Goal: Task Accomplishment & Management: Manage account settings

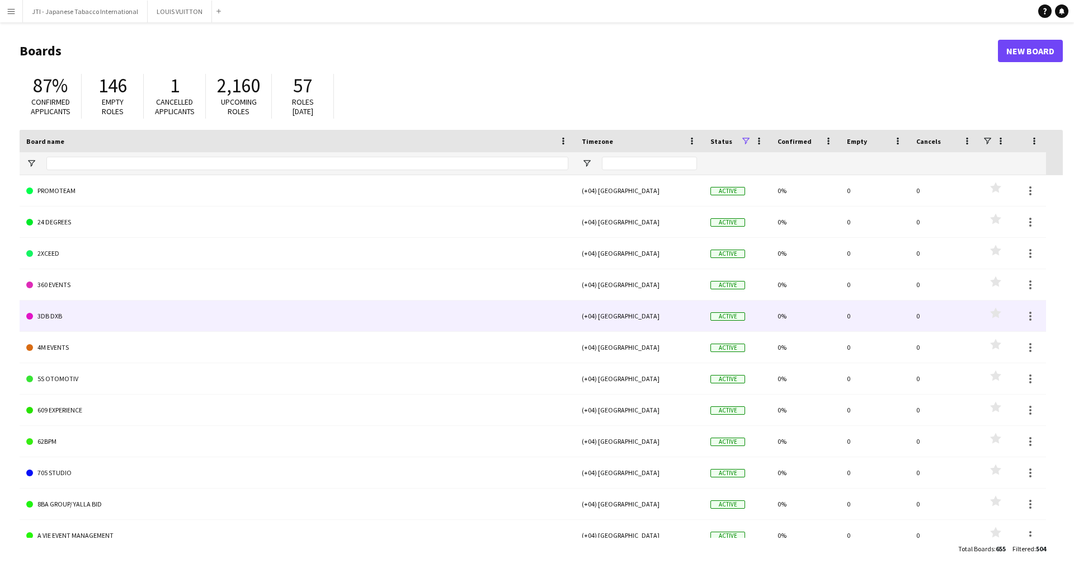
scroll to position [448, 0]
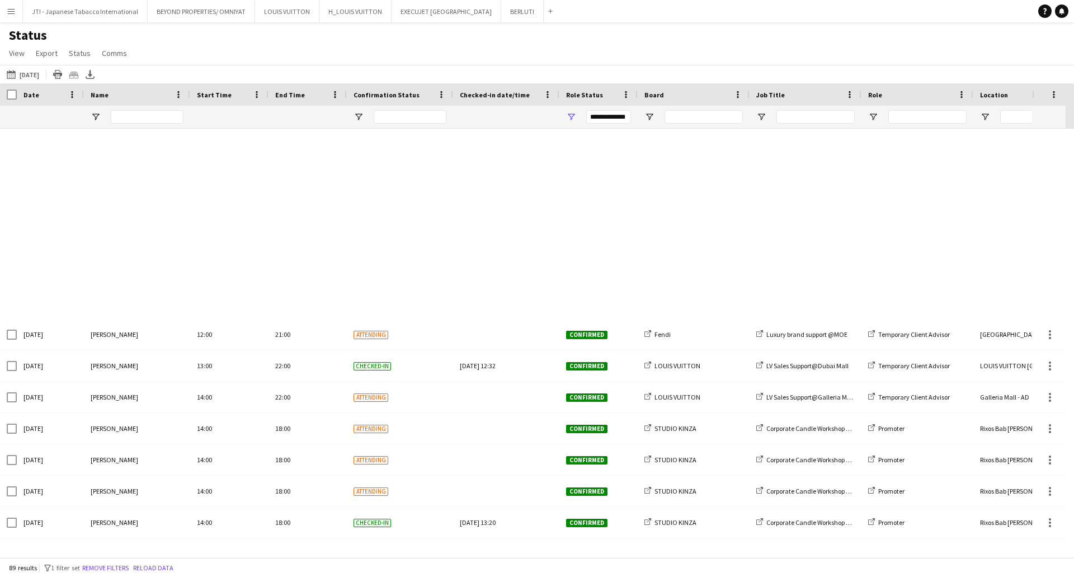
scroll to position [2368, 0]
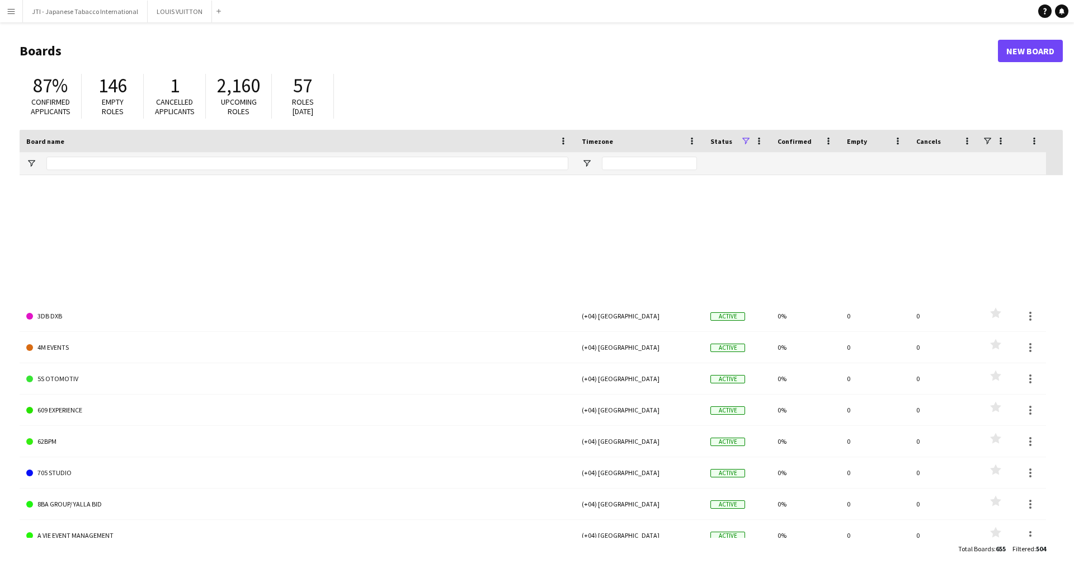
scroll to position [448, 0]
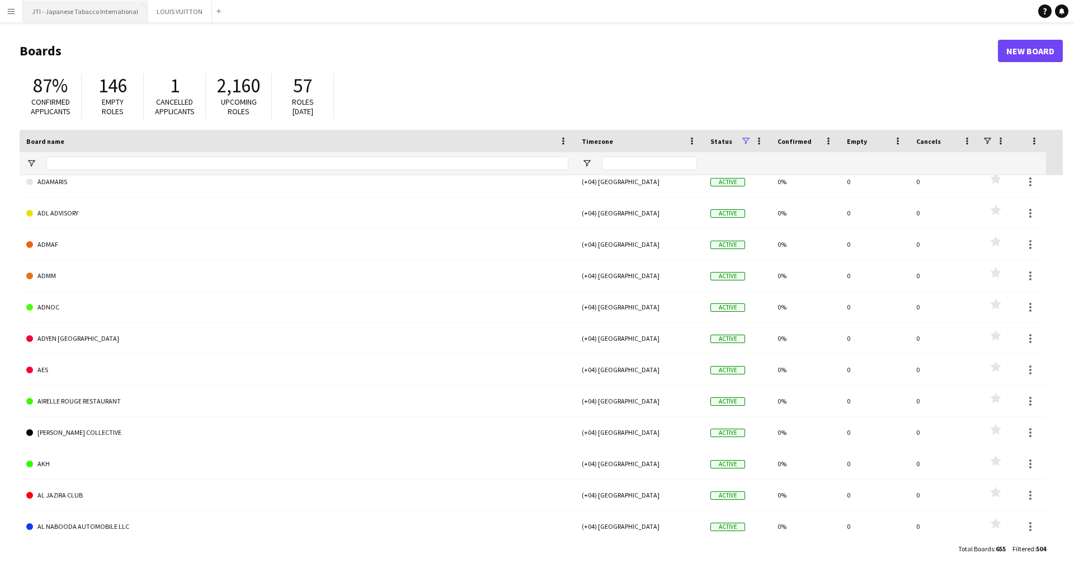
click at [58, 10] on button "JTI - Japanese Tabacco International Close" at bounding box center [85, 12] width 125 height 22
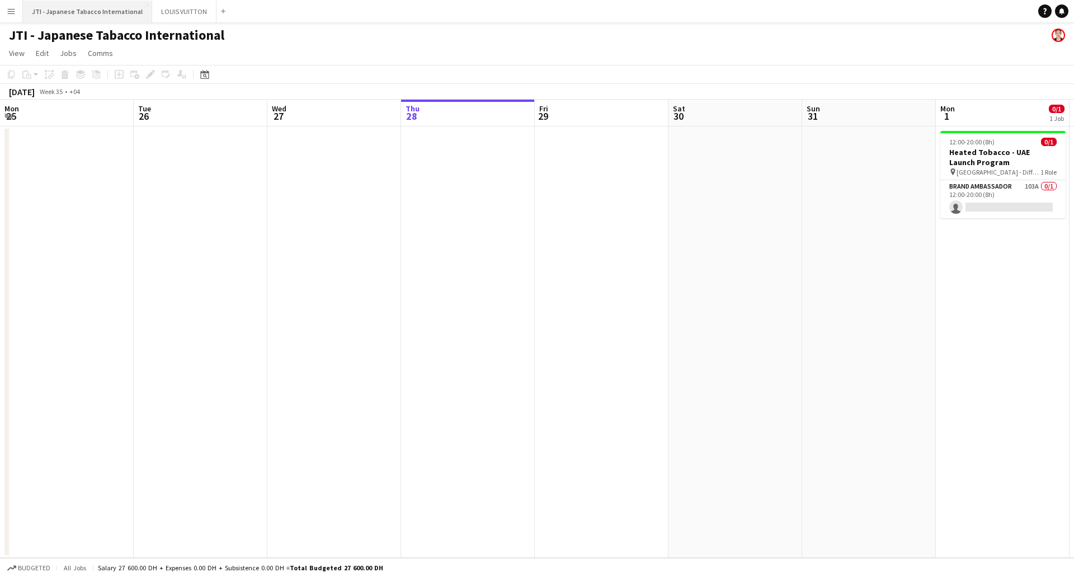
scroll to position [0, 267]
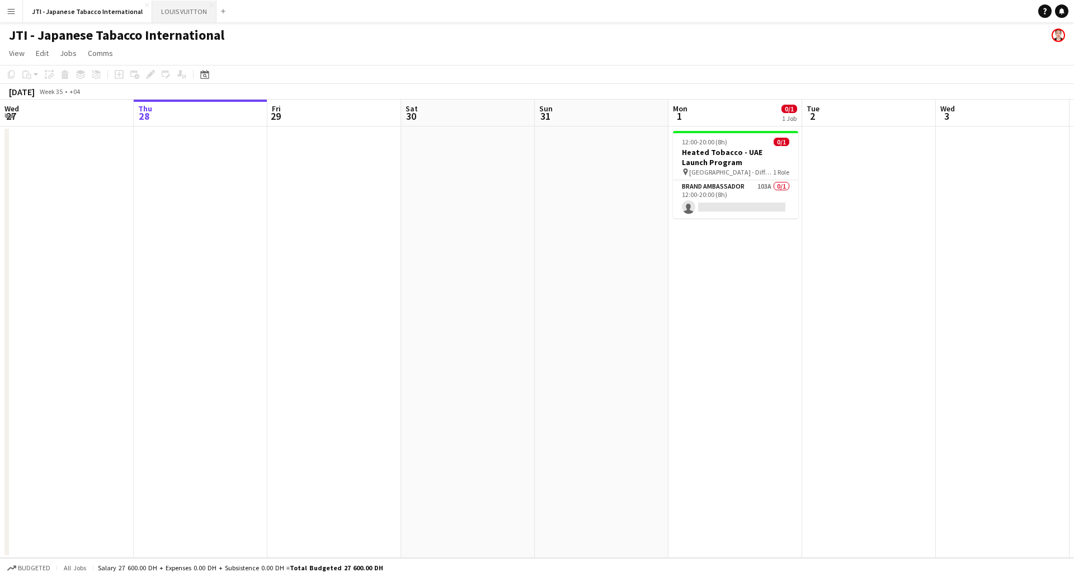
click at [172, 11] on button "LOUIS VUITTON Close" at bounding box center [184, 12] width 64 height 22
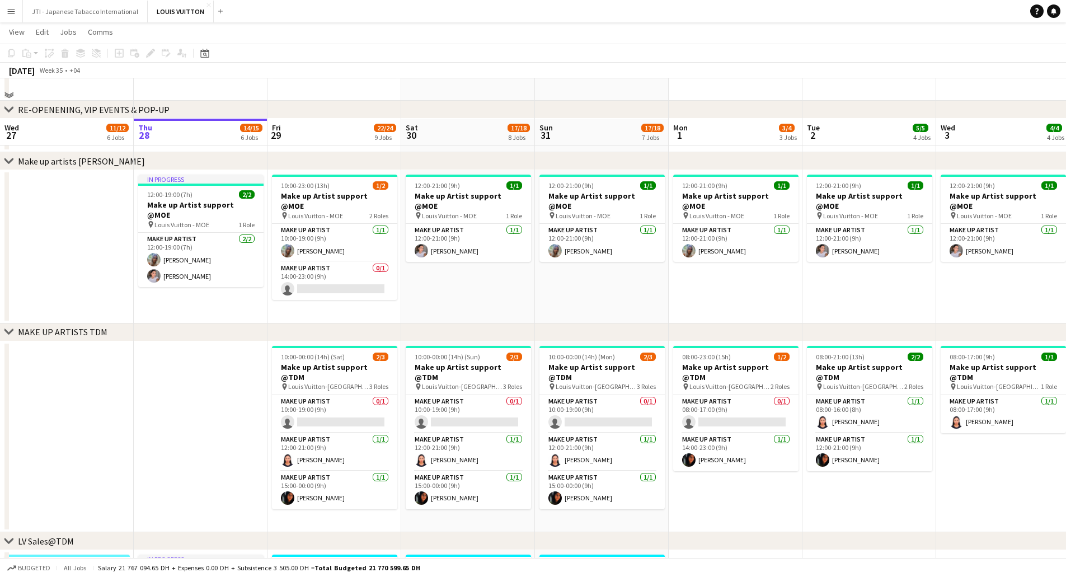
scroll to position [392, 0]
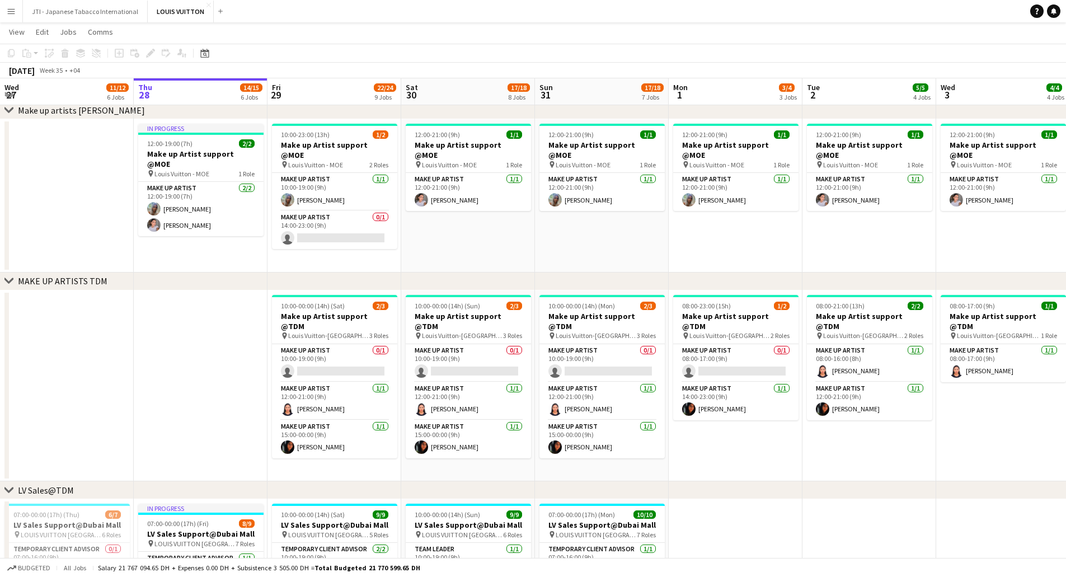
drag, startPoint x: 215, startPoint y: 280, endPoint x: 256, endPoint y: 363, distance: 92.1
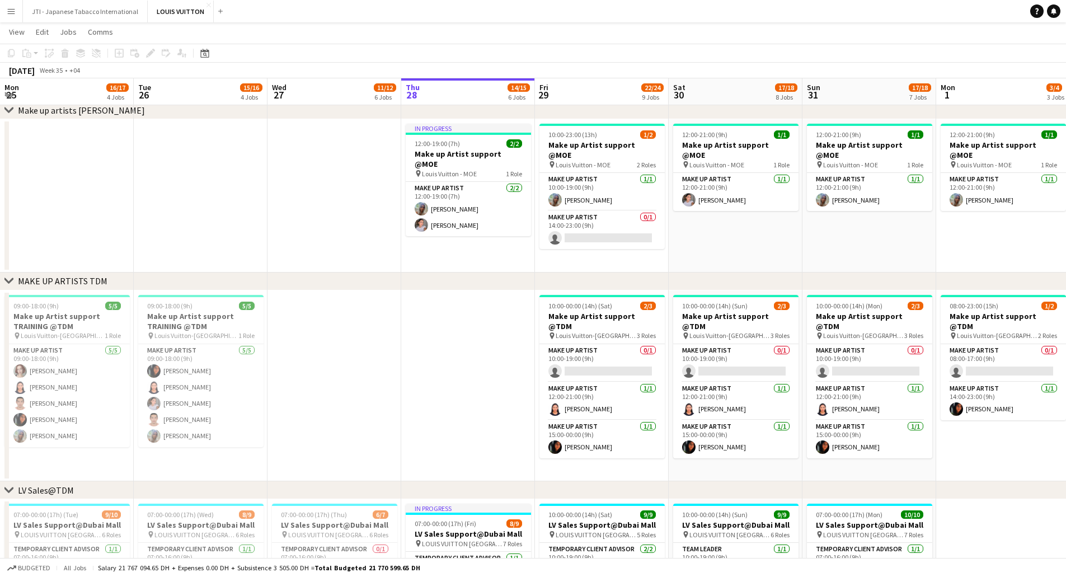
scroll to position [0, 277]
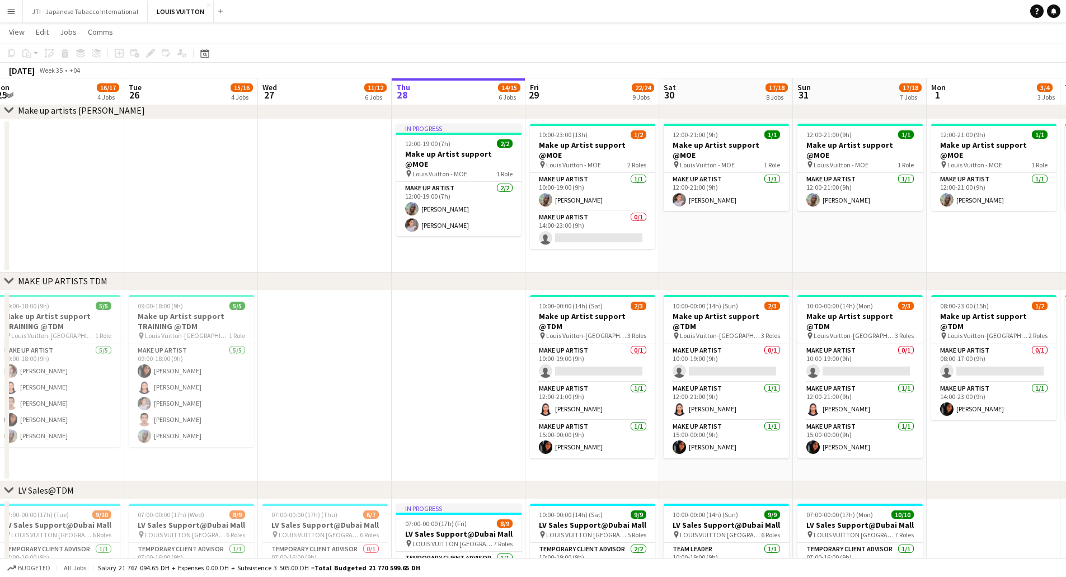
drag, startPoint x: 262, startPoint y: 366, endPoint x: 462, endPoint y: 355, distance: 200.0
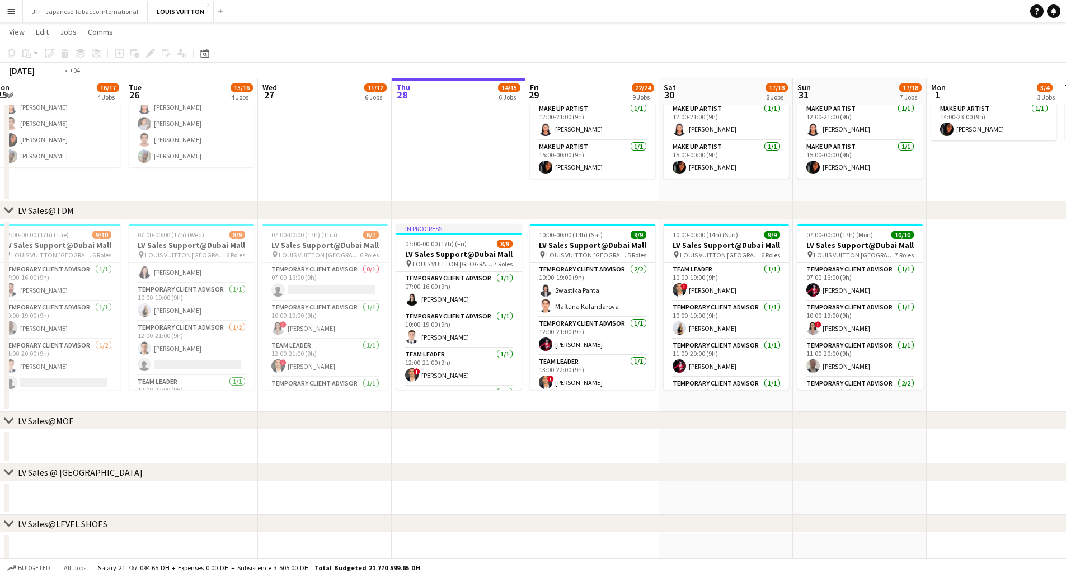
scroll to position [0, 225]
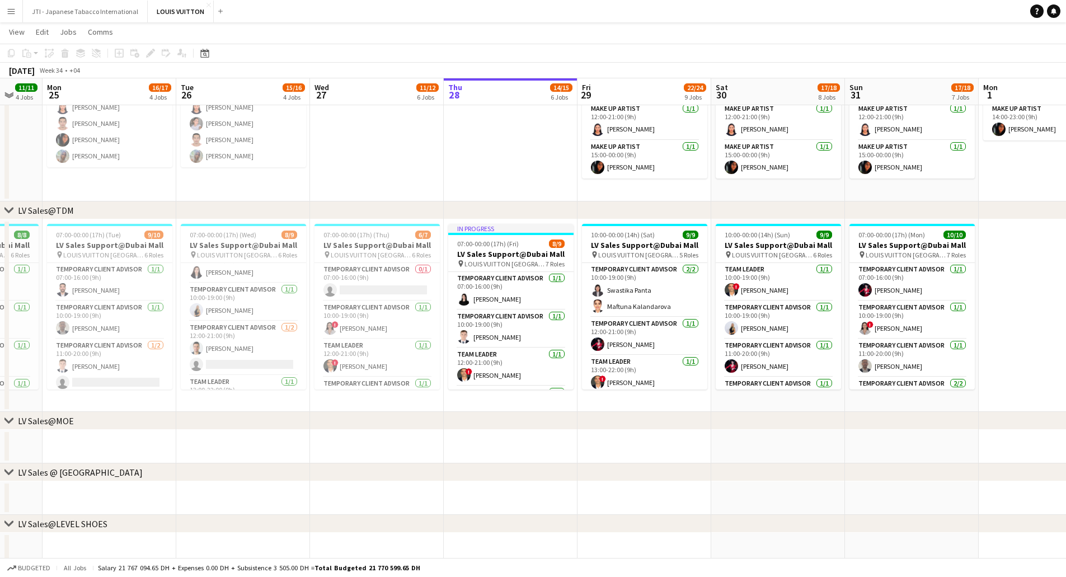
drag, startPoint x: 339, startPoint y: 335, endPoint x: 391, endPoint y: 336, distance: 52.0
click at [391, 336] on app-calendar-viewport "Sat 23 13/13 4 Jobs Sun 24 11/11 4 Jobs Mon 25 16/17 4 Jobs Tue 26 15/16 4 Jobs…" at bounding box center [533, 404] width 1066 height 2064
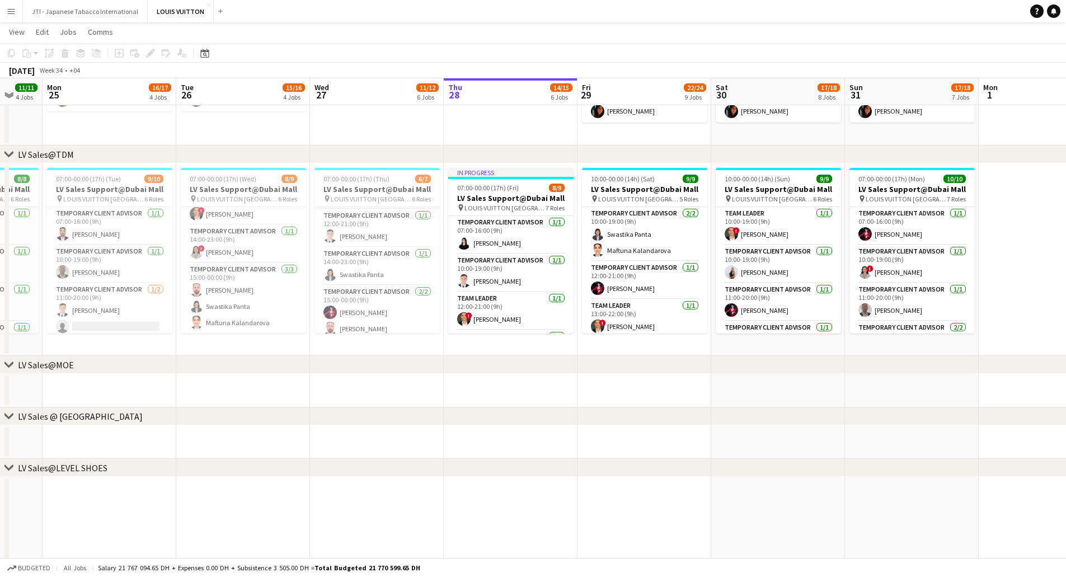
scroll to position [118, 0]
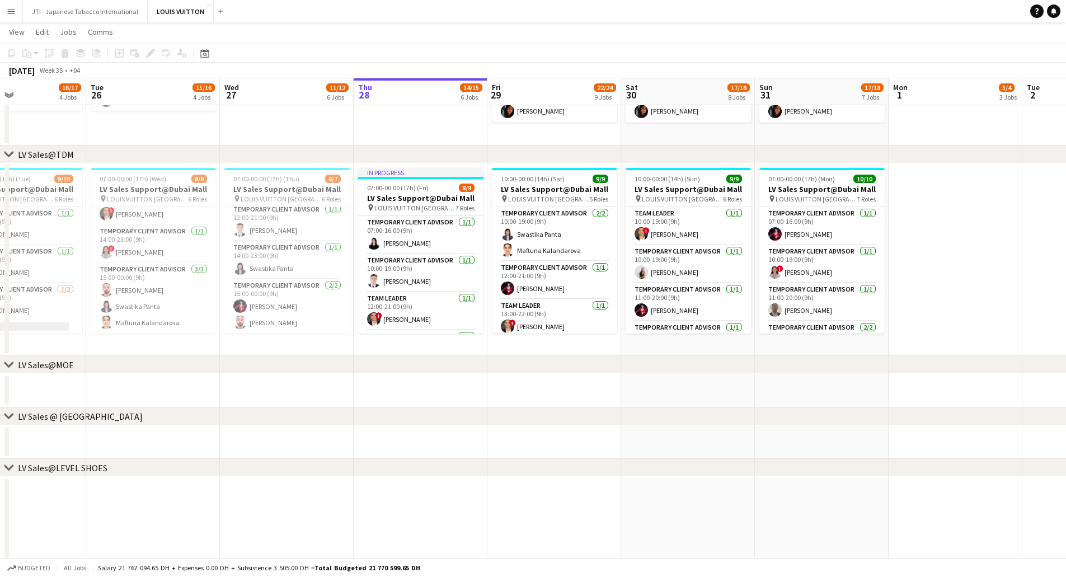
drag, startPoint x: 441, startPoint y: 382, endPoint x: 446, endPoint y: 343, distance: 38.3
click at [441, 382] on app-calendar-viewport "Sat 23 13/13 4 Jobs Sun 24 11/11 4 Jobs Mon 25 16/17 4 Jobs Tue 26 15/16 4 Jobs…" at bounding box center [533, 348] width 1066 height 2064
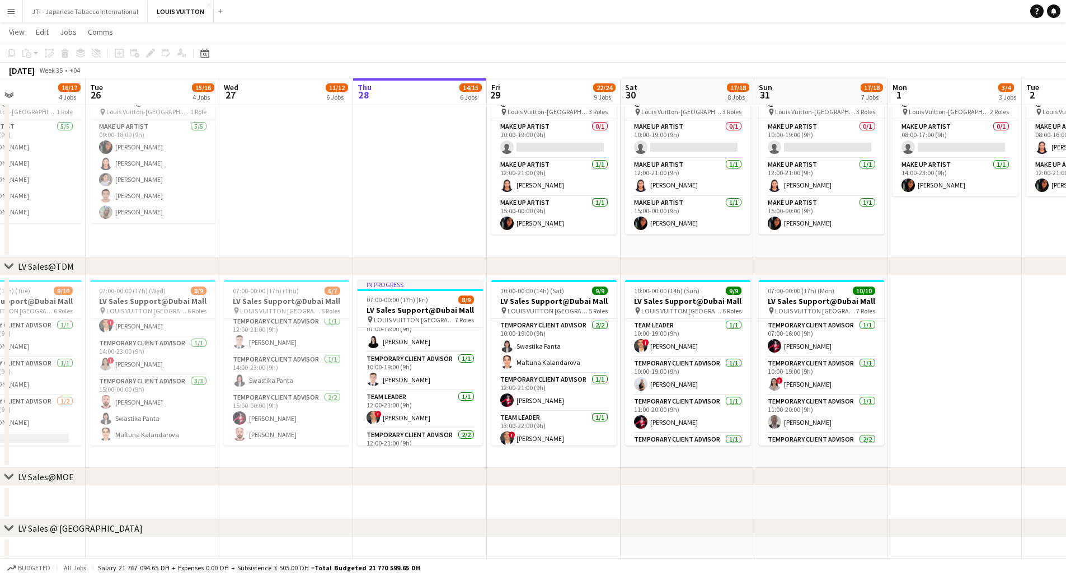
scroll to position [0, 0]
click at [428, 340] on app-calendar-viewport "Sat 23 13/13 4 Jobs Sun 24 11/11 4 Jobs Mon 25 16/17 4 Jobs Tue 26 15/16 4 Jobs…" at bounding box center [533, 460] width 1066 height 2064
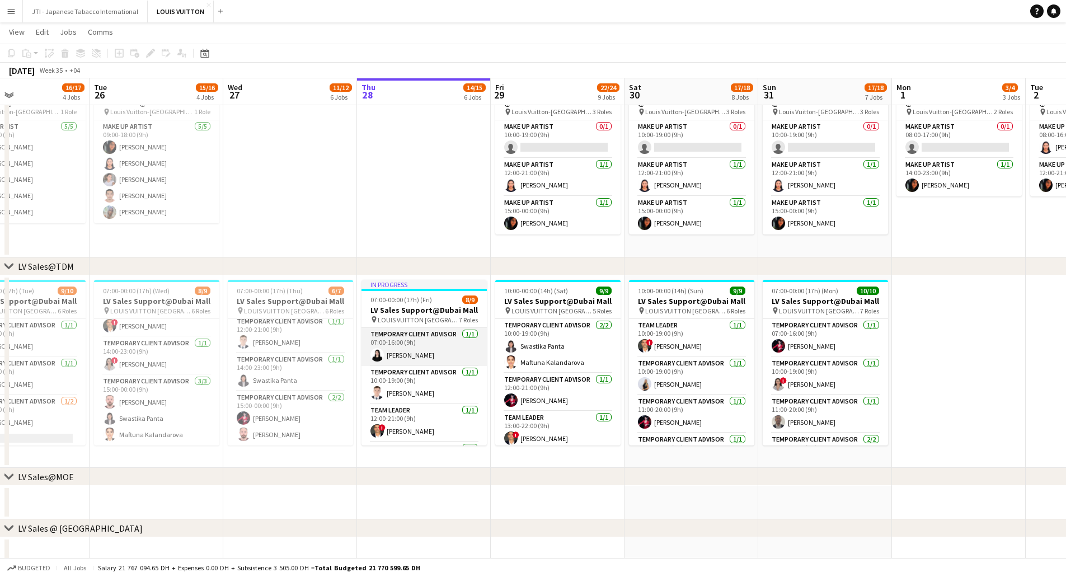
click at [405, 348] on app-card-role "Temporary Client Advisor 1/1 07:00-16:00 (9h) Maria Leicovici" at bounding box center [423, 347] width 125 height 38
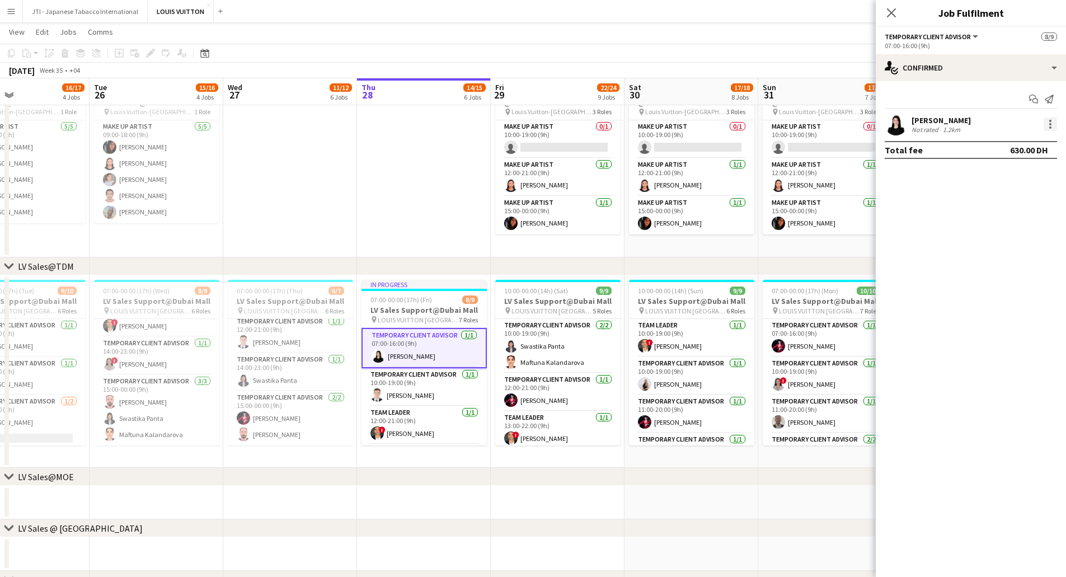
click at [1050, 126] on div at bounding box center [1050, 127] width 2 height 2
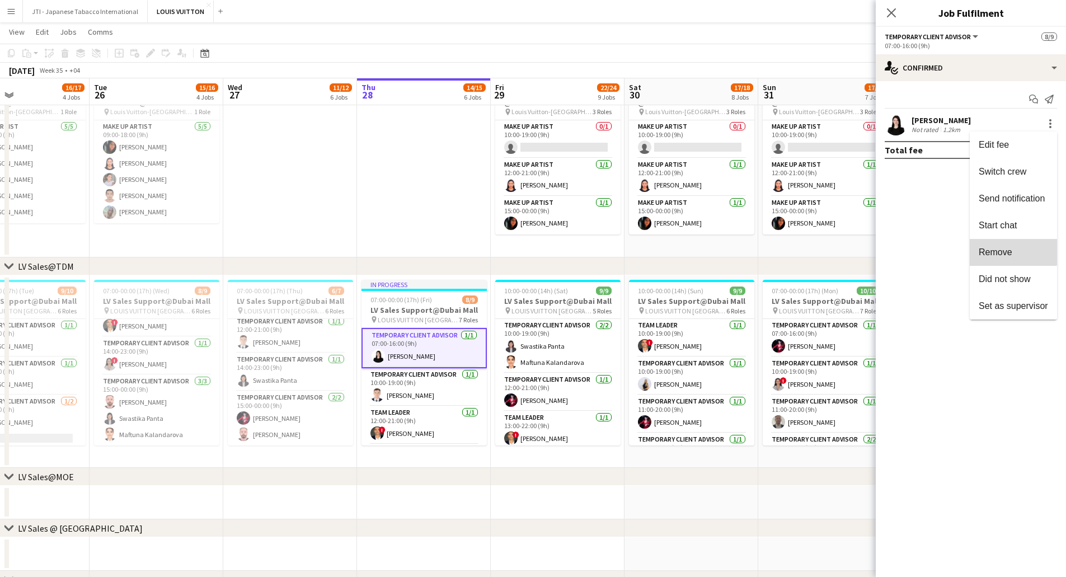
click at [994, 248] on span "Remove" at bounding box center [995, 252] width 34 height 10
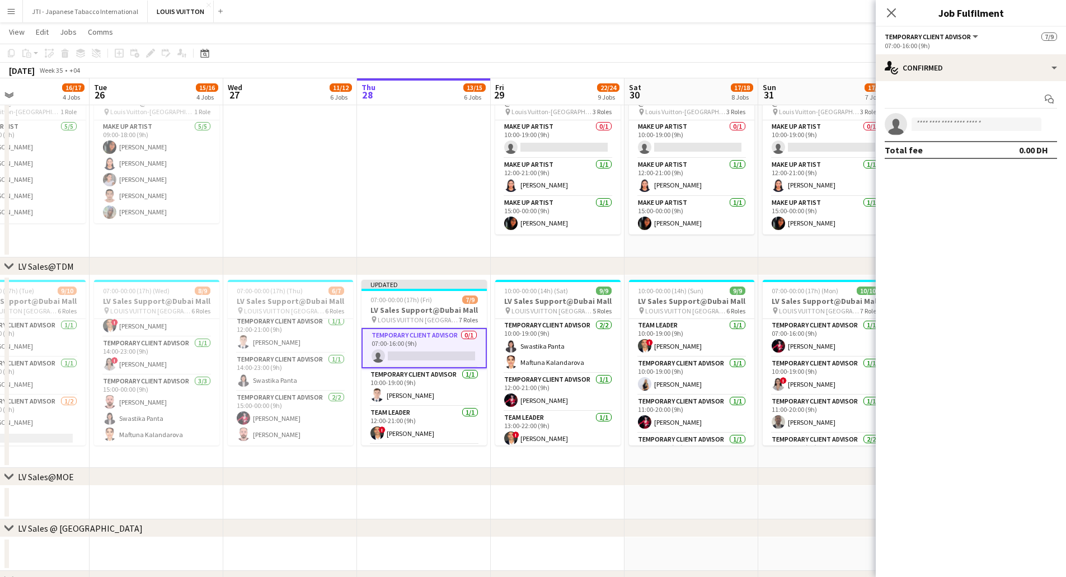
click at [448, 482] on div "chevron-right LV Sales@MOE" at bounding box center [533, 477] width 1066 height 18
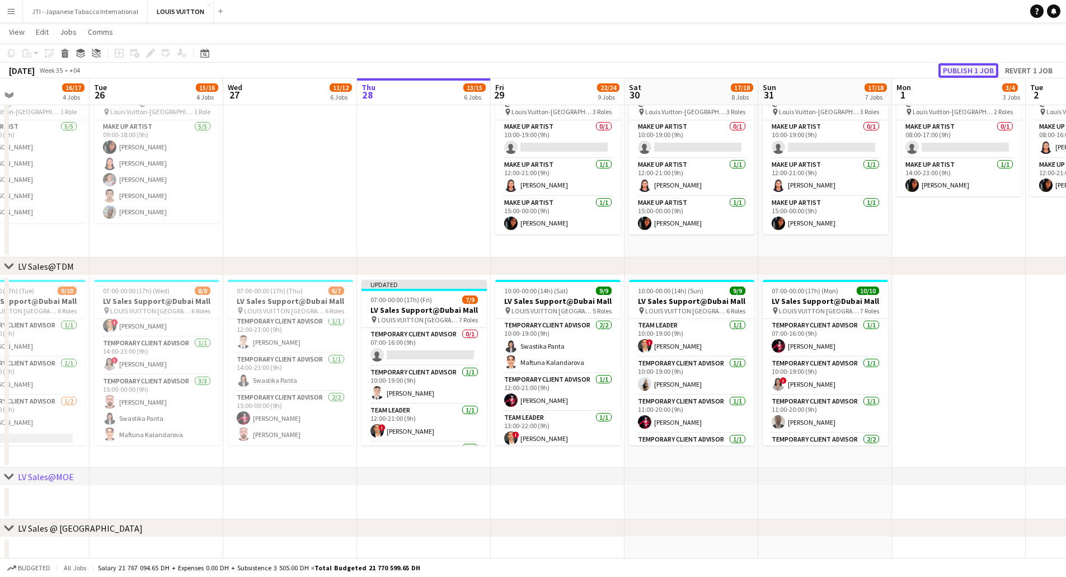
click at [971, 72] on button "Publish 1 job" at bounding box center [968, 70] width 60 height 15
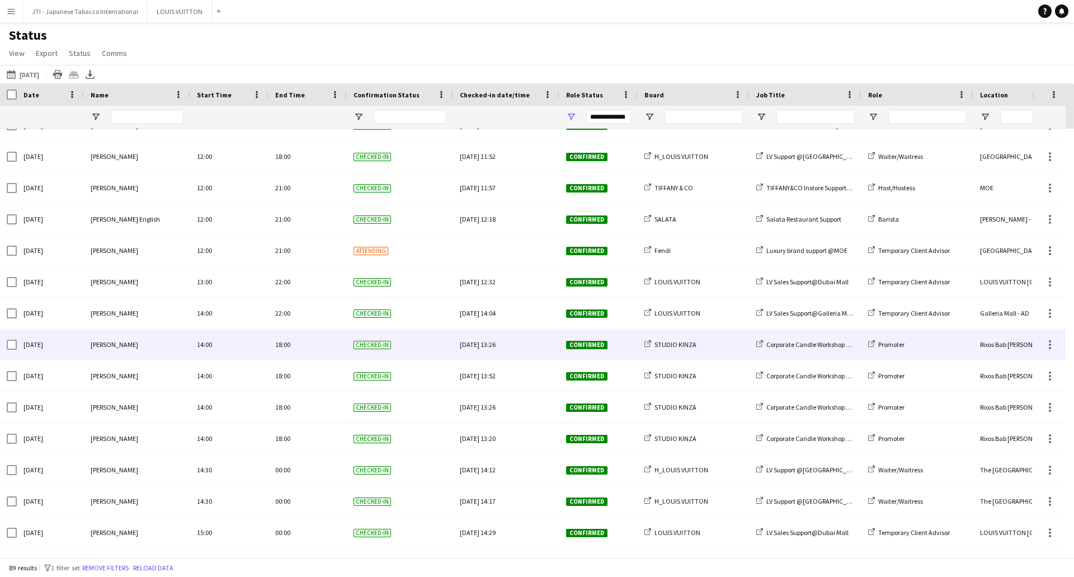
scroll to position [1921, 0]
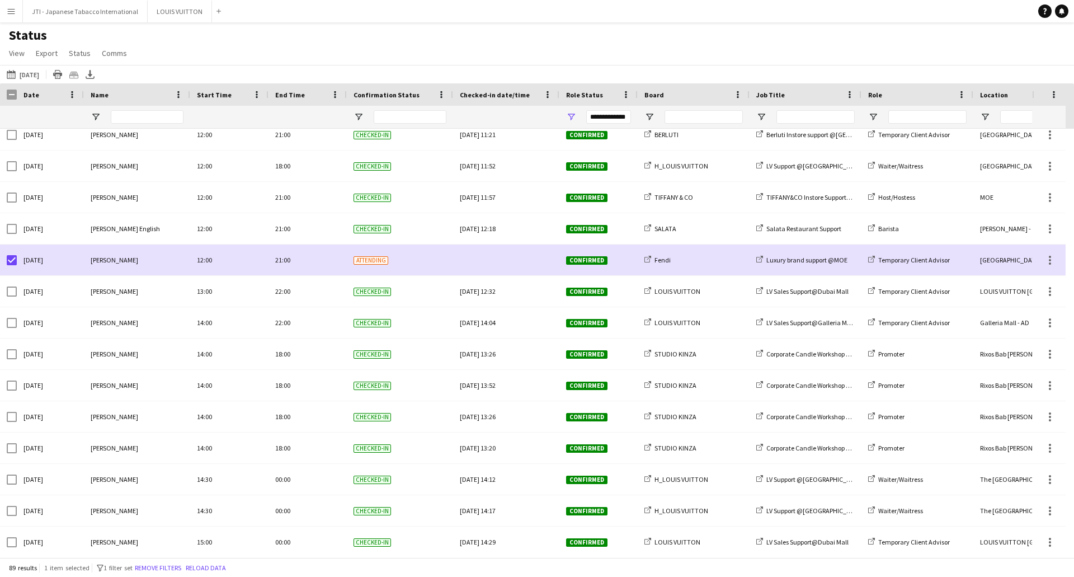
drag, startPoint x: 556, startPoint y: 558, endPoint x: 583, endPoint y: 564, distance: 28.1
click at [656, 556] on main "Status View Views Default view New view Update view Delete view Edit name Custo…" at bounding box center [537, 291] width 1074 height 539
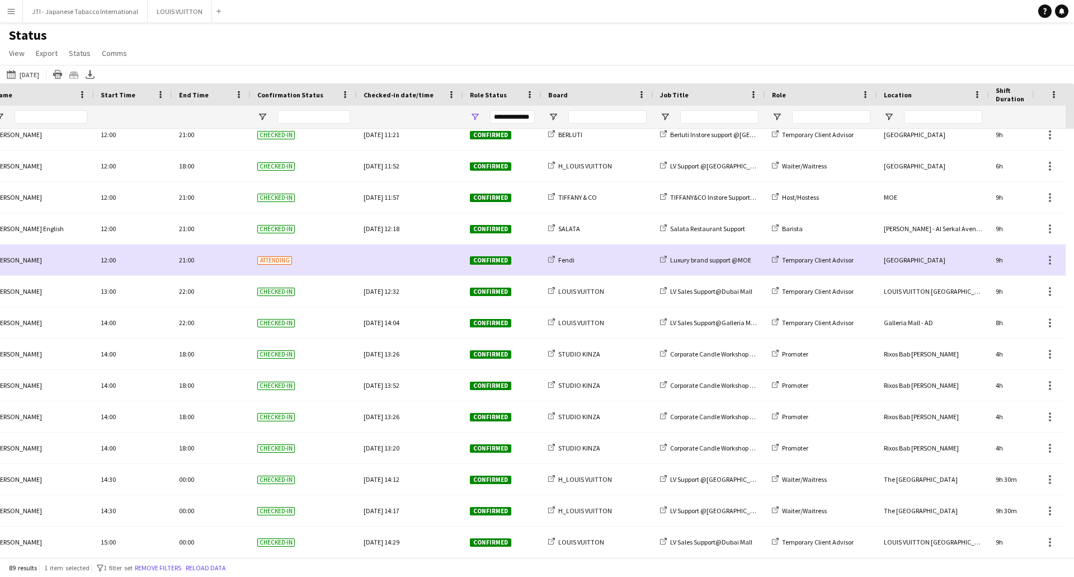
scroll to position [0, 0]
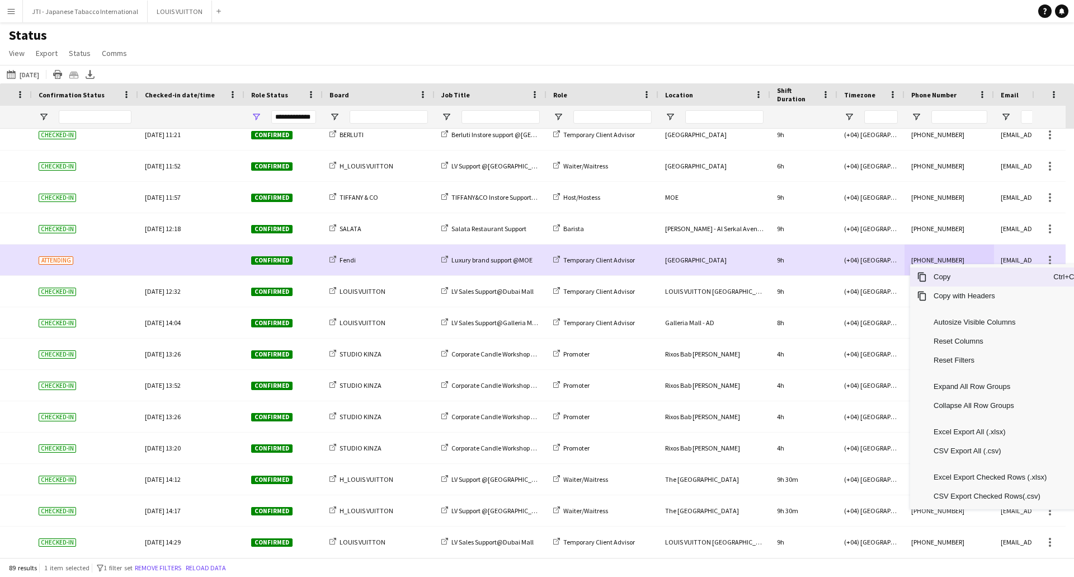
click at [934, 279] on span "Copy" at bounding box center [990, 276] width 126 height 19
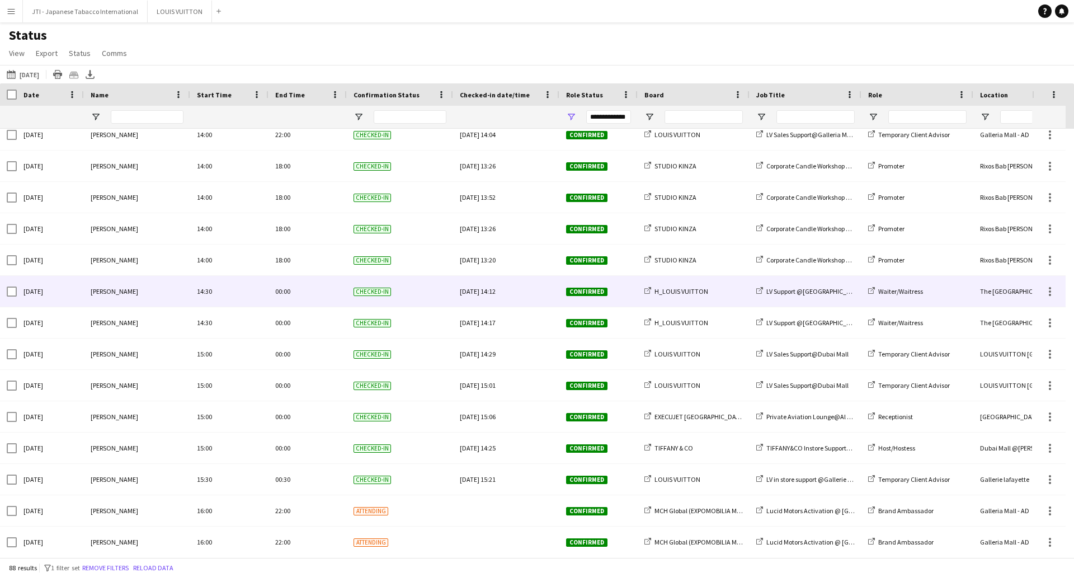
scroll to position [1945, 0]
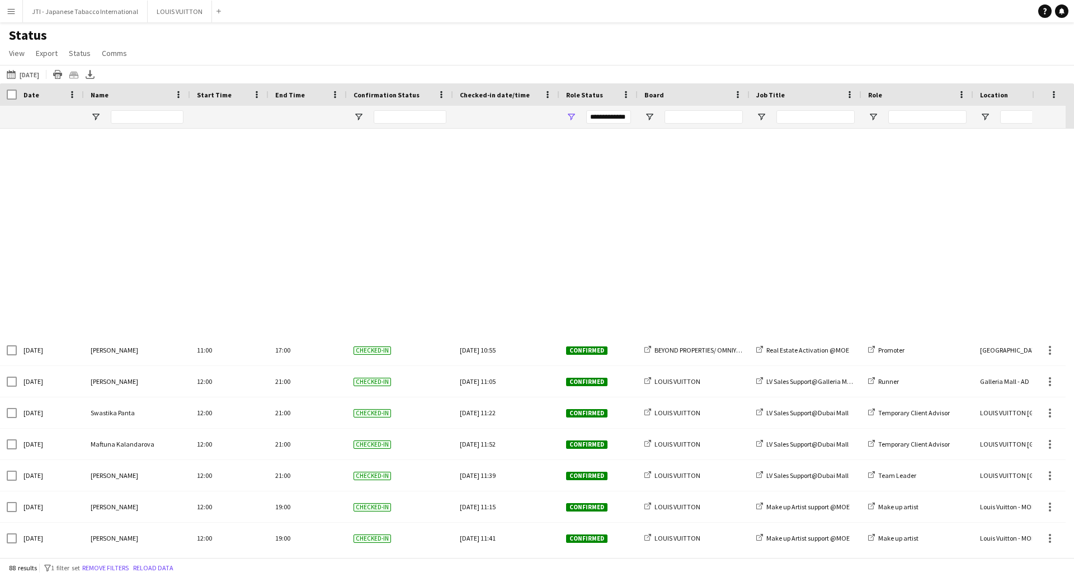
scroll to position [2014, 0]
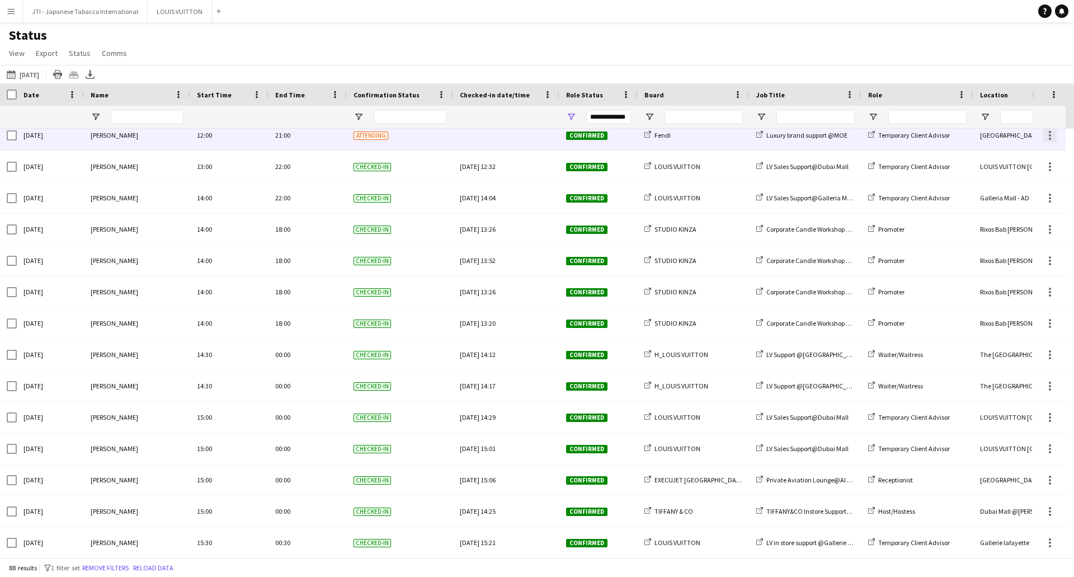
click at [1049, 137] on div at bounding box center [1049, 135] width 13 height 13
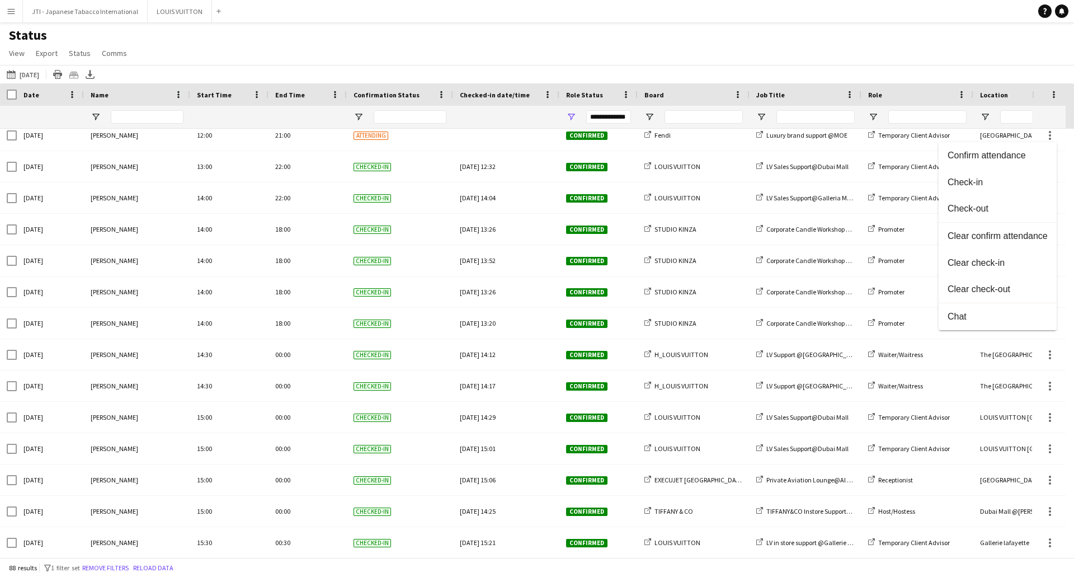
drag, startPoint x: 1001, startPoint y: 181, endPoint x: 848, endPoint y: 183, distance: 152.7
click at [1000, 181] on span "Check-in" at bounding box center [998, 182] width 100 height 10
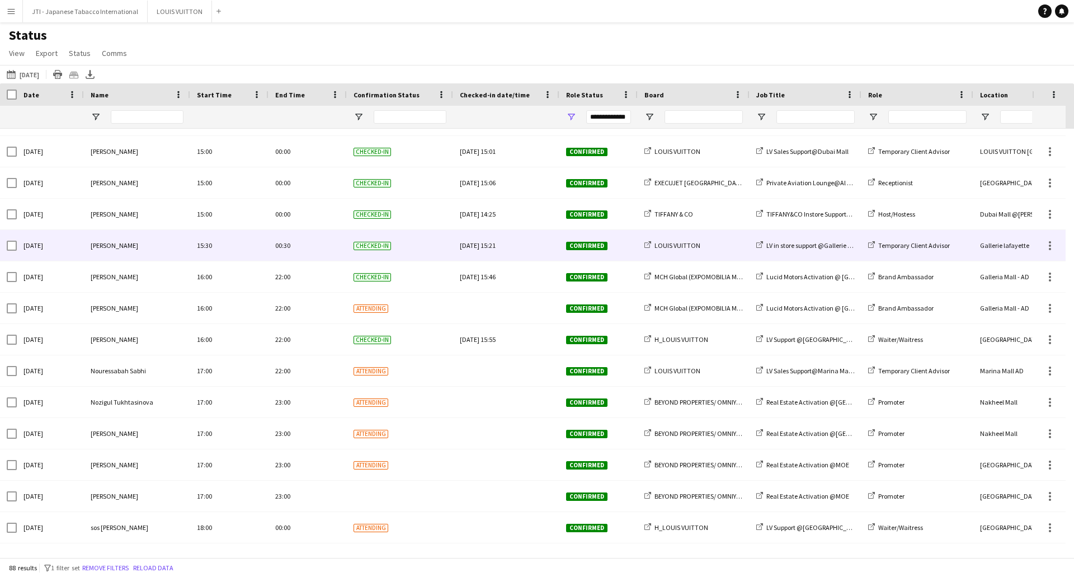
scroll to position [2337, 0]
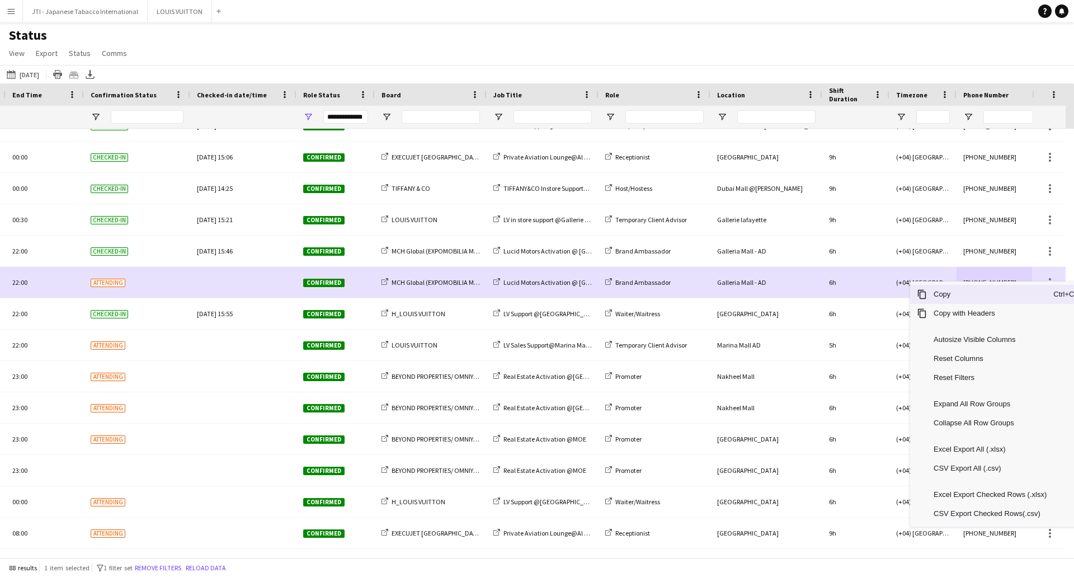
click at [984, 293] on span "Copy" at bounding box center [990, 294] width 126 height 19
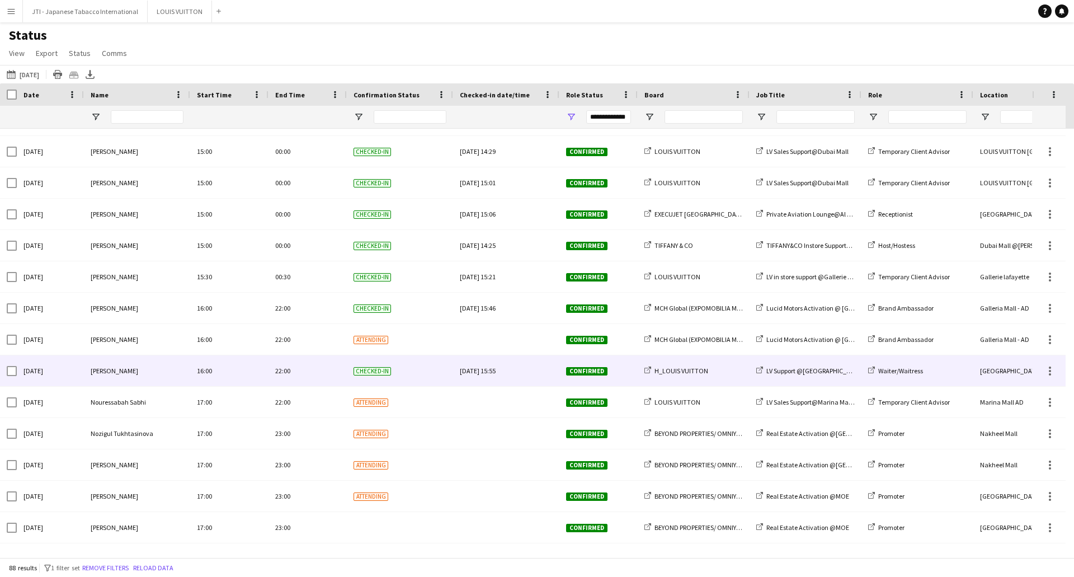
scroll to position [2281, 0]
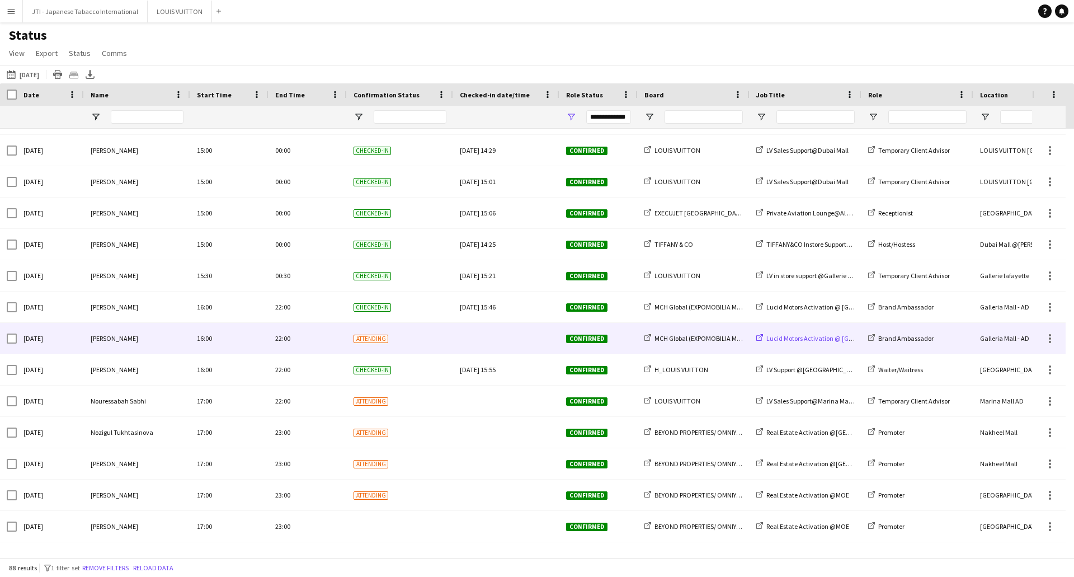
click at [790, 337] on span "Lucid Motors Activation @ Galleria Mall" at bounding box center [834, 338] width 137 height 8
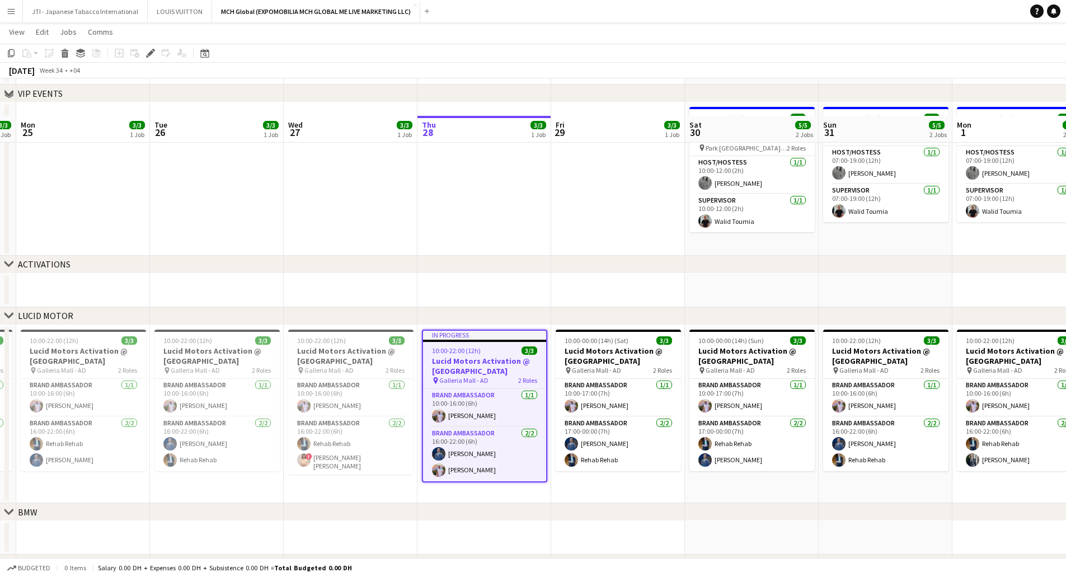
scroll to position [112, 0]
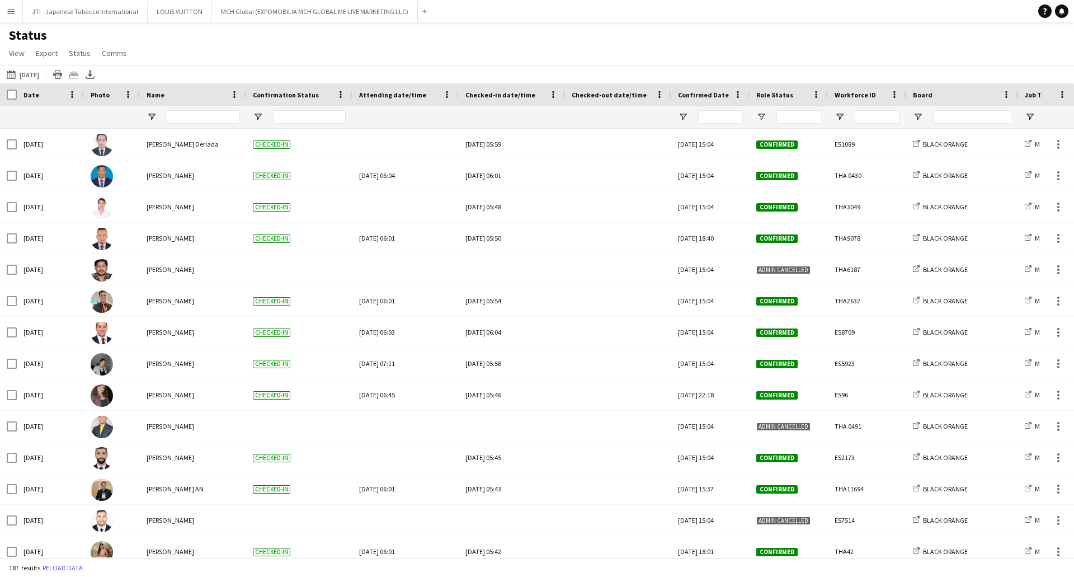
type input "**********"
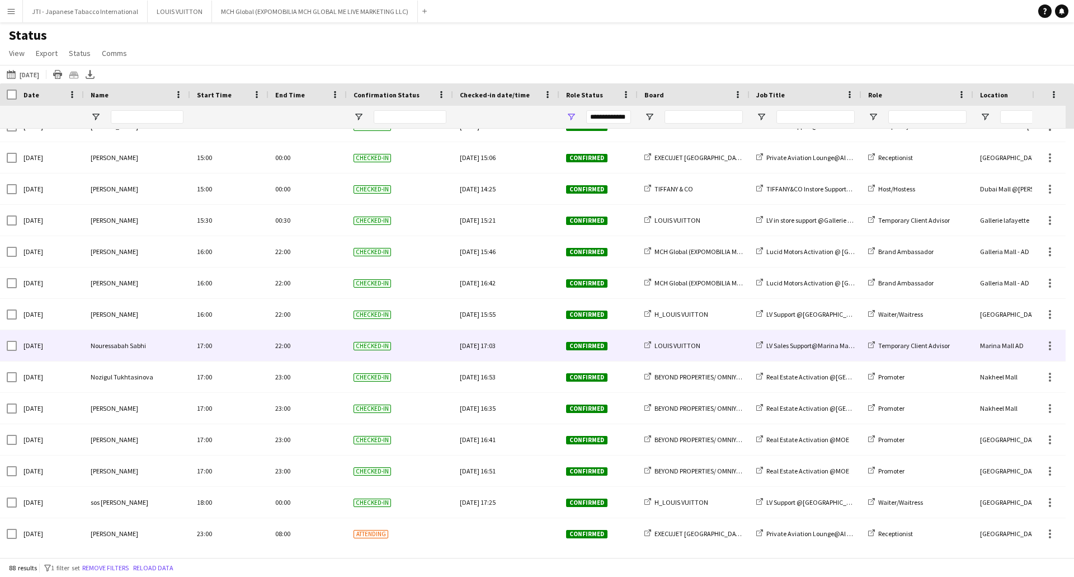
scroll to position [2337, 0]
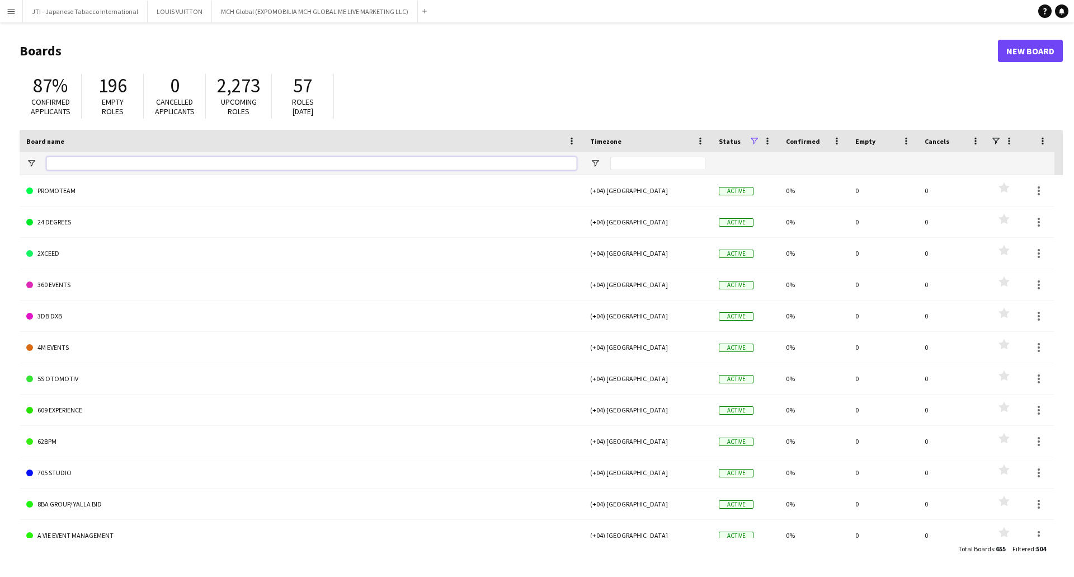
click at [145, 164] on input "Board name Filter Input" at bounding box center [311, 163] width 530 height 13
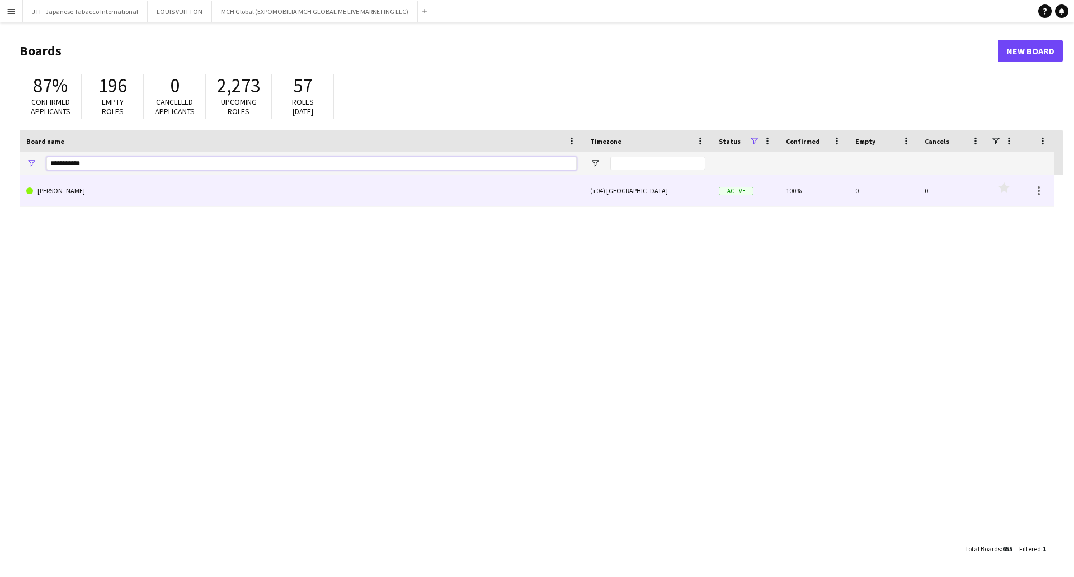
type input "**********"
click at [102, 191] on link "[PERSON_NAME]" at bounding box center [301, 190] width 550 height 31
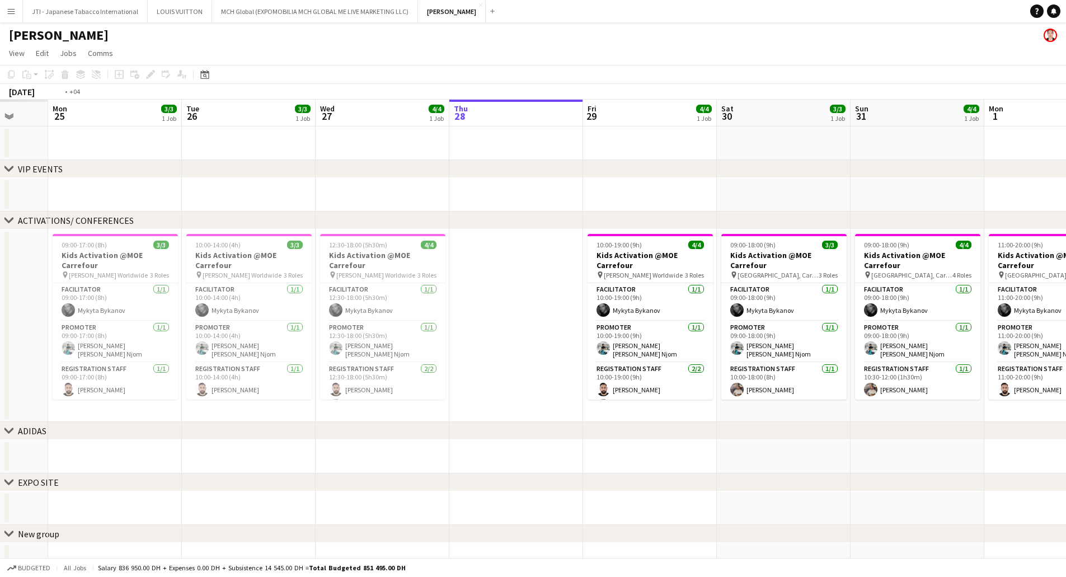
scroll to position [0, 331]
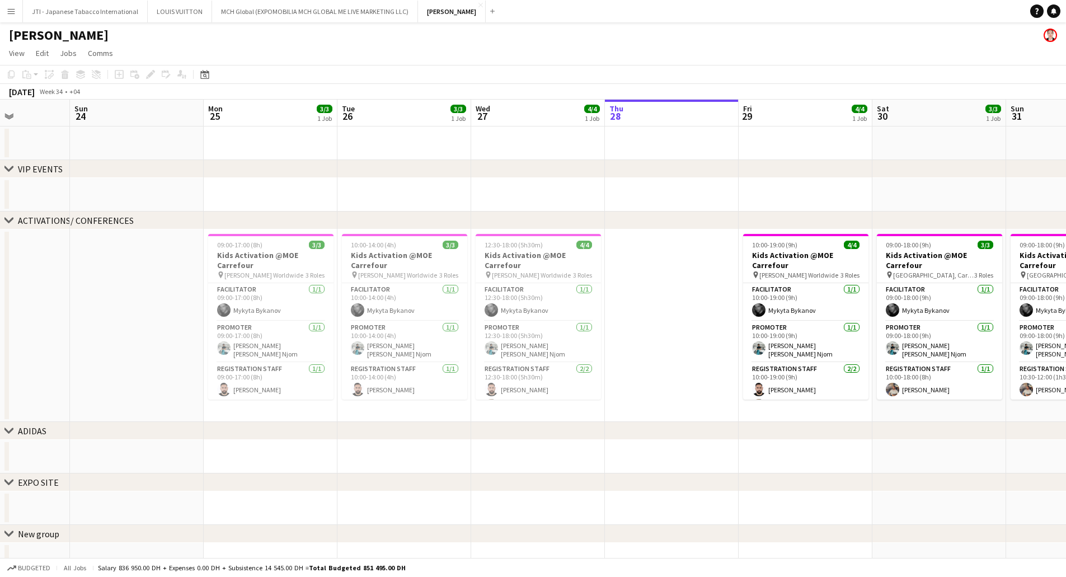
drag, startPoint x: 145, startPoint y: 327, endPoint x: 616, endPoint y: 323, distance: 471.0
click at [616, 323] on app-calendar-viewport "Thu 21 Fri 22 Sat 23 Sun 24 Mon 25 3/3 1 Job Tue 26 3/3 1 Job Wed 27 4/4 1 Job …" at bounding box center [533, 338] width 1066 height 477
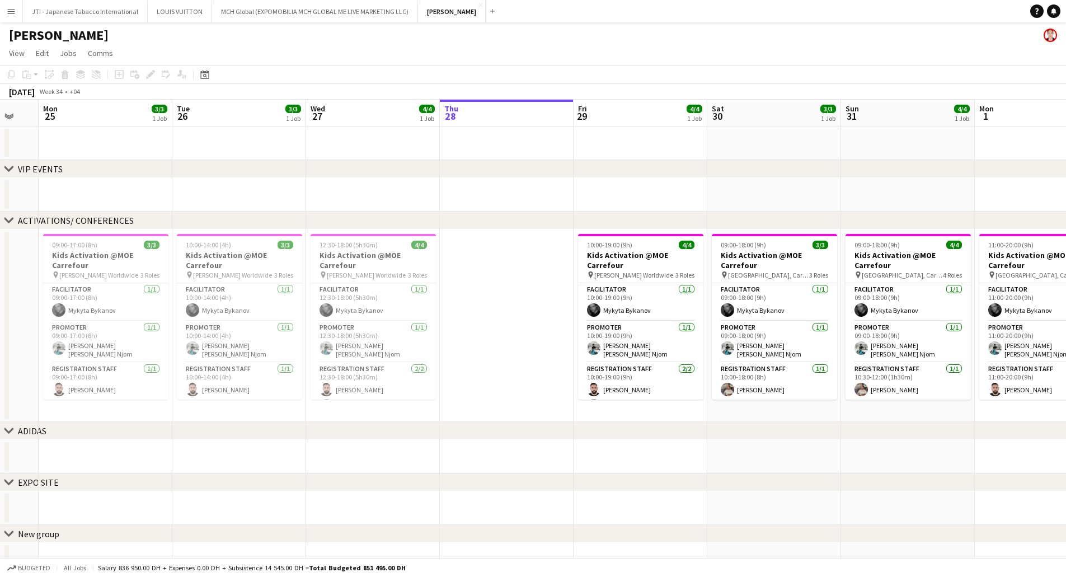
scroll to position [0, 390]
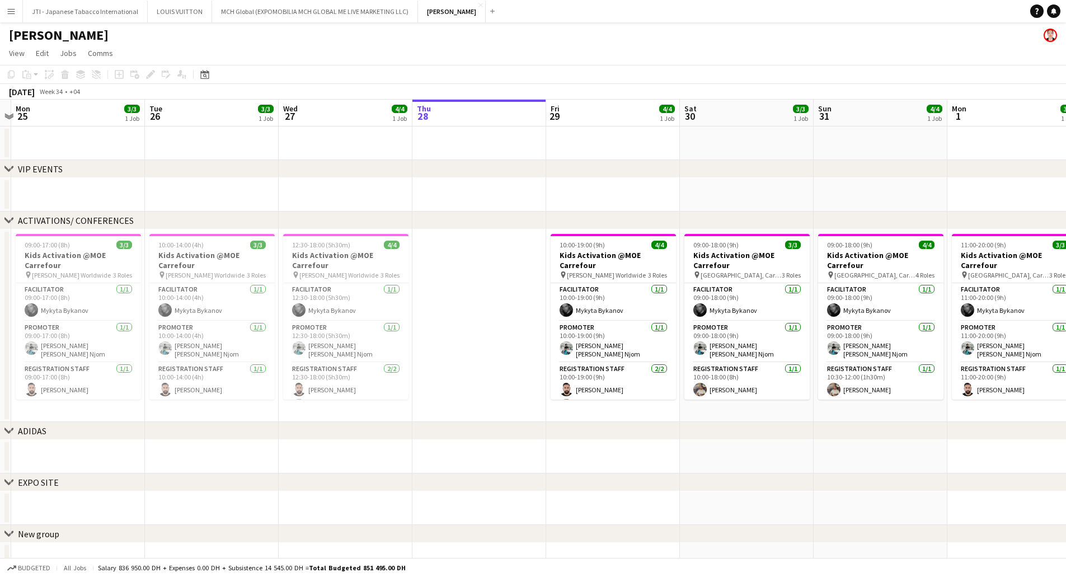
drag, startPoint x: 657, startPoint y: 325, endPoint x: 464, endPoint y: 336, distance: 192.8
click at [464, 336] on app-calendar-viewport "Fri 22 Sat 23 Sun 24 Mon 25 3/3 1 Job Tue 26 3/3 1 Job Wed 27 4/4 1 Job Thu 28 …" at bounding box center [533, 338] width 1066 height 477
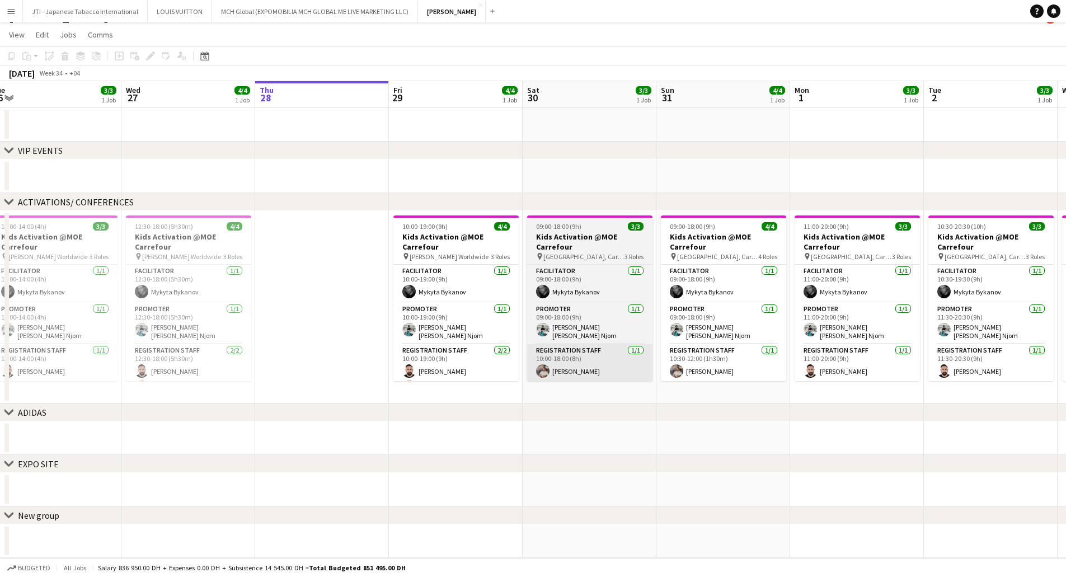
drag, startPoint x: 662, startPoint y: 339, endPoint x: 658, endPoint y: 345, distance: 7.6
click at [513, 349] on app-calendar-viewport "Sat 23 Sun 24 Mon 25 3/3 1 Job Tue 26 3/3 1 Job Wed 27 4/4 1 Job Thu 28 Fri 29 …" at bounding box center [533, 319] width 1066 height 477
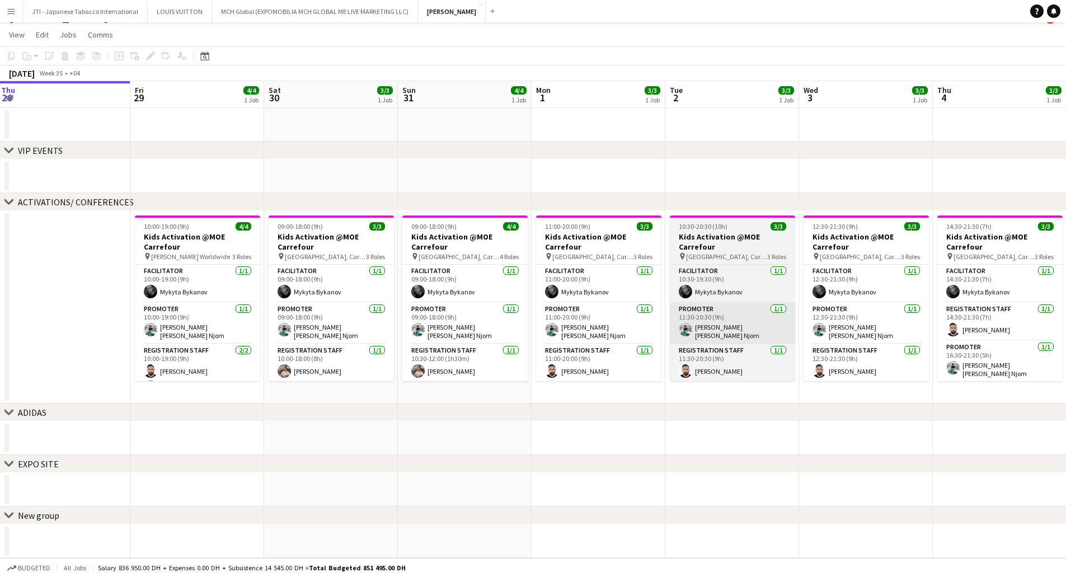
drag, startPoint x: 612, startPoint y: 351, endPoint x: 514, endPoint y: 340, distance: 99.1
click at [393, 352] on app-calendar-viewport "Mon 25 3/3 1 Job Tue 26 3/3 1 Job Wed 27 4/4 1 Job Thu 28 Fri 29 4/4 1 Job Sat …" at bounding box center [533, 319] width 1066 height 477
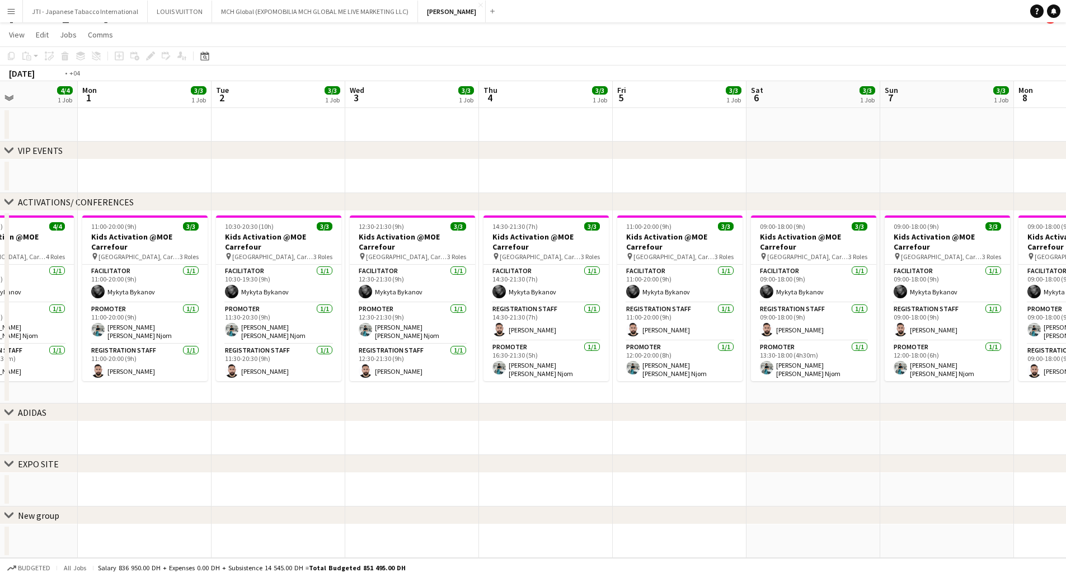
drag, startPoint x: 686, startPoint y: 347, endPoint x: 356, endPoint y: 349, distance: 329.5
click at [356, 349] on app-calendar-viewport "Thu 28 Fri 29 4/4 1 Job Sat 30 3/3 1 Job Sun 31 4/4 1 Job Mon 1 3/3 1 Job Tue 2…" at bounding box center [533, 319] width 1066 height 477
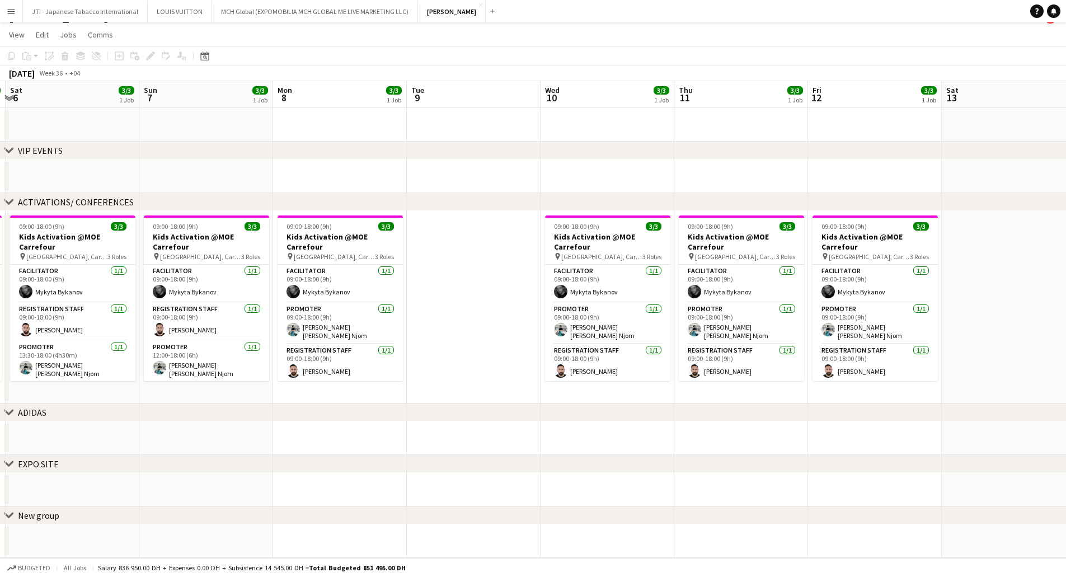
drag, startPoint x: 811, startPoint y: 332, endPoint x: 420, endPoint y: 341, distance: 391.7
click at [420, 341] on app-calendar-viewport "Wed 3 3/3 1 Job Thu 4 3/3 1 Job Fri 5 3/3 1 Job Sat 6 3/3 1 Job Sun 7 3/3 1 Job…" at bounding box center [533, 319] width 1066 height 477
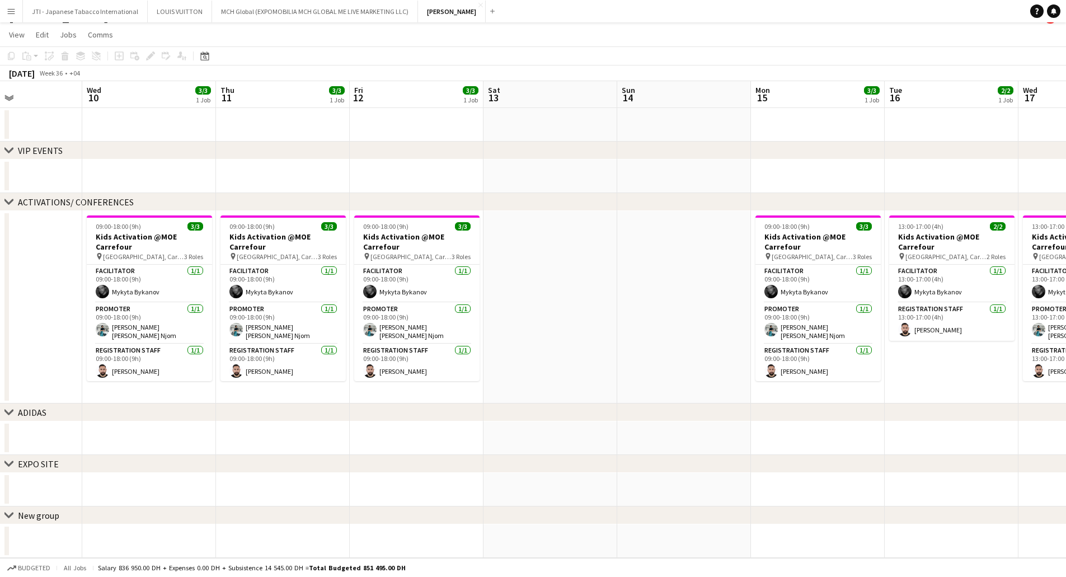
drag, startPoint x: 772, startPoint y: 323, endPoint x: 456, endPoint y: 325, distance: 315.5
click at [456, 325] on app-calendar-viewport "Sun 7 3/3 1 Job Mon 8 3/3 1 Job Tue 9 Wed 10 3/3 1 Job Thu 11 3/3 1 Job Fri 12 …" at bounding box center [533, 319] width 1066 height 477
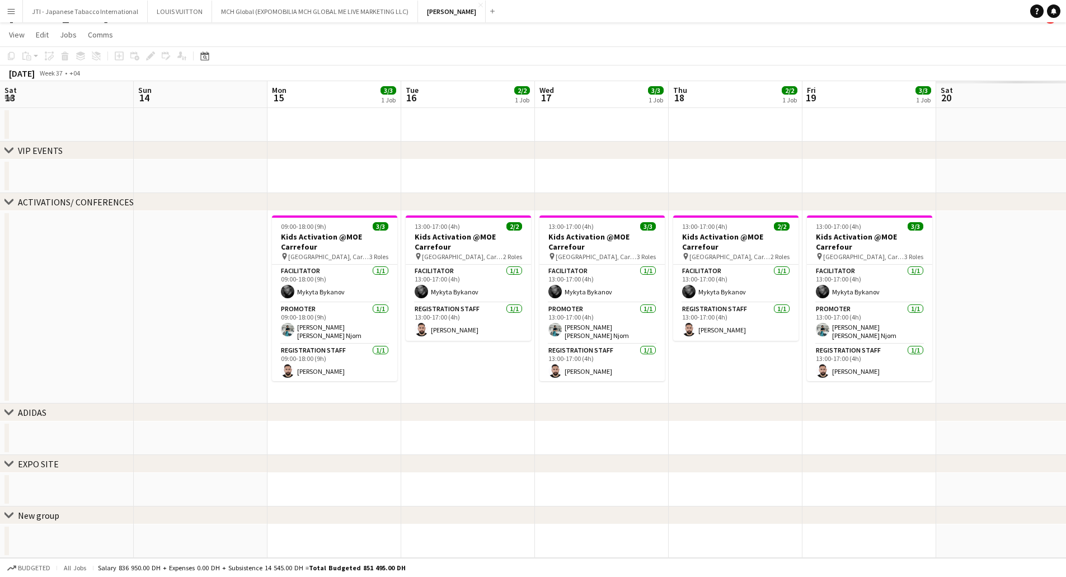
scroll to position [0, 427]
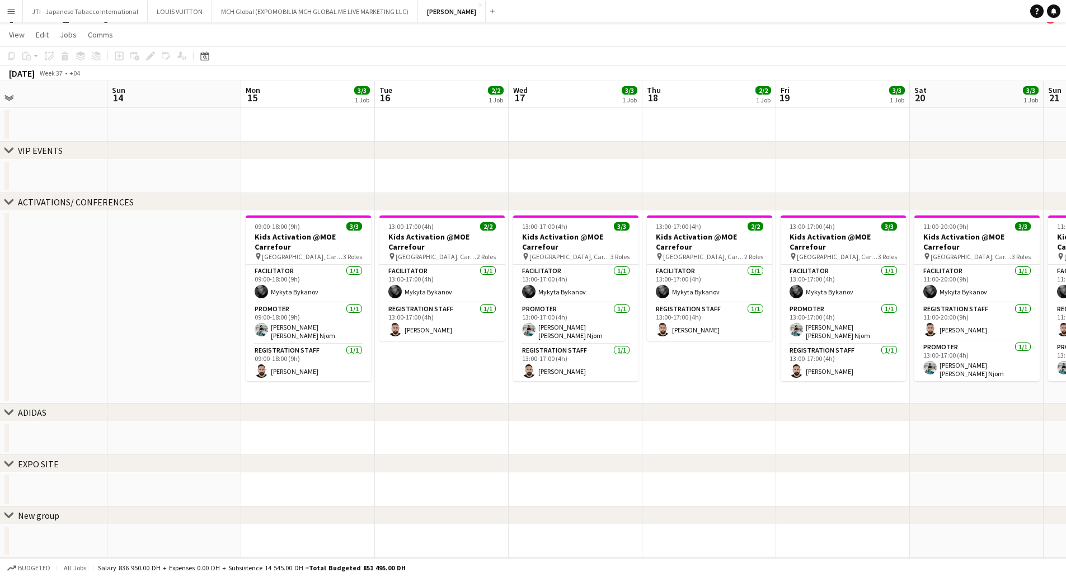
drag, startPoint x: 401, startPoint y: 333, endPoint x: 374, endPoint y: 334, distance: 26.3
click at [374, 334] on app-calendar-viewport "Wed 10 3/3 1 Job Thu 11 3/3 1 Job Fri 12 3/3 1 Job Sat 13 Sun 14 Mon 15 3/3 1 J…" at bounding box center [533, 319] width 1066 height 477
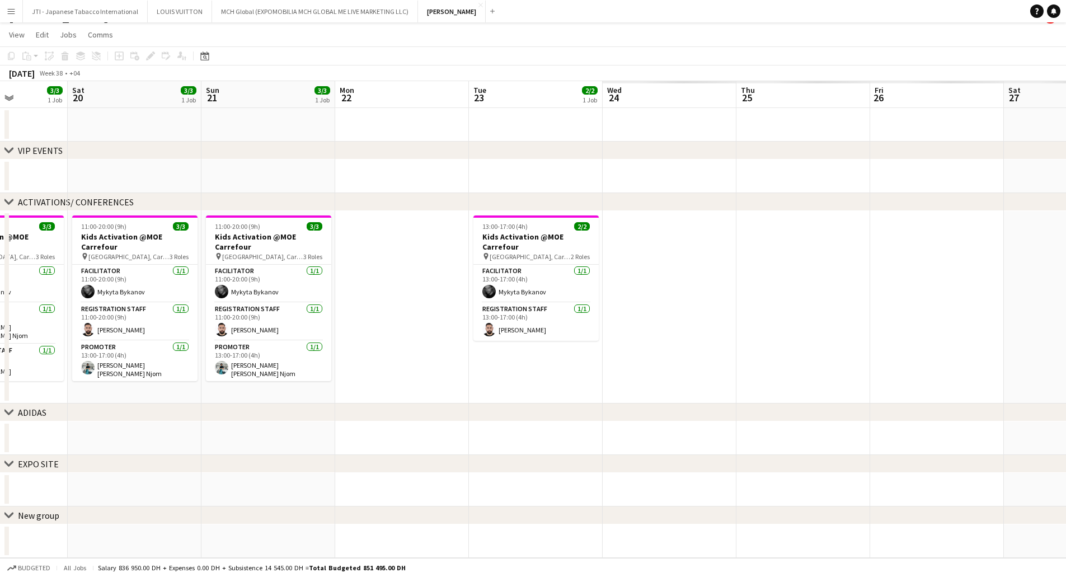
drag, startPoint x: 880, startPoint y: 338, endPoint x: 230, endPoint y: 340, distance: 649.5
click at [230, 340] on app-calendar-viewport "Mon 15 3/3 1 Job Tue 16 2/2 1 Job Wed 17 3/3 1 Job Thu 18 2/2 1 Job Fri 19 3/3 …" at bounding box center [533, 319] width 1066 height 477
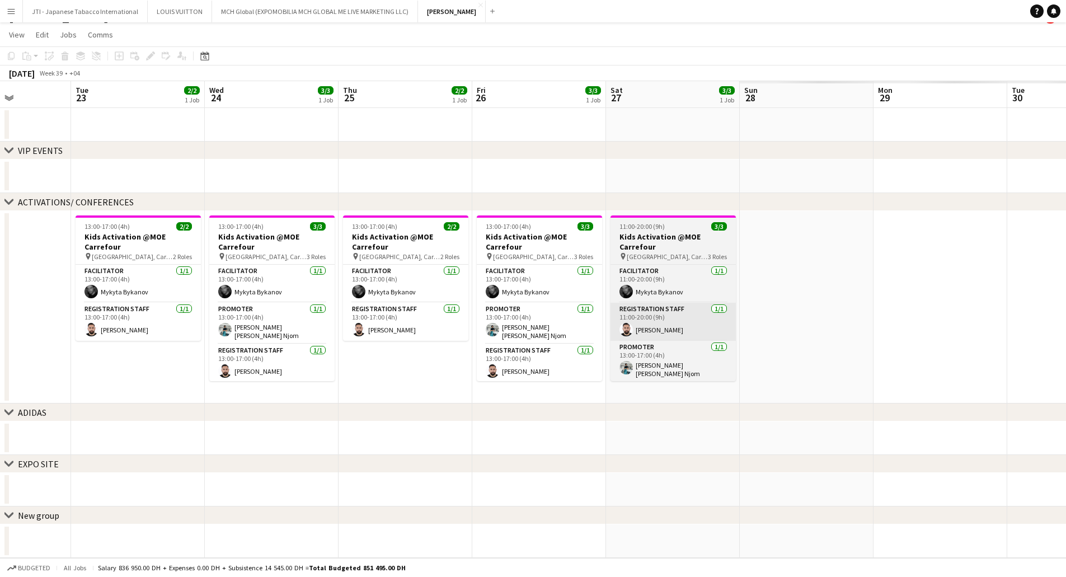
drag, startPoint x: 461, startPoint y: 337, endPoint x: 633, endPoint y: 321, distance: 173.1
click at [247, 337] on app-calendar-viewport "Sat 20 3/3 1 Job Sun 21 3/3 1 Job Mon 22 Tue 23 2/2 1 Job Wed 24 3/3 1 Job Thu …" at bounding box center [533, 319] width 1066 height 477
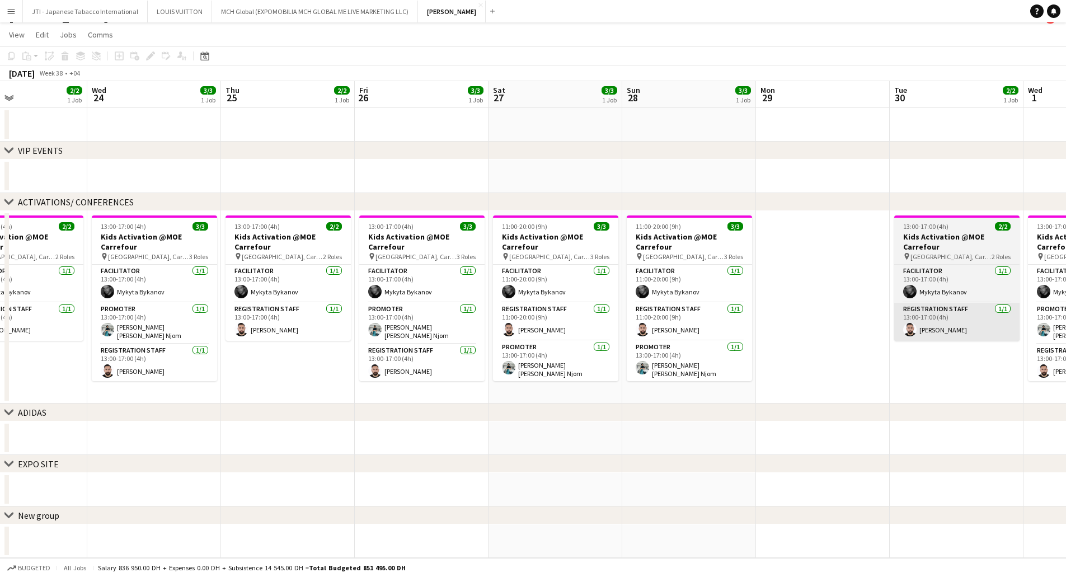
click at [378, 347] on app-calendar-viewport "Sat 20 3/3 1 Job Sun 21 3/3 1 Job Mon 22 Tue 23 2/2 1 Job Wed 24 3/3 1 Job Thu …" at bounding box center [533, 319] width 1066 height 477
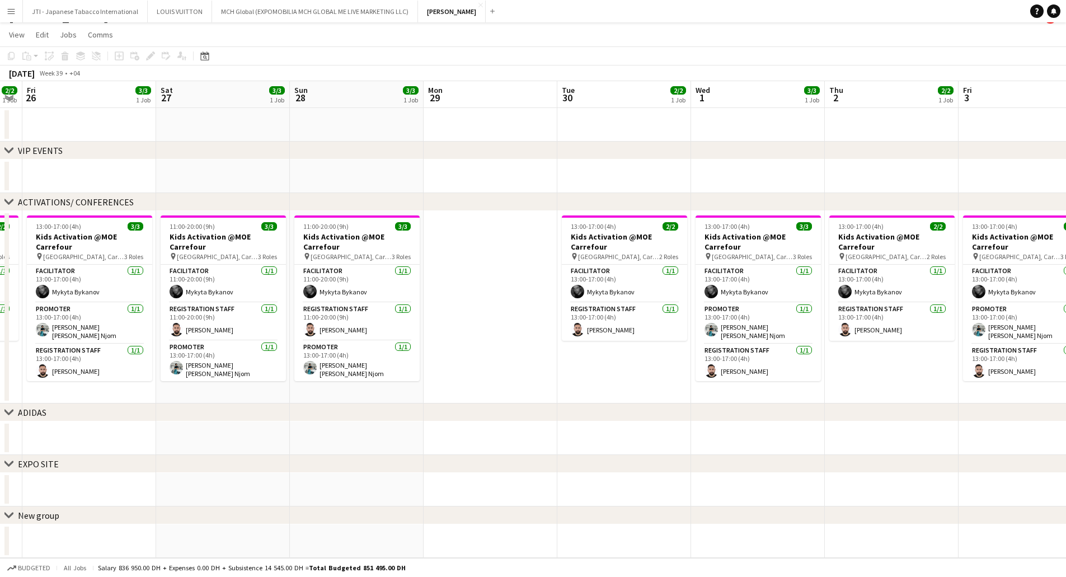
drag, startPoint x: 749, startPoint y: 335, endPoint x: 374, endPoint y: 353, distance: 375.8
click at [374, 353] on app-calendar-viewport "Tue 23 2/2 1 Job Wed 24 3/3 1 Job Thu 25 2/2 1 Job Fri 26 3/3 1 Job Sat 27 3/3 …" at bounding box center [533, 319] width 1066 height 477
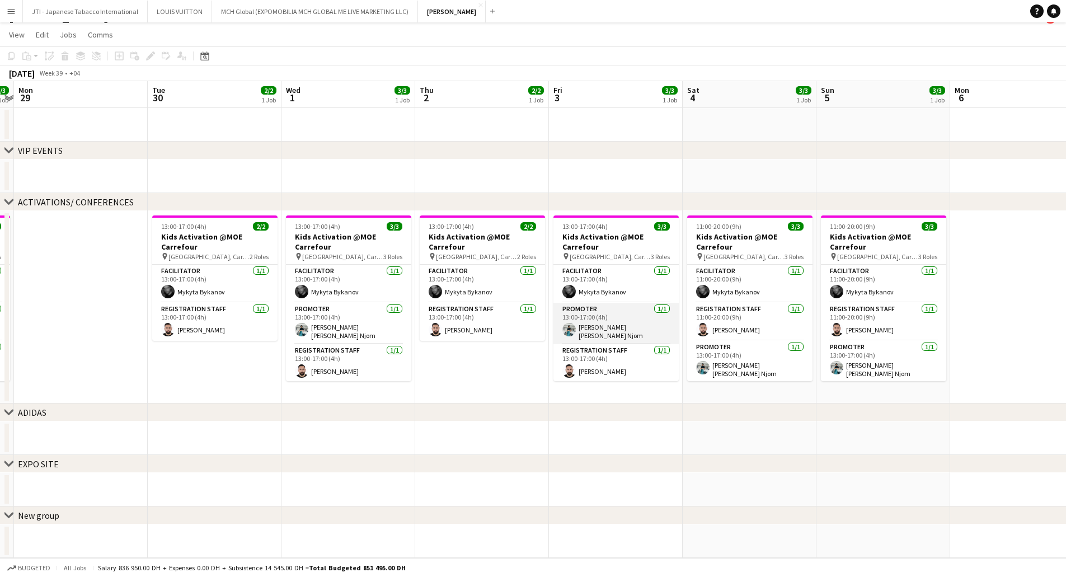
scroll to position [0, 0]
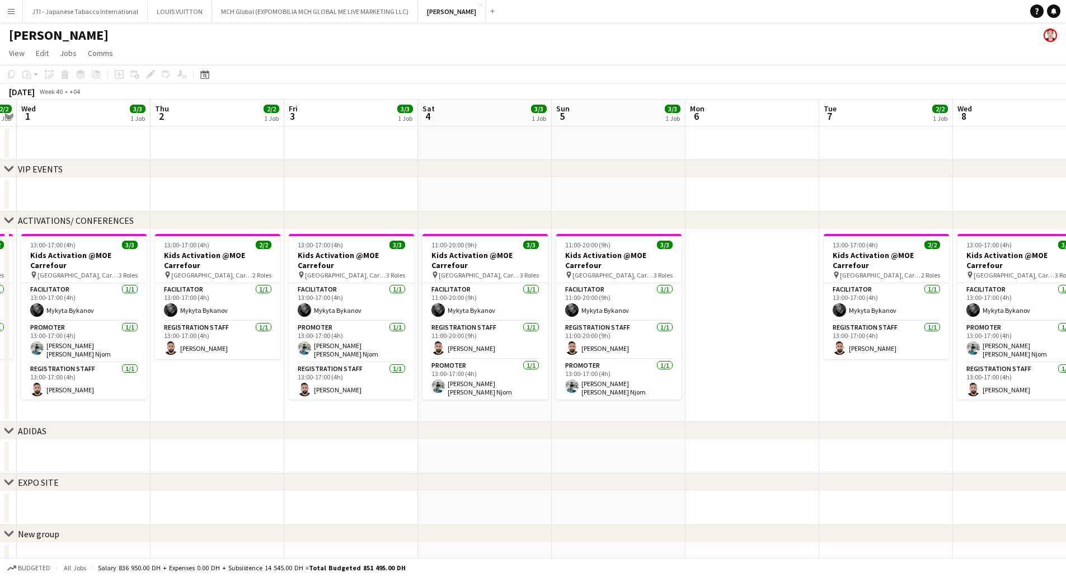
drag, startPoint x: 1011, startPoint y: 314, endPoint x: 625, endPoint y: 316, distance: 385.4
click at [418, 321] on app-calendar-viewport "Sun 28 3/3 1 Job Mon 29 Tue 30 2/2 1 Job Wed 1 3/3 1 Job Thu 2 2/2 1 Job Fri 3 …" at bounding box center [533, 338] width 1066 height 477
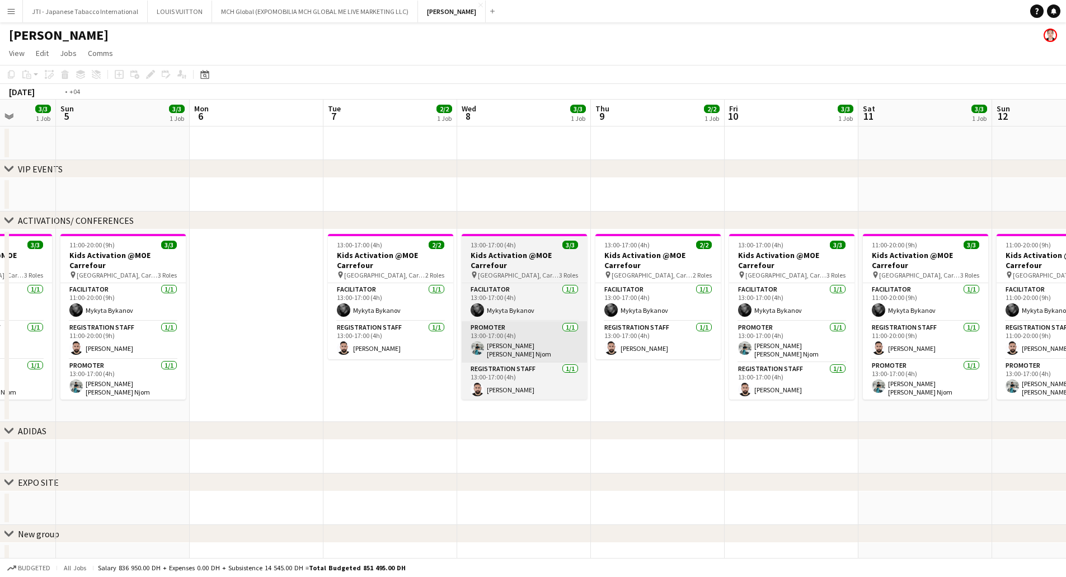
drag, startPoint x: 653, startPoint y: 317, endPoint x: 258, endPoint y: 328, distance: 395.1
click at [239, 327] on app-calendar-viewport "Thu 2 2/2 1 Job Fri 3 3/3 1 Job Sat 4 3/3 1 Job Sun 5 3/3 1 Job Mon 6 Tue 7 2/2…" at bounding box center [533, 338] width 1066 height 477
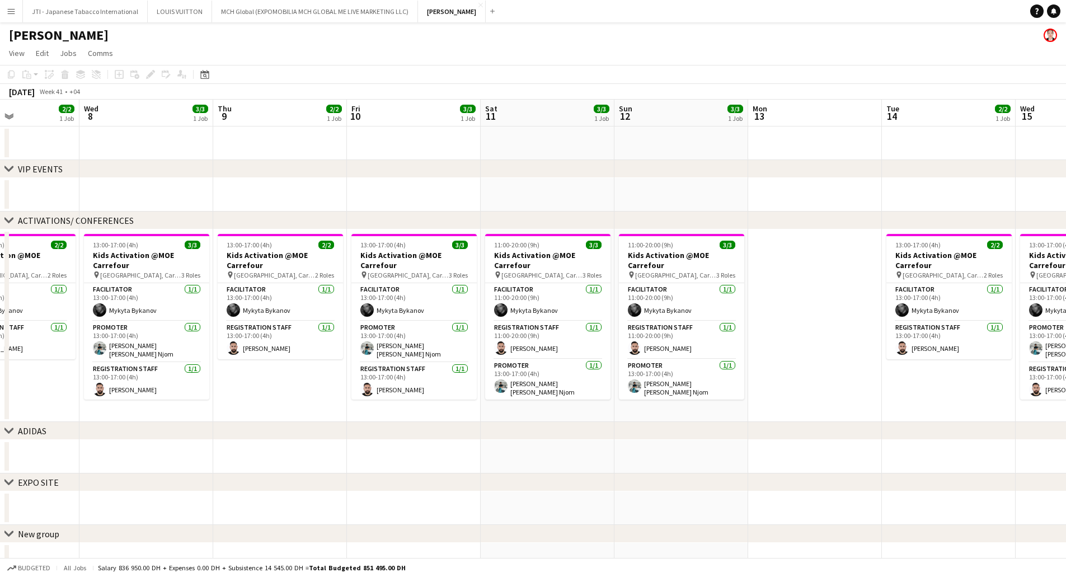
drag, startPoint x: 747, startPoint y: 319, endPoint x: 254, endPoint y: 331, distance: 493.0
click at [254, 331] on app-calendar-viewport "Sat 4 3/3 1 Job Sun 5 3/3 1 Job Mon 6 Tue 7 2/2 1 Job Wed 8 3/3 1 Job Thu 9 2/2…" at bounding box center [533, 338] width 1066 height 477
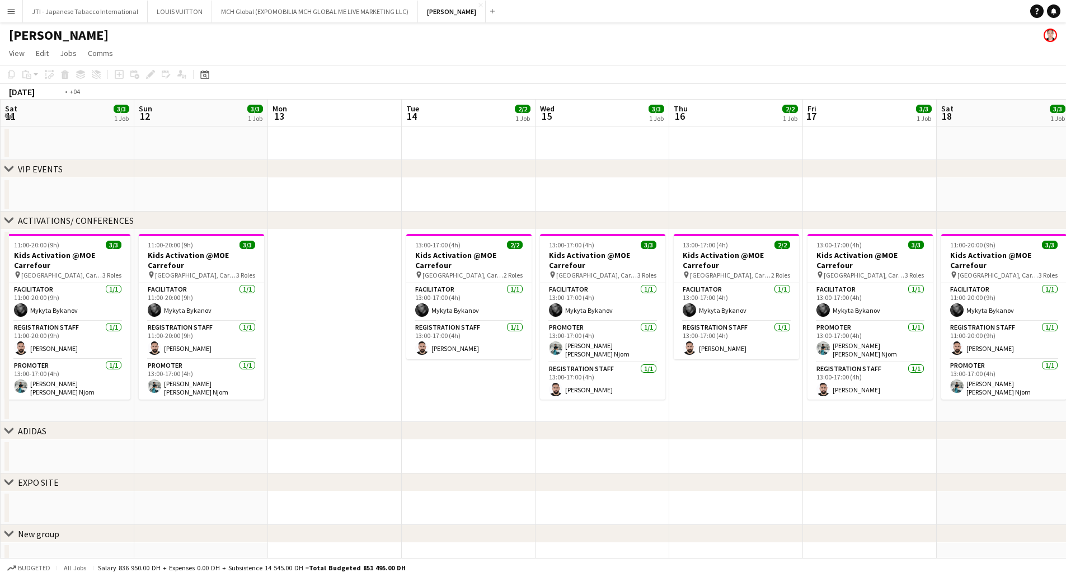
drag, startPoint x: 719, startPoint y: 321, endPoint x: 656, endPoint y: 324, distance: 63.9
click at [347, 332] on app-calendar-viewport "Wed 8 3/3 1 Job Thu 9 2/2 1 Job Fri 10 3/3 1 Job Sat 11 3/3 1 Job Sun 12 3/3 1 …" at bounding box center [533, 338] width 1066 height 477
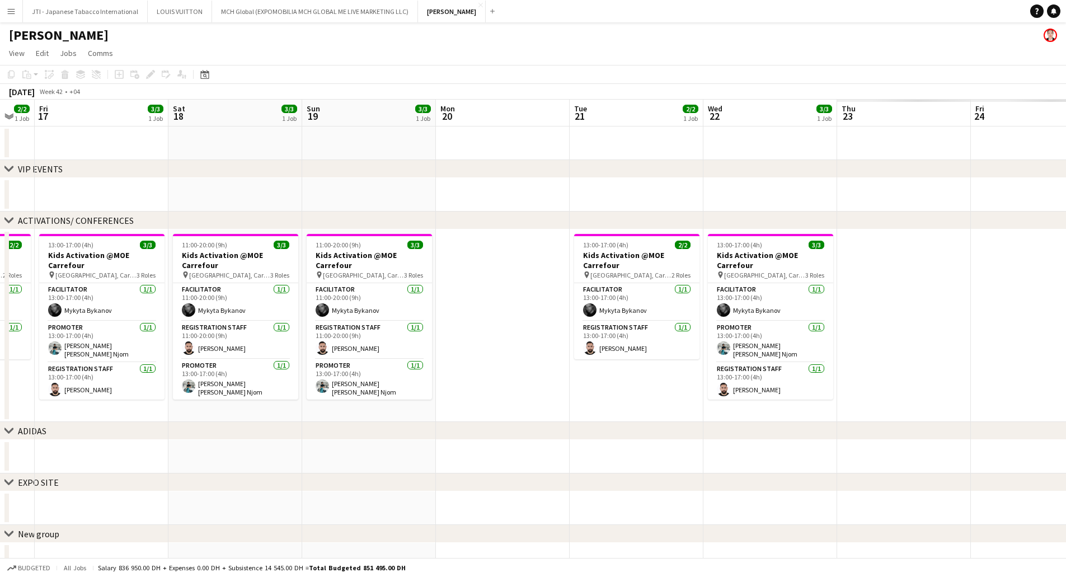
drag, startPoint x: 675, startPoint y: 328, endPoint x: 178, endPoint y: 333, distance: 496.8
click at [178, 333] on app-calendar-viewport "Tue 14 2/2 1 Job Wed 15 3/3 1 Job Thu 16 2/2 1 Job Fri 17 3/3 1 Job Sat 18 3/3 …" at bounding box center [533, 338] width 1066 height 477
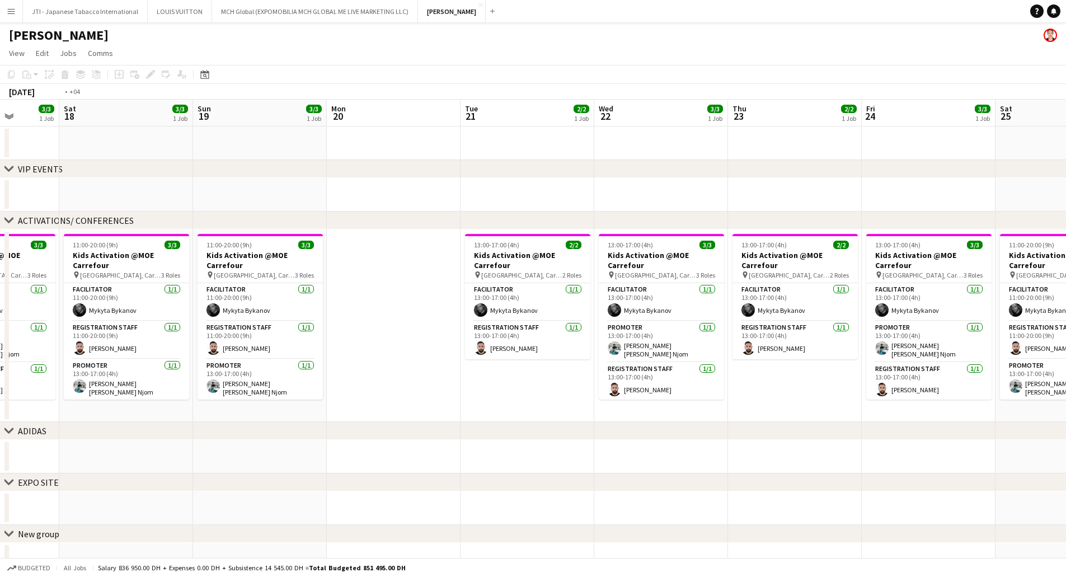
drag, startPoint x: 493, startPoint y: 338, endPoint x: 296, endPoint y: 338, distance: 196.9
click at [296, 338] on app-calendar-viewport "Wed 15 3/3 1 Job Thu 16 2/2 1 Job Fri 17 3/3 1 Job Sat 18 3/3 1 Job Sun 19 3/3 …" at bounding box center [533, 338] width 1066 height 477
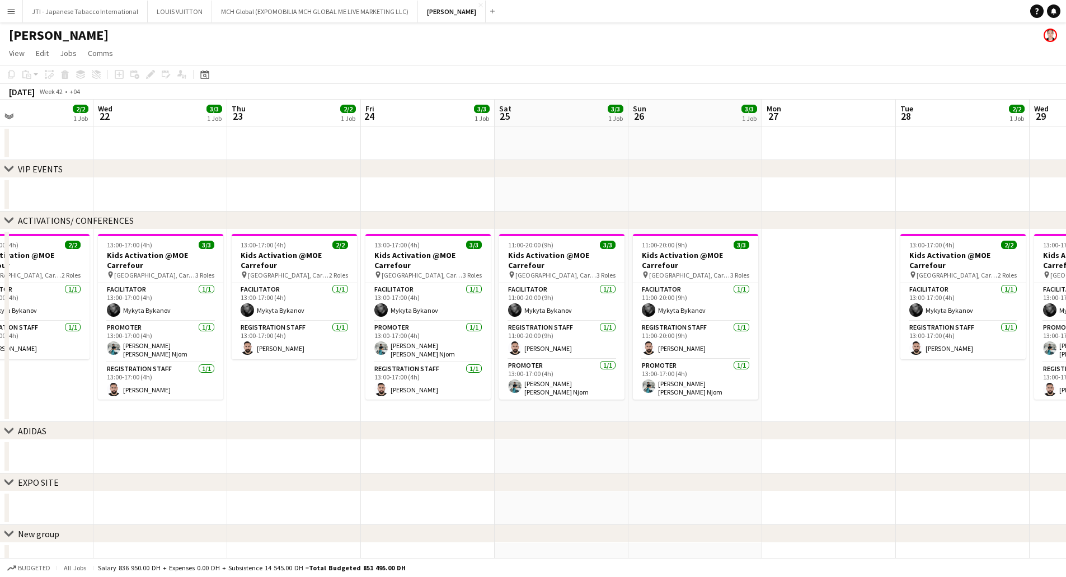
drag, startPoint x: 831, startPoint y: 311, endPoint x: 247, endPoint y: 331, distance: 584.4
click at [248, 331] on app-calendar-viewport "Sat 18 3/3 1 Job Sun 19 3/3 1 Job Mon 20 Tue 21 2/2 1 Job Wed 22 3/3 1 Job Thu …" at bounding box center [533, 338] width 1066 height 477
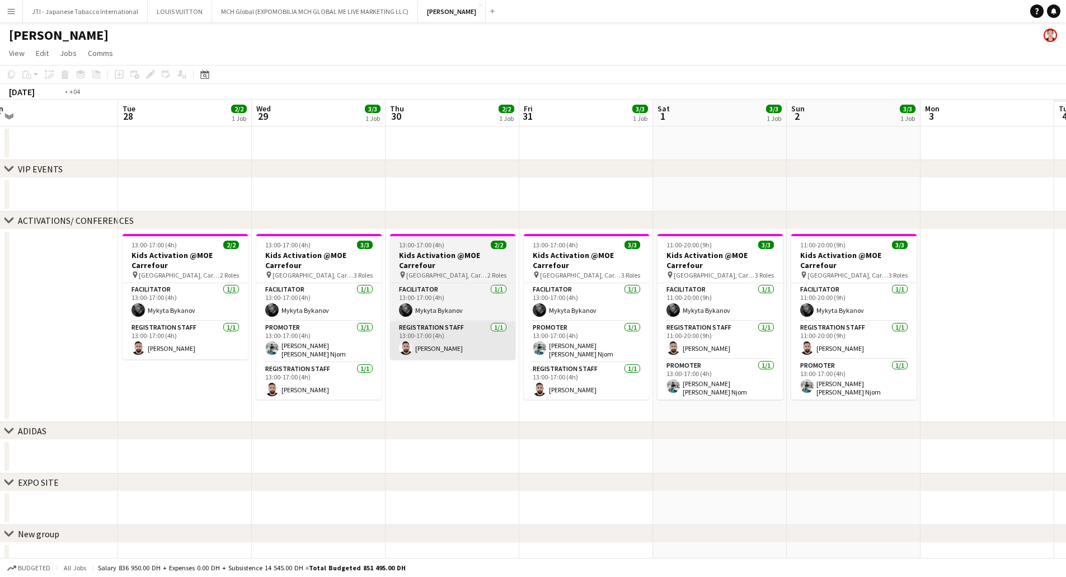
drag, startPoint x: 412, startPoint y: 343, endPoint x: 300, endPoint y: 343, distance: 111.3
click at [278, 343] on app-calendar-viewport "Fri 24 3/3 1 Job Sat 25 3/3 1 Job Sun 26 3/3 1 Job Mon 27 Tue 28 2/2 1 Job Wed …" at bounding box center [533, 338] width 1066 height 477
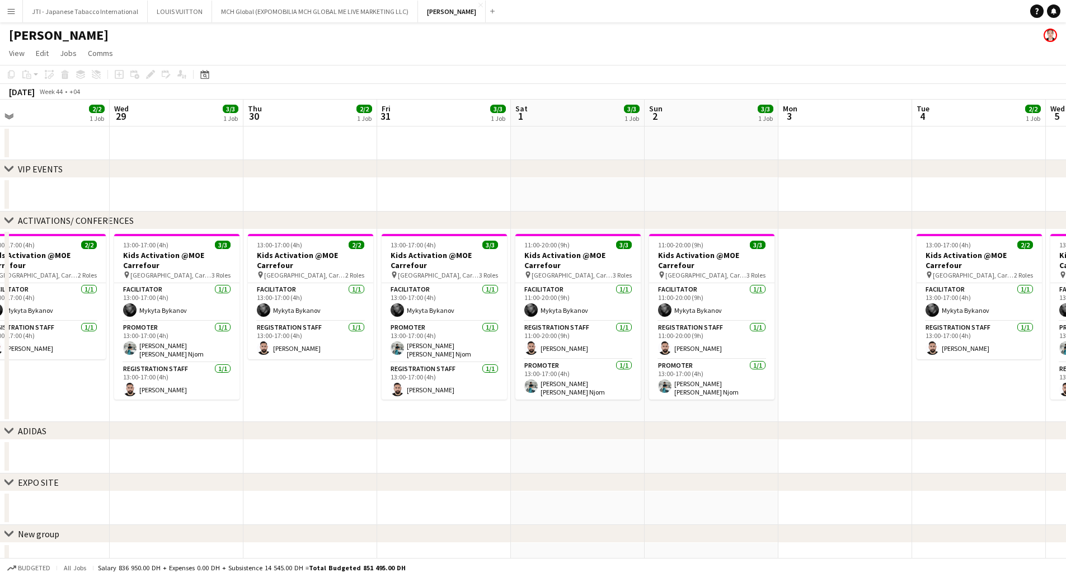
drag, startPoint x: 706, startPoint y: 330, endPoint x: 89, endPoint y: 336, distance: 617.1
click at [89, 336] on app-calendar-viewport "Sat 25 3/3 1 Job Sun 26 3/3 1 Job Mon 27 Tue 28 2/2 1 Job Wed 29 3/3 1 Job Thu …" at bounding box center [533, 338] width 1066 height 477
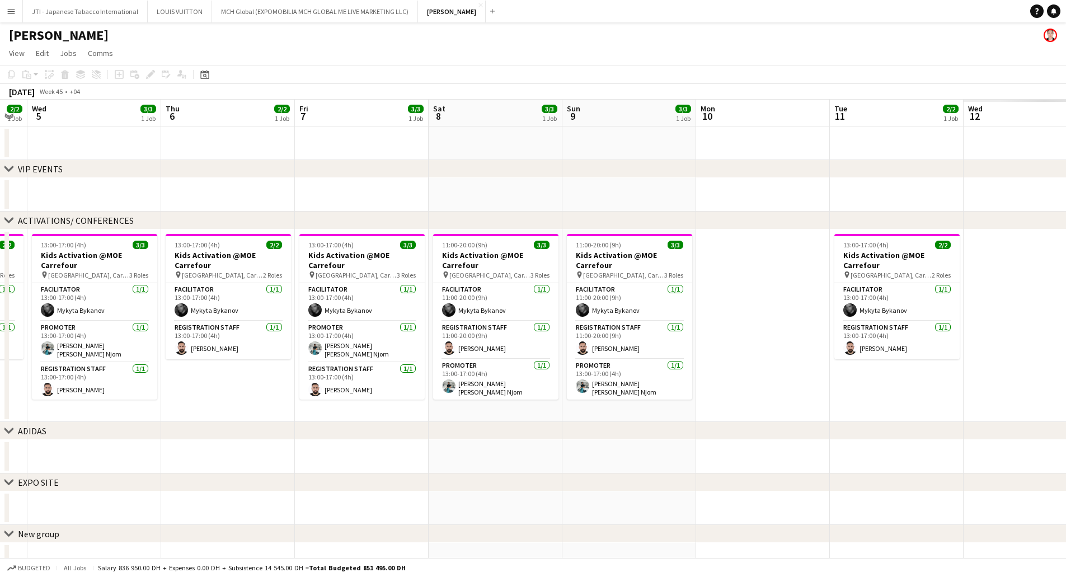
drag, startPoint x: 641, startPoint y: 330, endPoint x: 151, endPoint y: 333, distance: 490.1
click at [150, 333] on app-calendar-viewport "Sat 1 3/3 1 Job Sun 2 3/3 1 Job Mon 3 Tue 4 2/2 1 Job Wed 5 3/3 1 Job Thu 6 2/2…" at bounding box center [533, 338] width 1066 height 477
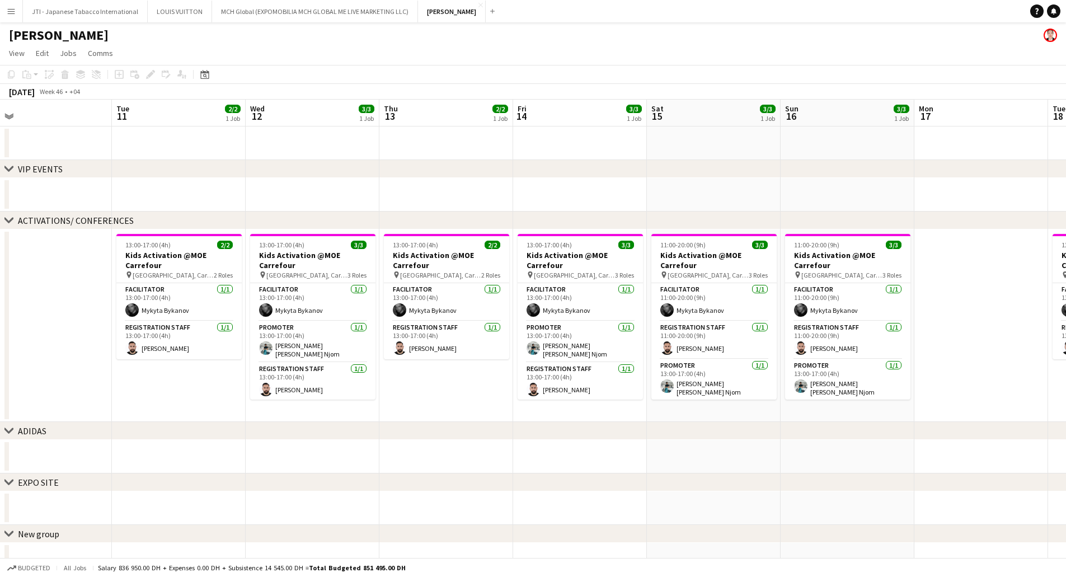
drag, startPoint x: 472, startPoint y: 327, endPoint x: 337, endPoint y: 330, distance: 135.4
click at [337, 330] on app-calendar-viewport "Fri 7 3/3 1 Job Sat 8 3/3 1 Job Sun 9 3/3 1 Job Mon 10 Tue 11 2/2 1 Job Wed 12 …" at bounding box center [533, 338] width 1066 height 477
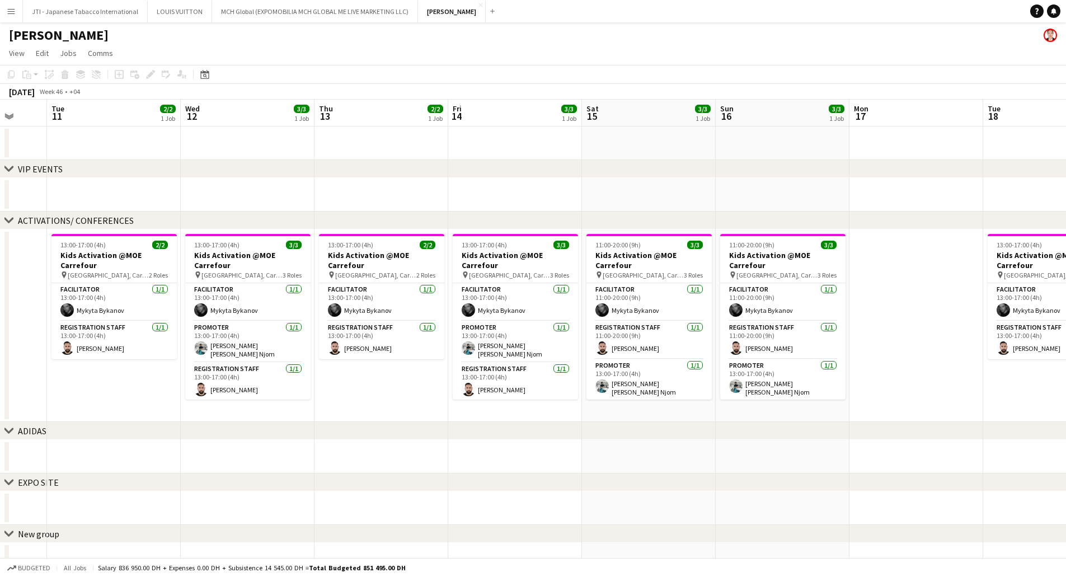
drag, startPoint x: 929, startPoint y: 313, endPoint x: 180, endPoint y: 332, distance: 748.8
click at [177, 332] on app-calendar-viewport "Fri 7 3/3 1 Job Sat 8 3/3 1 Job Sun 9 3/3 1 Job Mon 10 Tue 11 2/2 1 Job Wed 12 …" at bounding box center [533, 338] width 1066 height 477
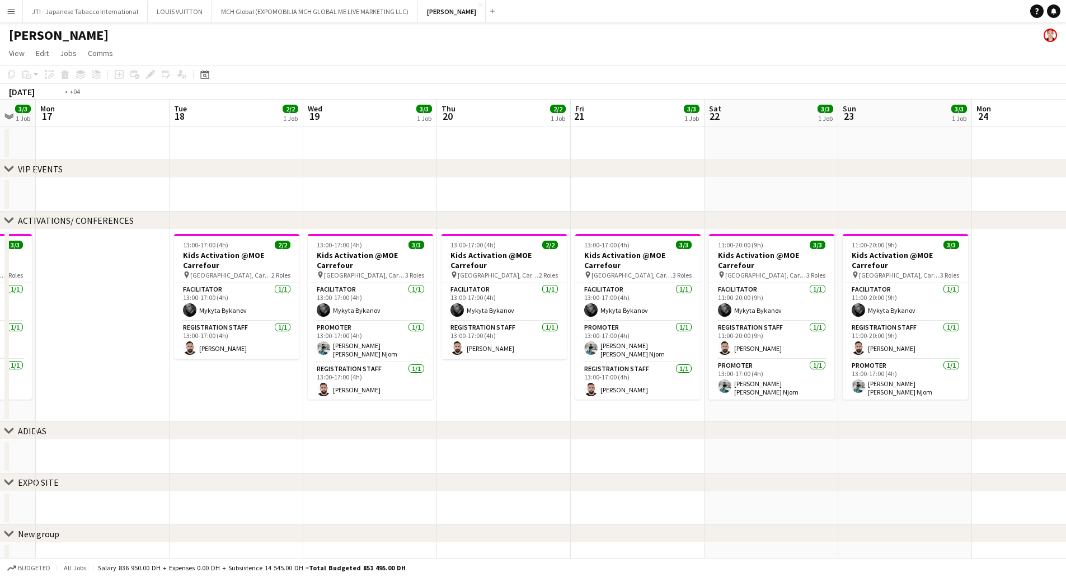
drag, startPoint x: 676, startPoint y: 324, endPoint x: 206, endPoint y: 338, distance: 470.1
click at [206, 338] on app-calendar-viewport "Thu 13 2/2 1 Job Fri 14 3/3 1 Job Sat 15 3/3 1 Job Sun 16 3/3 1 Job Mon 17 Tue …" at bounding box center [533, 338] width 1066 height 477
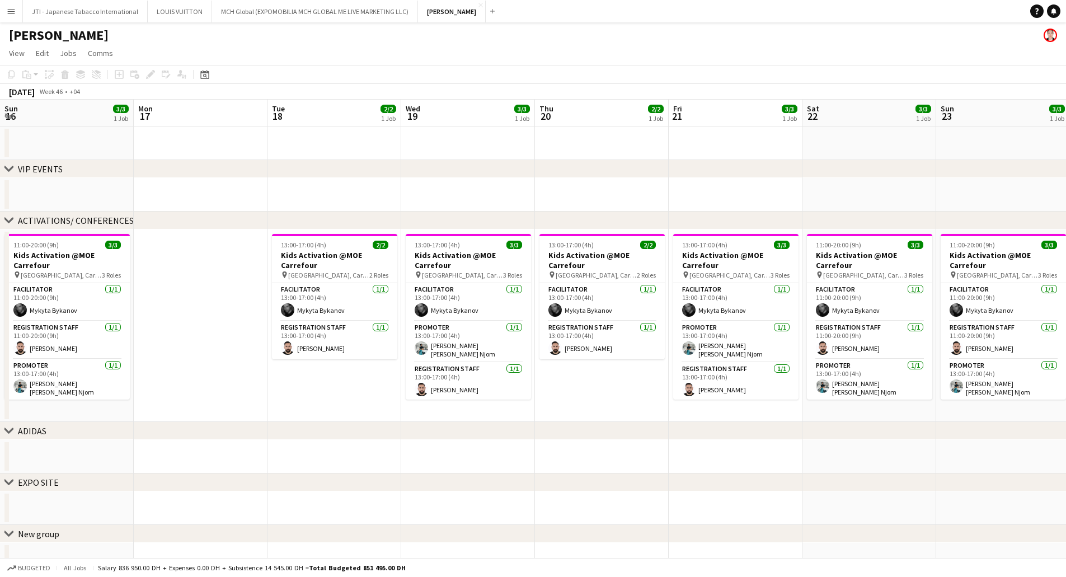
drag, startPoint x: 428, startPoint y: 339, endPoint x: 1268, endPoint y: 350, distance: 839.8
click at [1066, 350] on html "Menu Boards Boards Boards All jobs Status Workforce Workforce My Workforce Recr…" at bounding box center [533, 297] width 1066 height 595
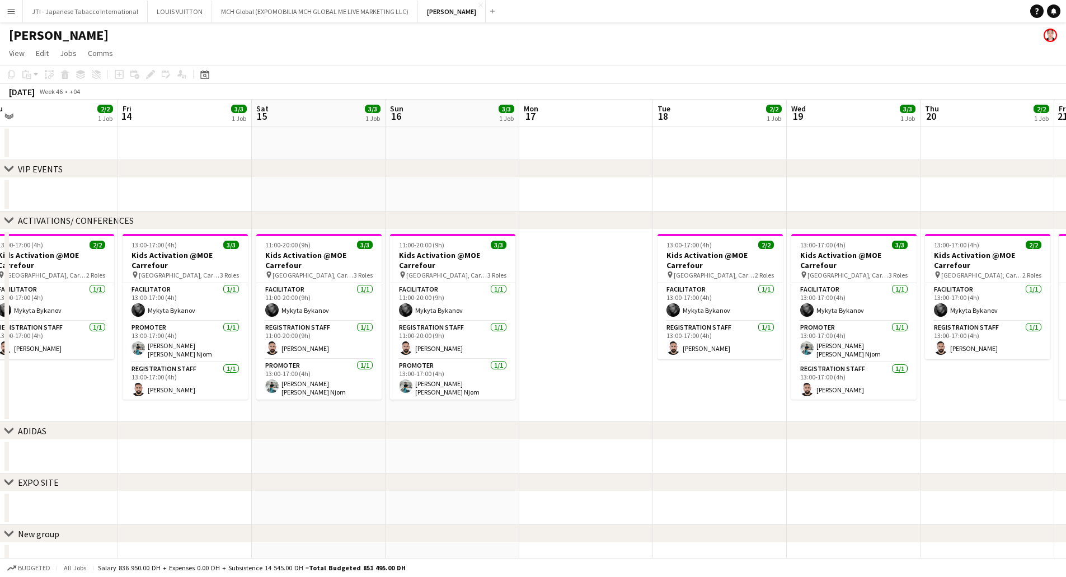
drag, startPoint x: 210, startPoint y: 345, endPoint x: 1223, endPoint y: 343, distance: 1013.1
click at [1066, 343] on html "Menu Boards Boards Boards All jobs Status Workforce Workforce My Workforce Recr…" at bounding box center [533, 297] width 1066 height 595
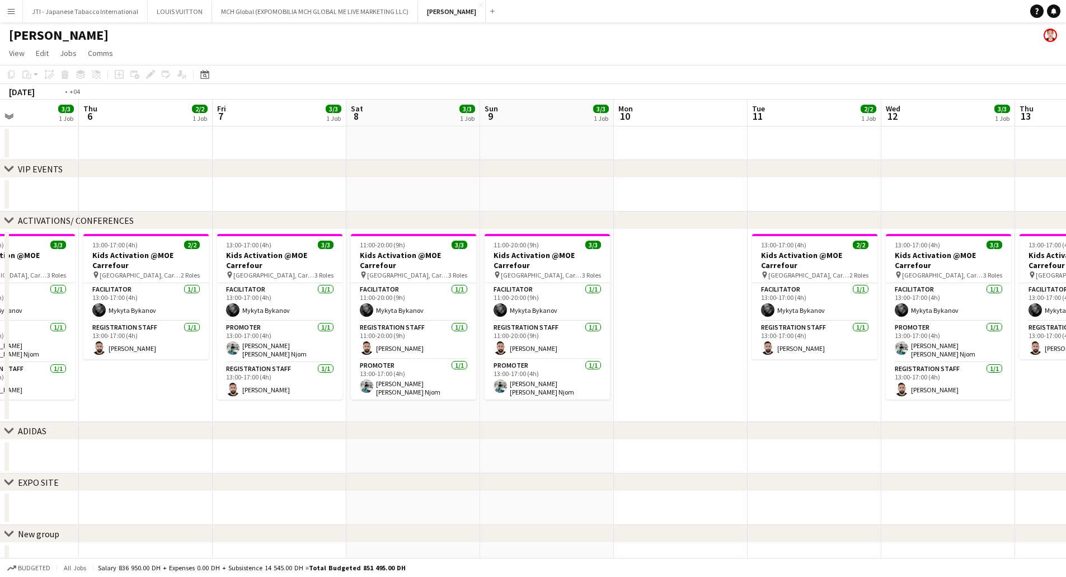
drag, startPoint x: 652, startPoint y: 345, endPoint x: 1039, endPoint y: 359, distance: 387.9
click at [1066, 369] on html "Menu Boards Boards Boards All jobs Status Workforce Workforce My Workforce Recr…" at bounding box center [533, 297] width 1066 height 595
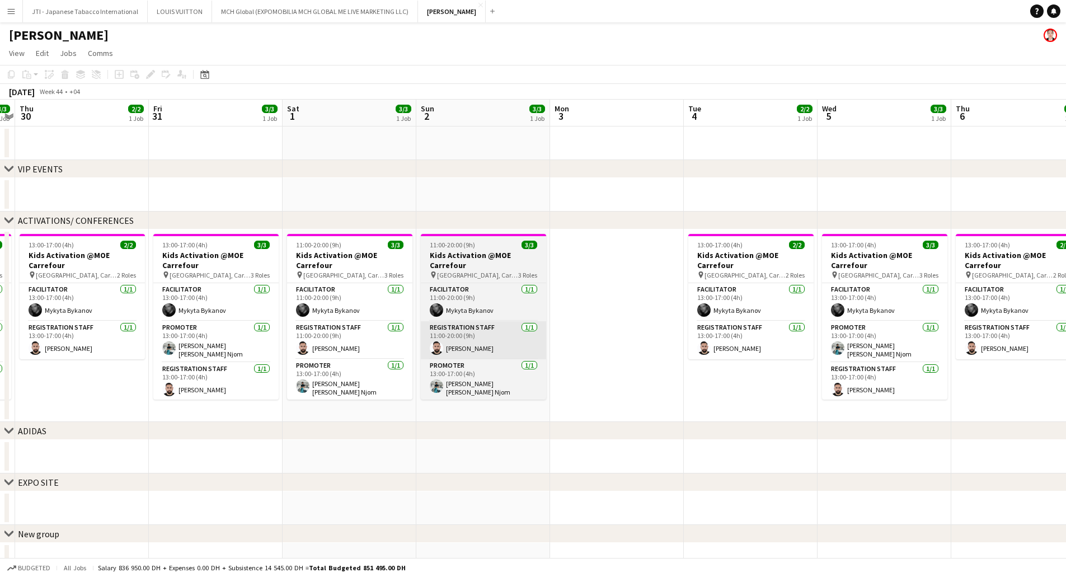
drag, startPoint x: 292, startPoint y: 343, endPoint x: 688, endPoint y: 351, distance: 396.2
click at [1066, 352] on html "Menu Boards Boards Boards All jobs Status Workforce Workforce My Workforce Recr…" at bounding box center [533, 297] width 1066 height 595
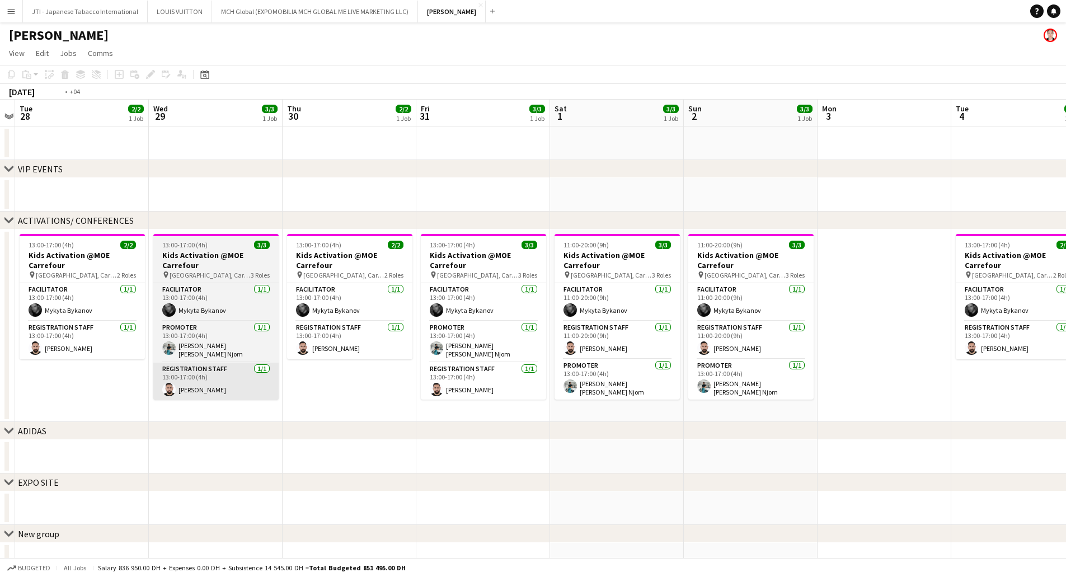
scroll to position [0, 241]
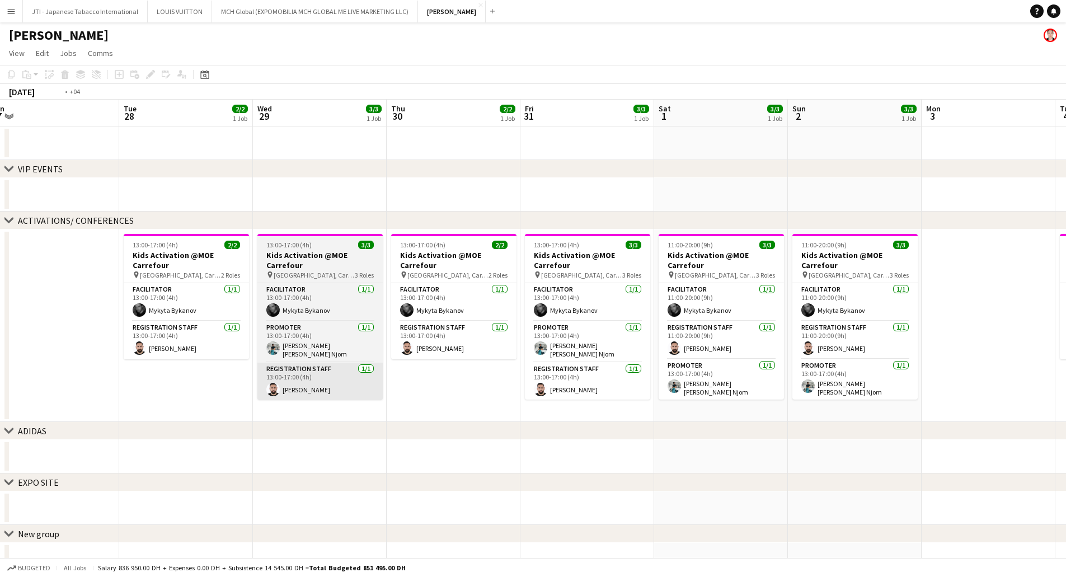
drag, startPoint x: 406, startPoint y: 365, endPoint x: 608, endPoint y: 369, distance: 202.0
click at [691, 375] on app-calendar-viewport "Sat 25 3/3 1 Job Sun 26 3/3 1 Job Mon 27 Tue 28 2/2 1 Job Wed 29 3/3 1 Job Thu …" at bounding box center [533, 338] width 1066 height 477
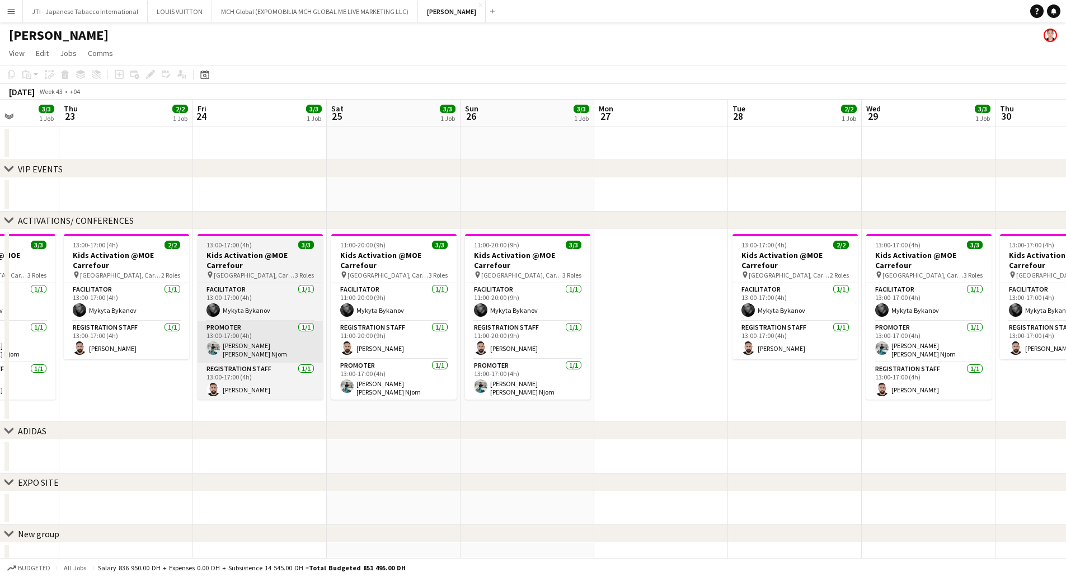
drag, startPoint x: 411, startPoint y: 298, endPoint x: 608, endPoint y: 322, distance: 198.4
click at [1023, 291] on app-calendar-viewport "Tue 21 2/2 1 Job Wed 22 3/3 1 Job Thu 23 2/2 1 Job Fri 24 3/3 1 Job Sat 25 3/3 …" at bounding box center [533, 338] width 1066 height 477
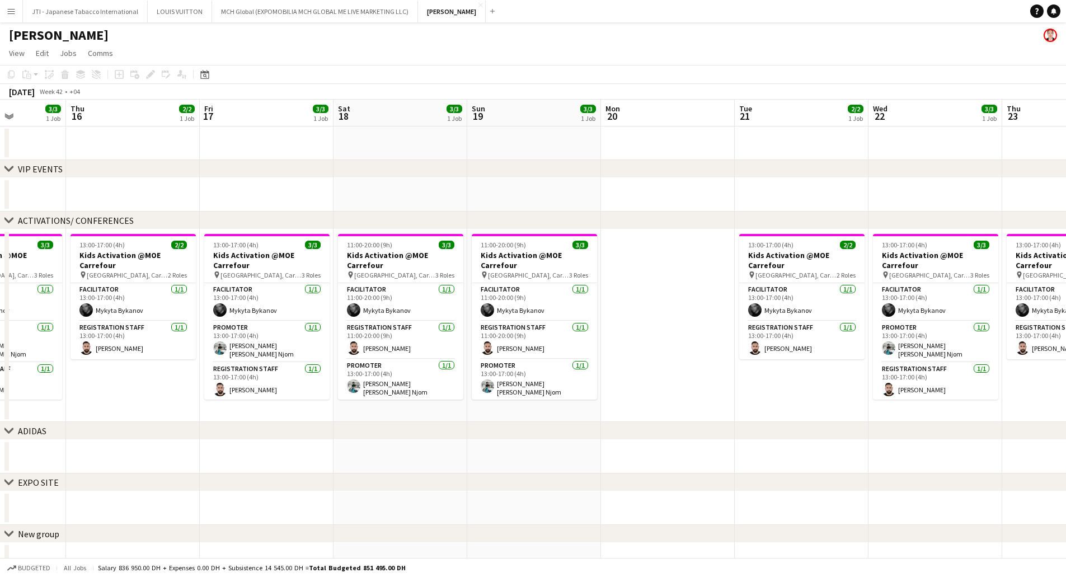
drag
click at [1056, 320] on app-calendar-viewport "Tue 14 2/2 1 Job Wed 15 3/3 1 Job Thu 16 2/2 1 Job Fri 17 3/3 1 Job Sat 18 3/3 …" at bounding box center [533, 338] width 1066 height 477
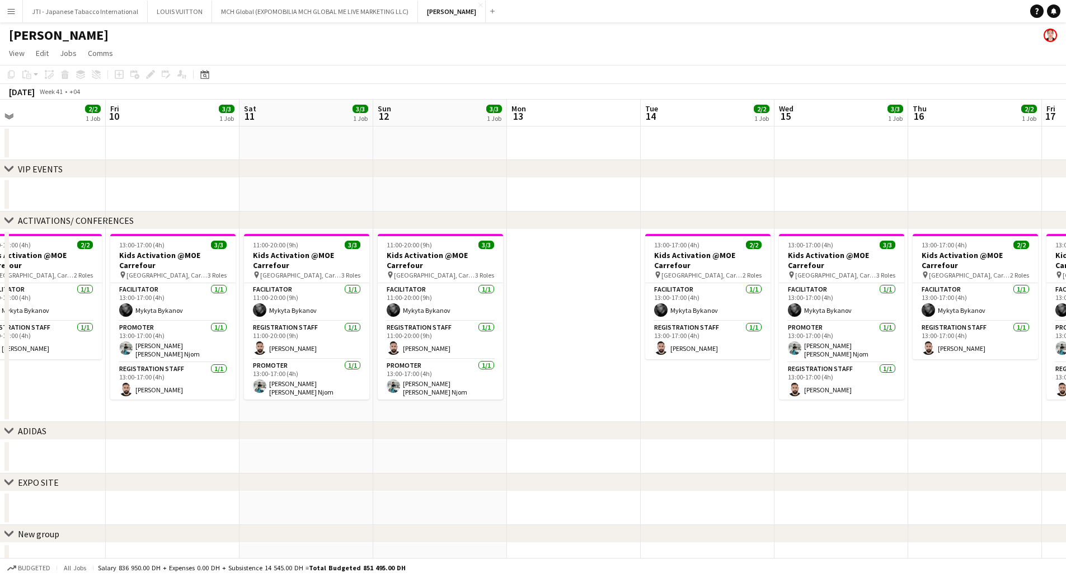
click at [1066, 334] on html "Menu Boards Boards Boards All jobs Status Workforce Workforce My Workforce Recr…" at bounding box center [533, 297] width 1066 height 595
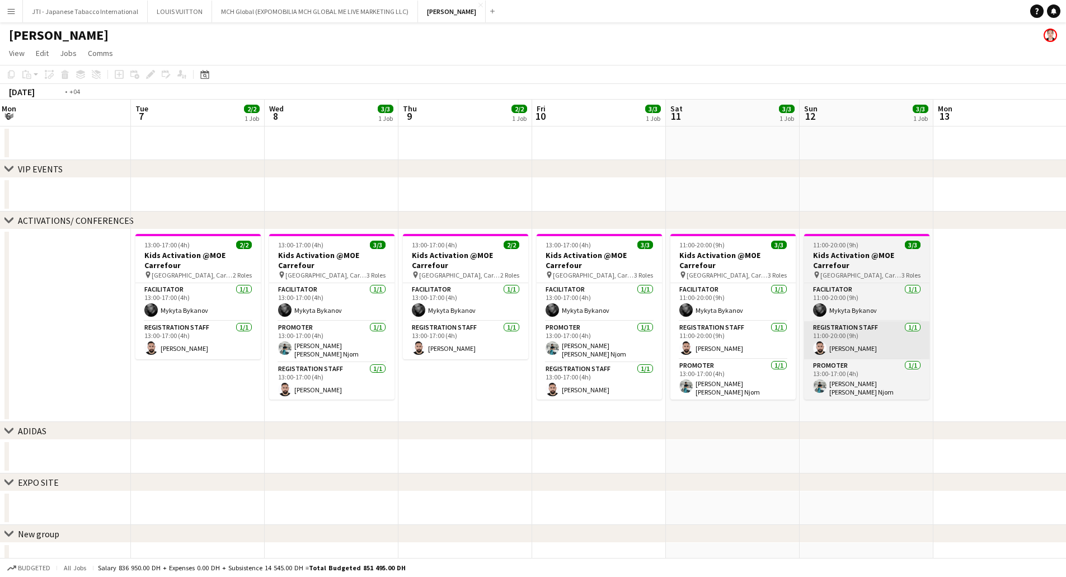
click at [1012, 343] on app-calendar-viewport "Sat 4 3/3 1 Job Sun 5 3/3 1 Job Mon 6 Tue 7 2/2 1 Job Wed 8 3/3 1 Job Thu 9 2/2…" at bounding box center [533, 338] width 1066 height 477
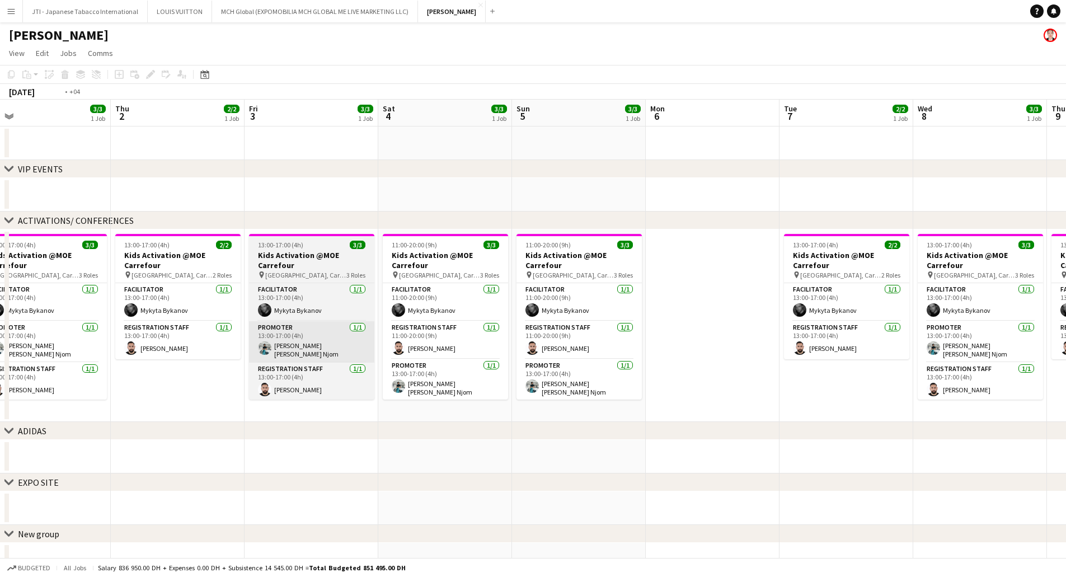
click at [989, 341] on app-calendar-viewport "Mon 29 Tue 30 2/2 1 Job Wed 1 3/3 1 Job Thu 2 2/2 1 Job Fri 3 3/3 1 Job Sat 4 3…" at bounding box center [533, 338] width 1066 height 477
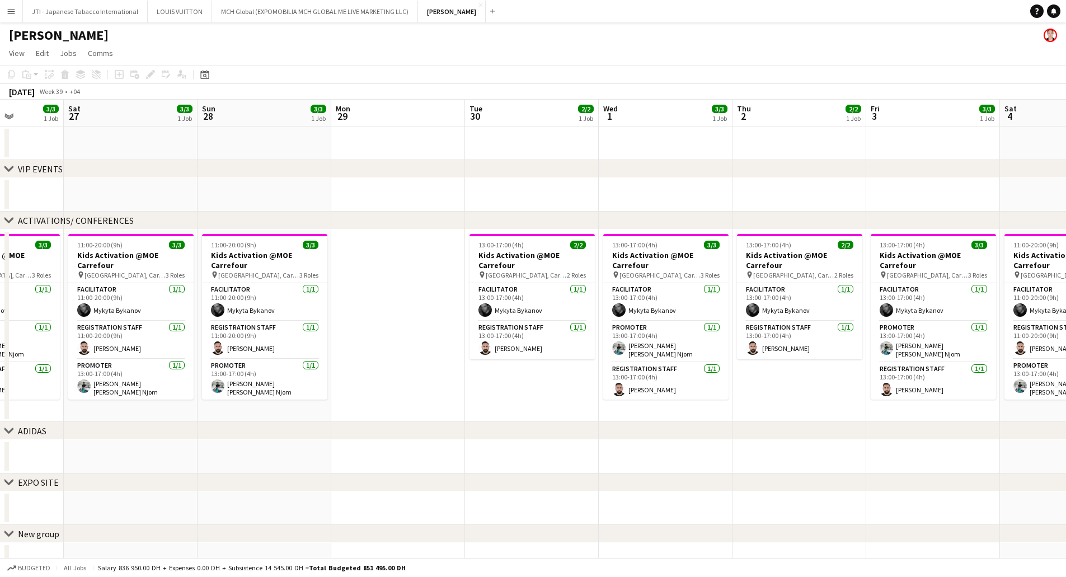
click at [997, 341] on app-calendar-viewport "Thu 25 2/2 1 Job Fri 26 3/3 1 Job Sat 27 3/3 1 Job Sun 28 3/3 1 Job Mon 29 Tue …" at bounding box center [533, 338] width 1066 height 477
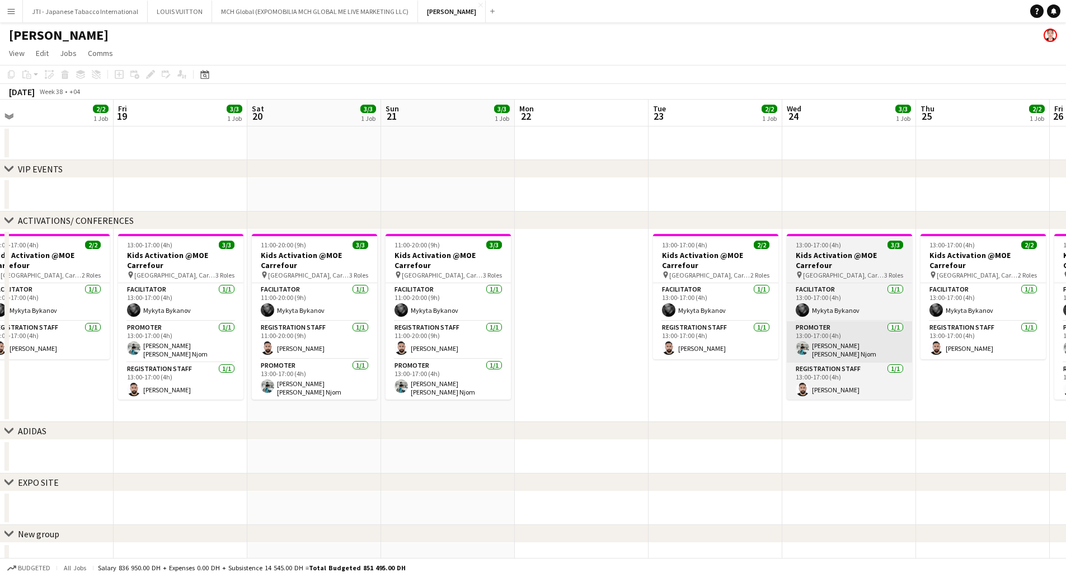
click at [1066, 330] on html "Menu Boards Boards Boards All jobs Status Workforce Workforce My Workforce Recr…" at bounding box center [533, 297] width 1066 height 595
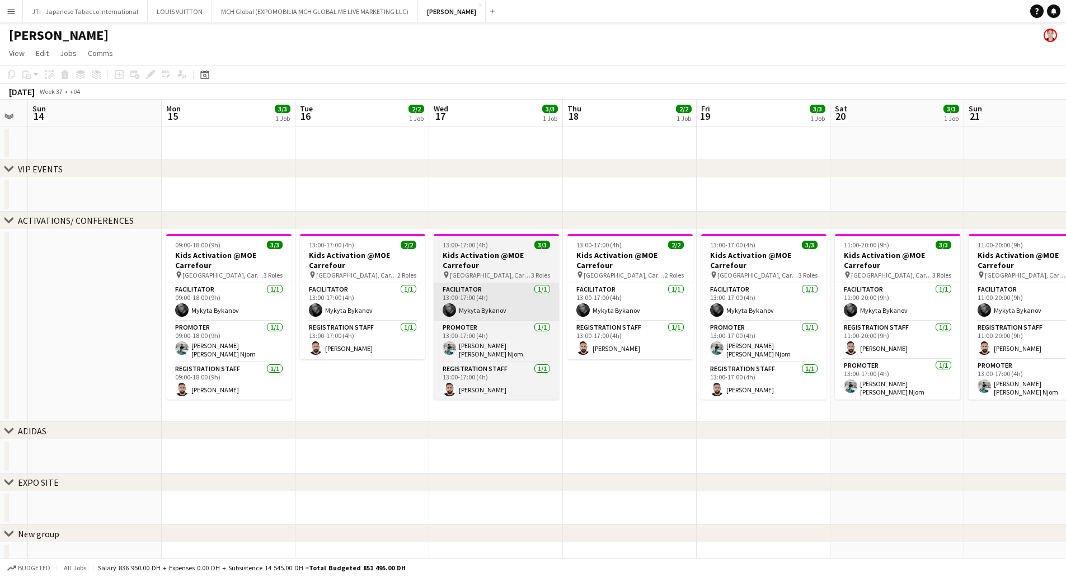
click at [1046, 315] on app-calendar-viewport "Fri 12 3/3 1 Job Sat 13 Sun 14 Mon 15 3/3 1 Job Tue 16 2/2 1 Job Wed 17 3/3 1 J…" at bounding box center [533, 338] width 1066 height 477
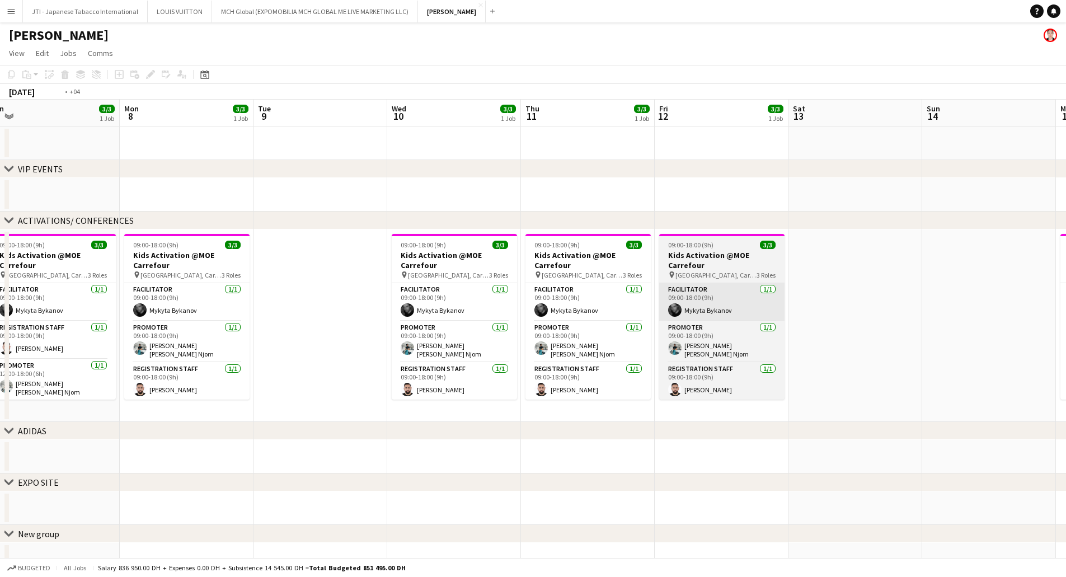
click at [1066, 315] on html "Menu Boards Boards Boards All jobs Status Workforce Workforce My Workforce Recr…" at bounding box center [533, 297] width 1066 height 595
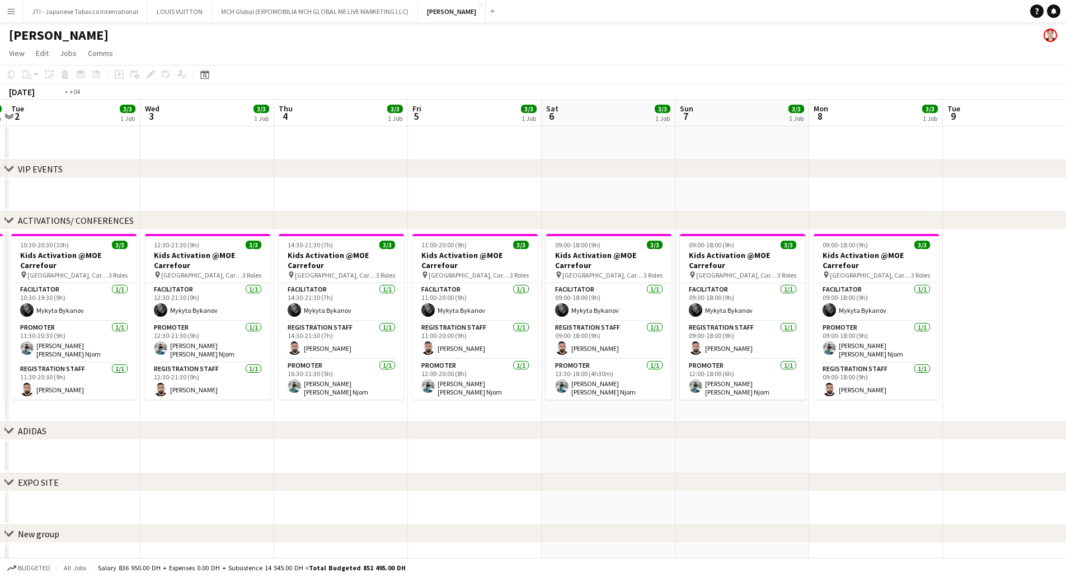
click at [1066, 319] on html "Menu Boards Boards Boards All jobs Status Workforce Workforce My Workforce Recr…" at bounding box center [533, 297] width 1066 height 595
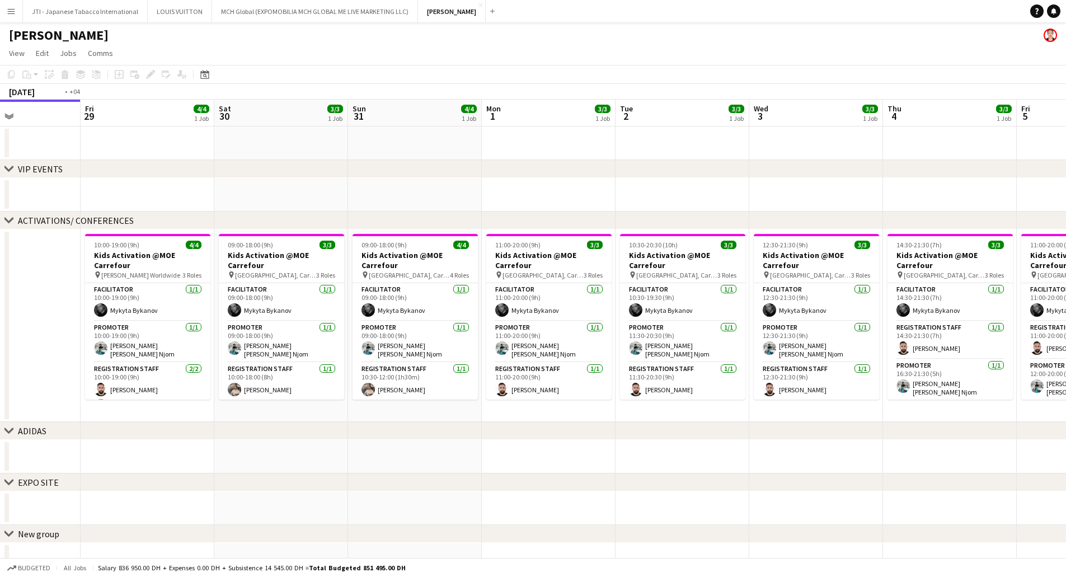
scroll to position [0, 245]
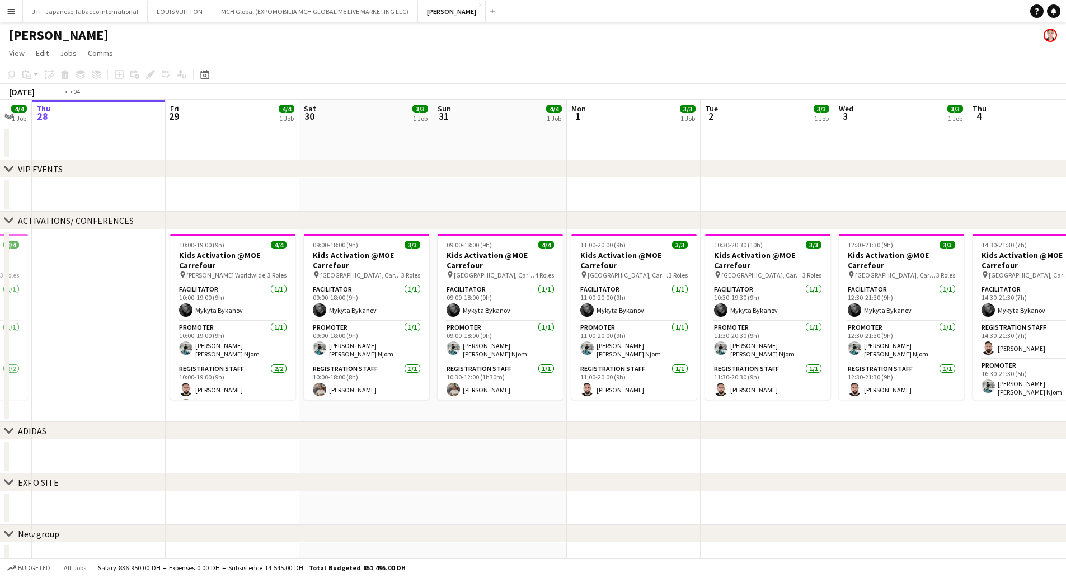
click at [1066, 312] on html "Menu Boards Boards Boards All jobs Status Workforce Workforce My Workforce Recr…" at bounding box center [533, 297] width 1066 height 595
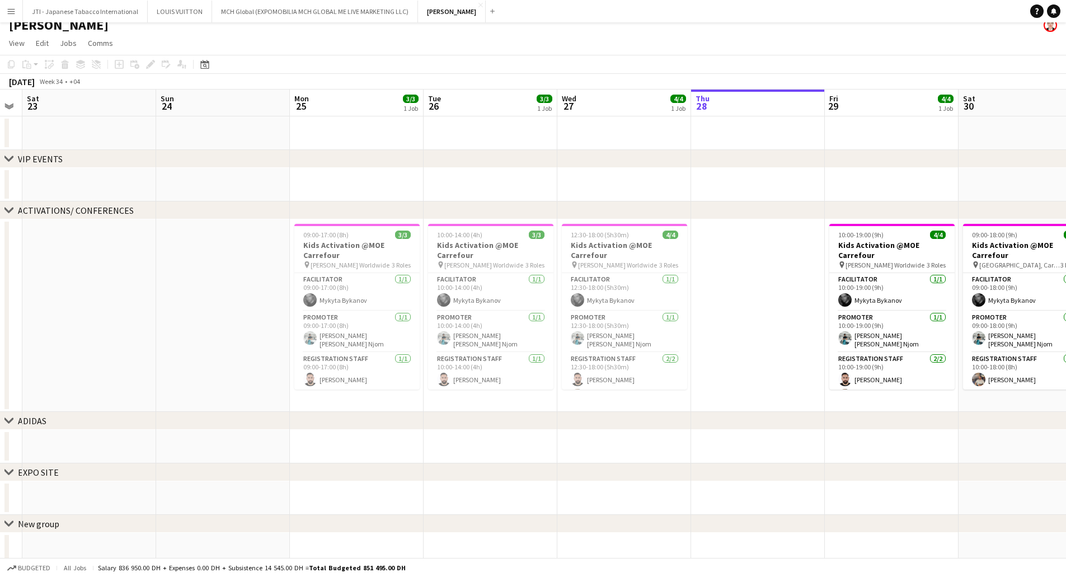
scroll to position [18, 0]
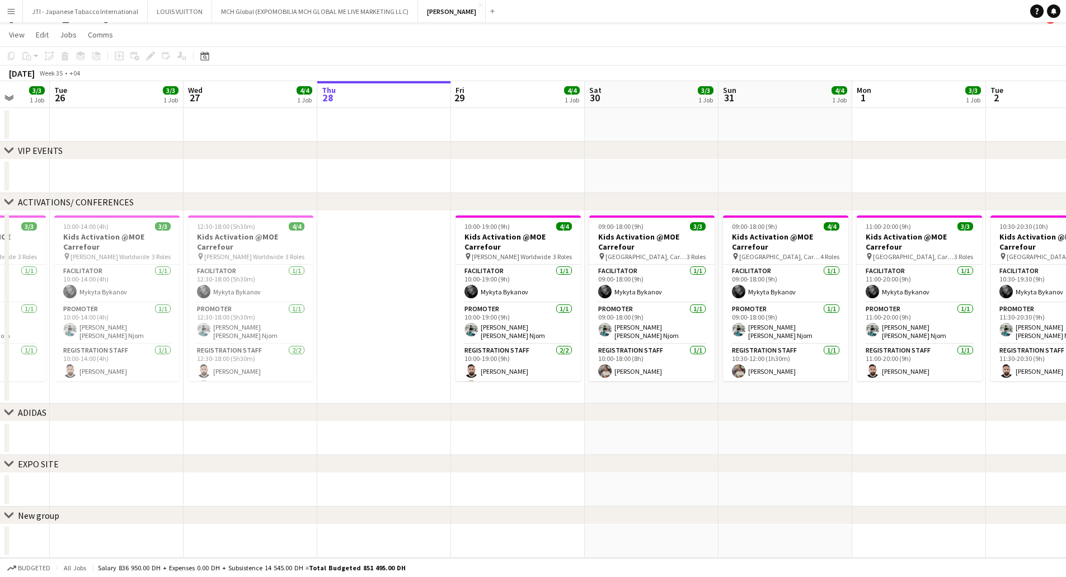
click at [414, 329] on app-calendar-viewport "Sat 23 Sun 24 Mon 25 3/3 1 Job Tue 26 3/3 1 Job Wed 27 4/4 1 Job Thu 28 Fri 29 …" at bounding box center [533, 319] width 1066 height 477
click at [512, 331] on app-card-role "Promoter 1/1 10:00-19:00 (9h) Denise Neng Njom" at bounding box center [516, 323] width 125 height 41
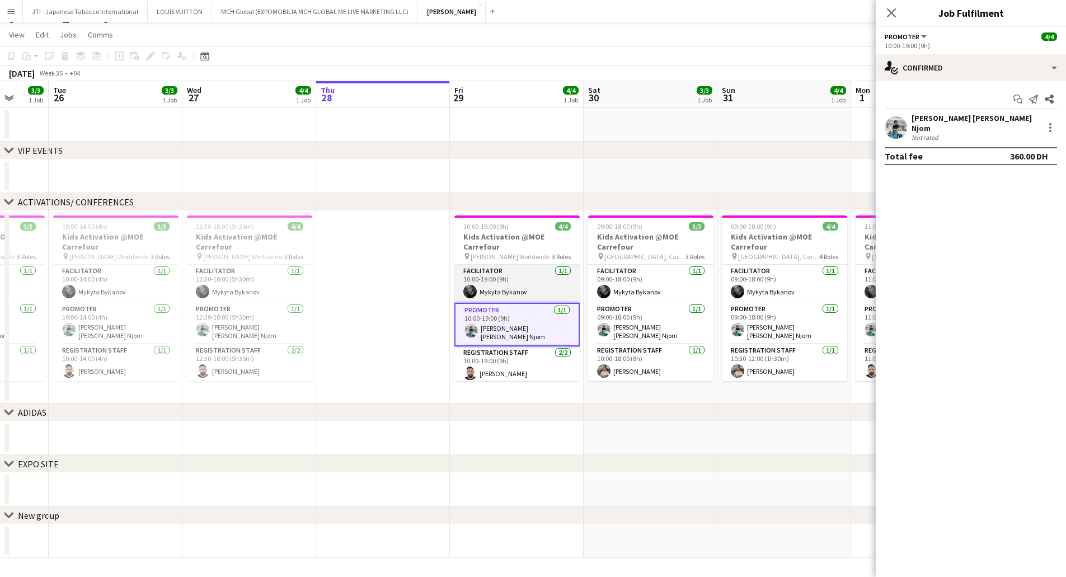
click at [505, 296] on app-card-role "Facilitator 1/1 10:00-19:00 (9h) Mykyta Bykanov" at bounding box center [516, 284] width 125 height 38
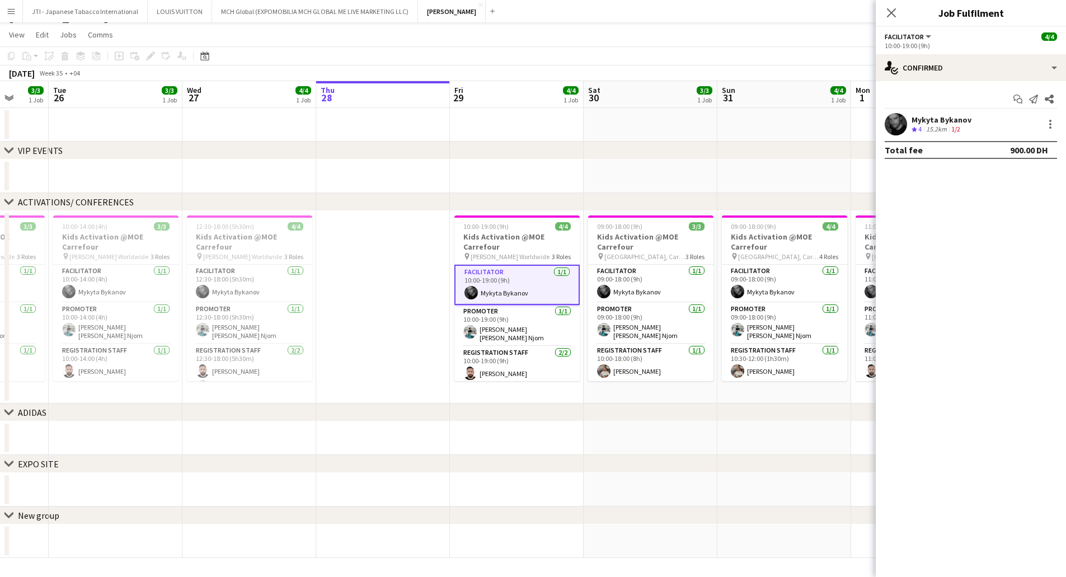
click at [948, 116] on div "Mykyta Bykanov" at bounding box center [941, 120] width 60 height 10
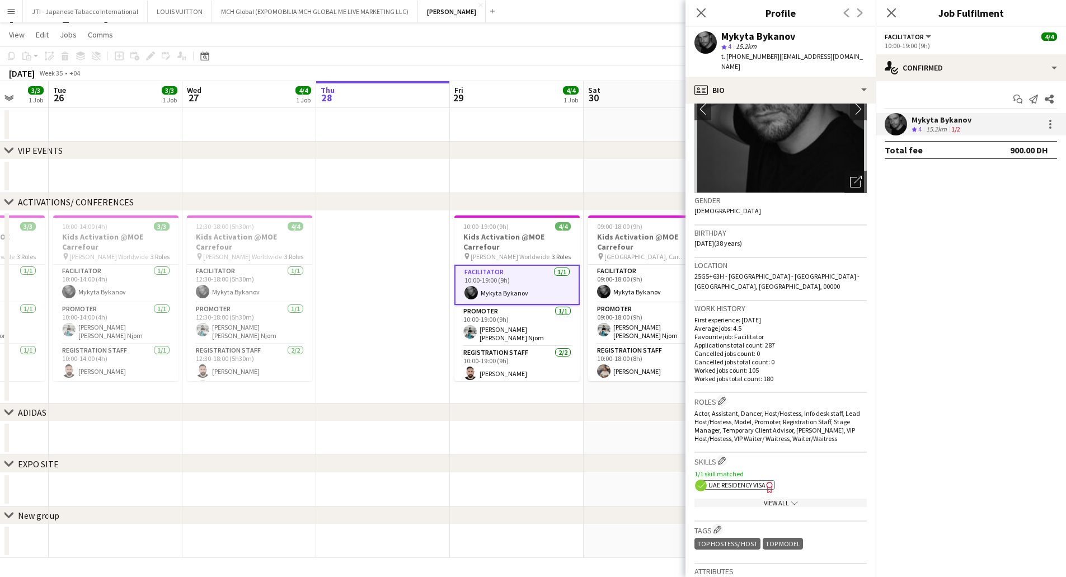
scroll to position [202, 0]
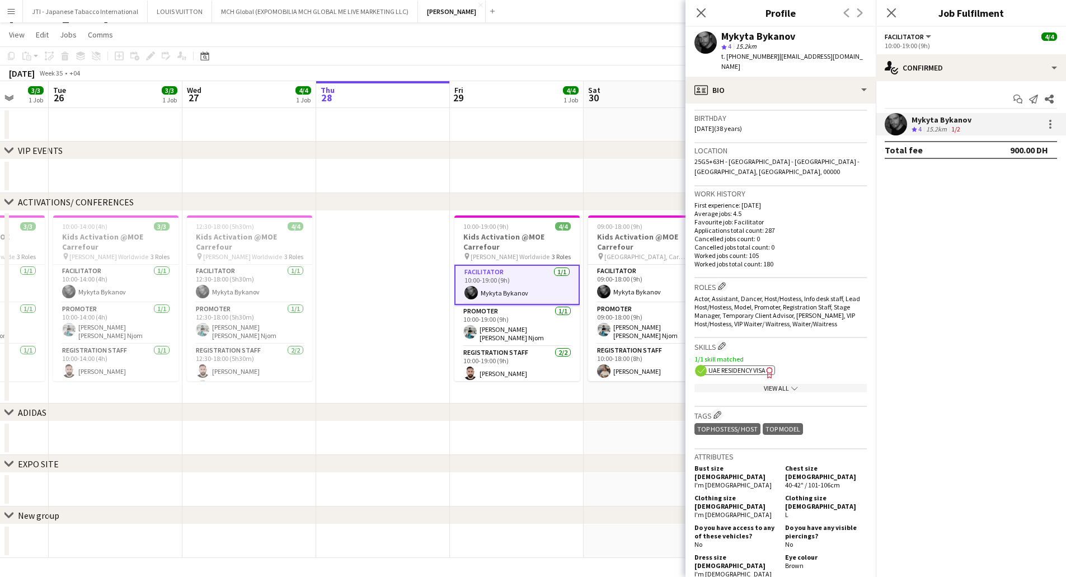
click at [750, 366] on span "UAE Residency Visa" at bounding box center [736, 370] width 57 height 8
click at [512, 332] on app-card-role "Promoter 1/1 10:00-19:00 (9h) Denise Neng Njom" at bounding box center [516, 325] width 125 height 41
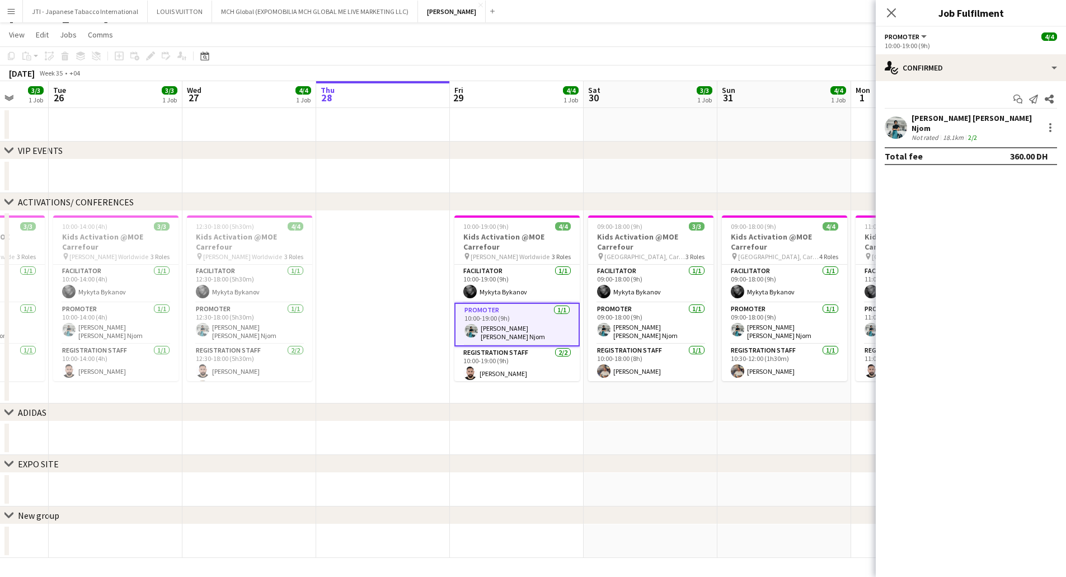
click at [957, 133] on div "18.1km" at bounding box center [952, 137] width 25 height 8
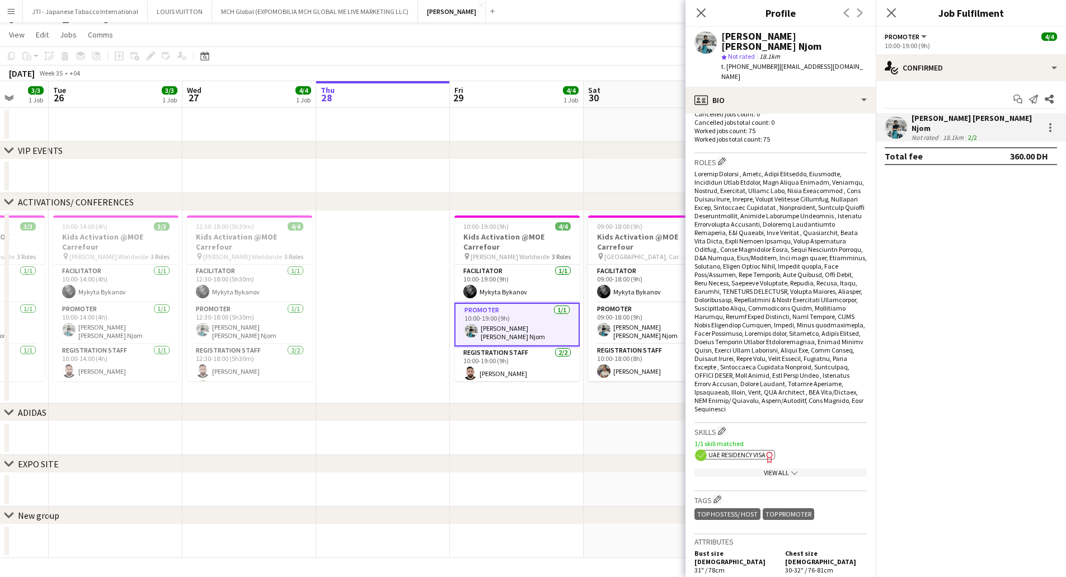
scroll to position [392, 0]
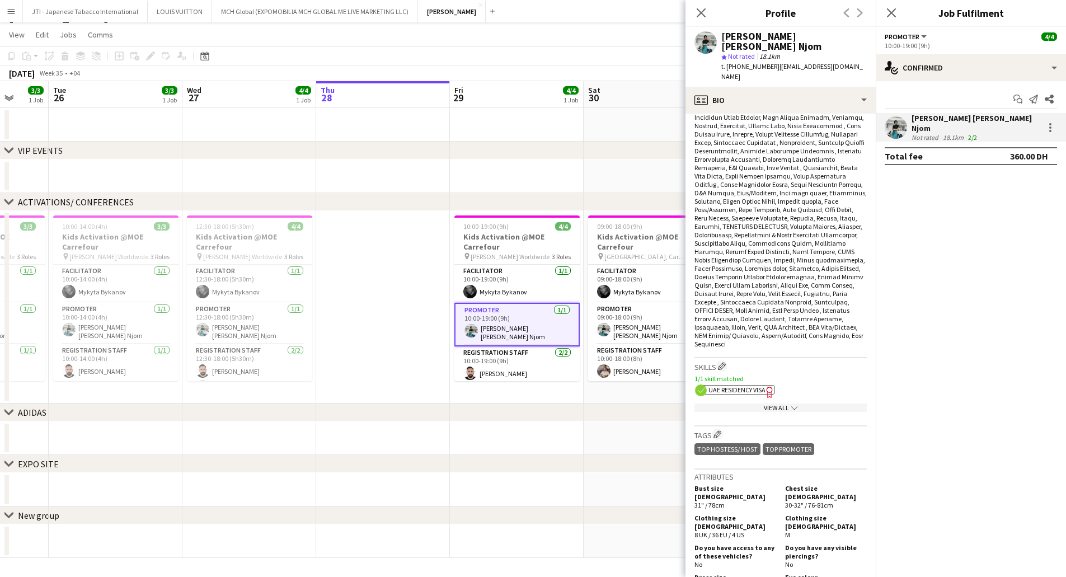
click at [746, 385] on span "UAE Residency Visa" at bounding box center [736, 389] width 57 height 8
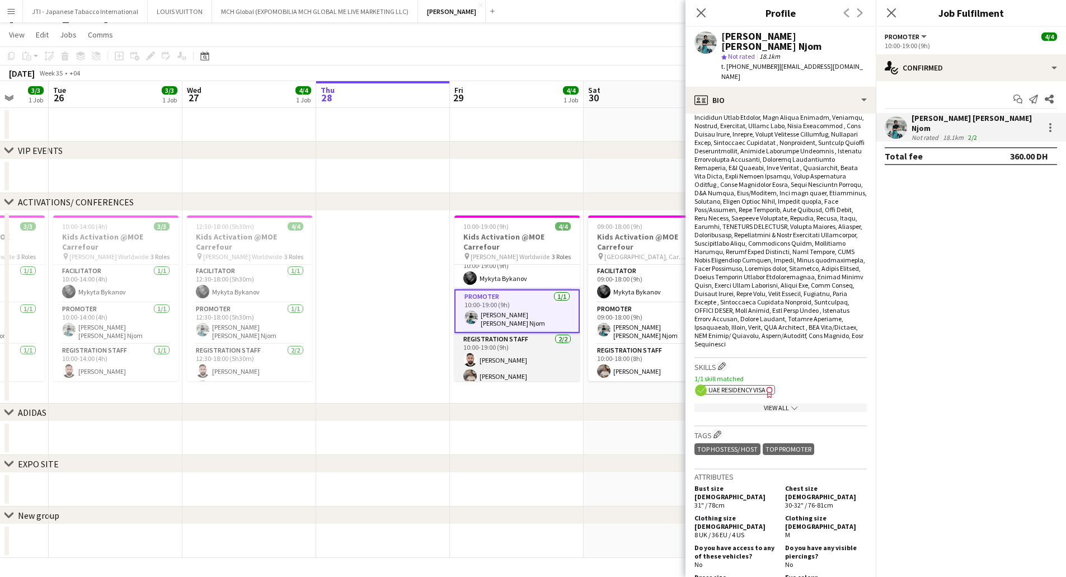
scroll to position [16, 0]
click at [521, 352] on app-card-role "Registration Staff 2/2 10:00-19:00 (9h) Moustafa Hamada Muhammad Fayaz" at bounding box center [516, 357] width 125 height 54
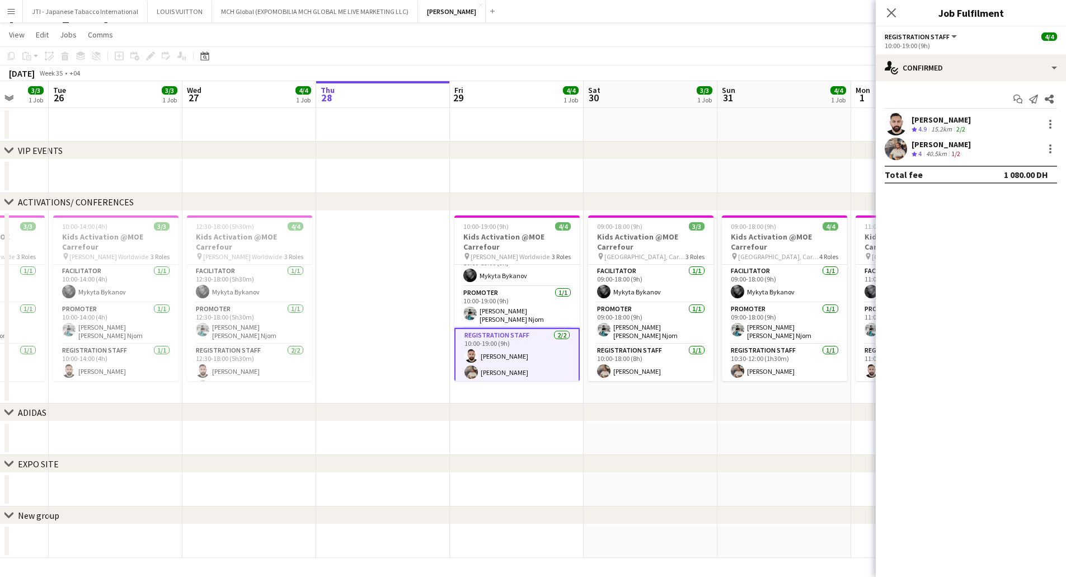
click at [947, 125] on div "15.2km" at bounding box center [941, 130] width 25 height 10
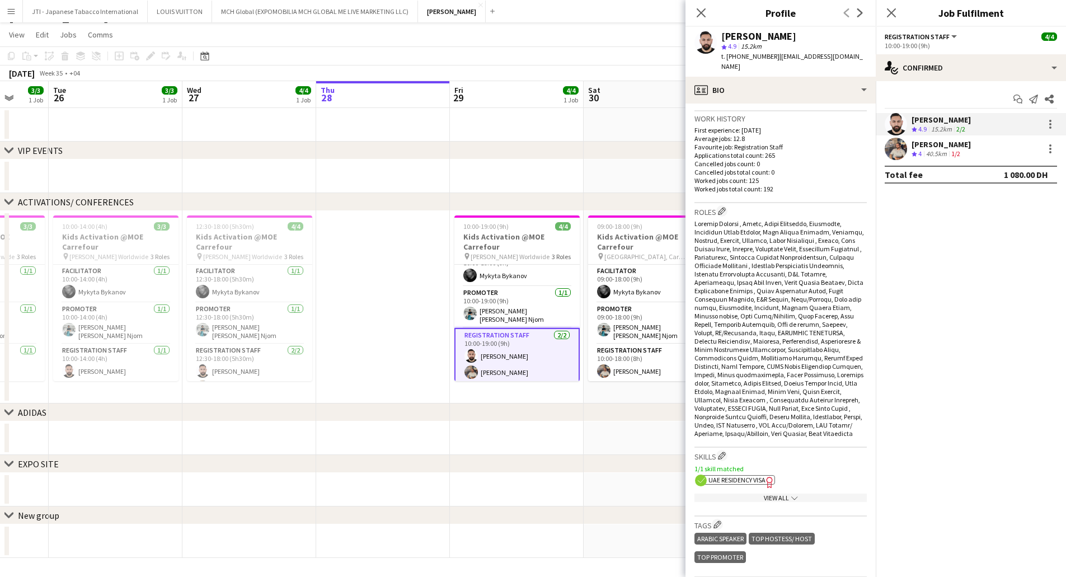
scroll to position [336, 0]
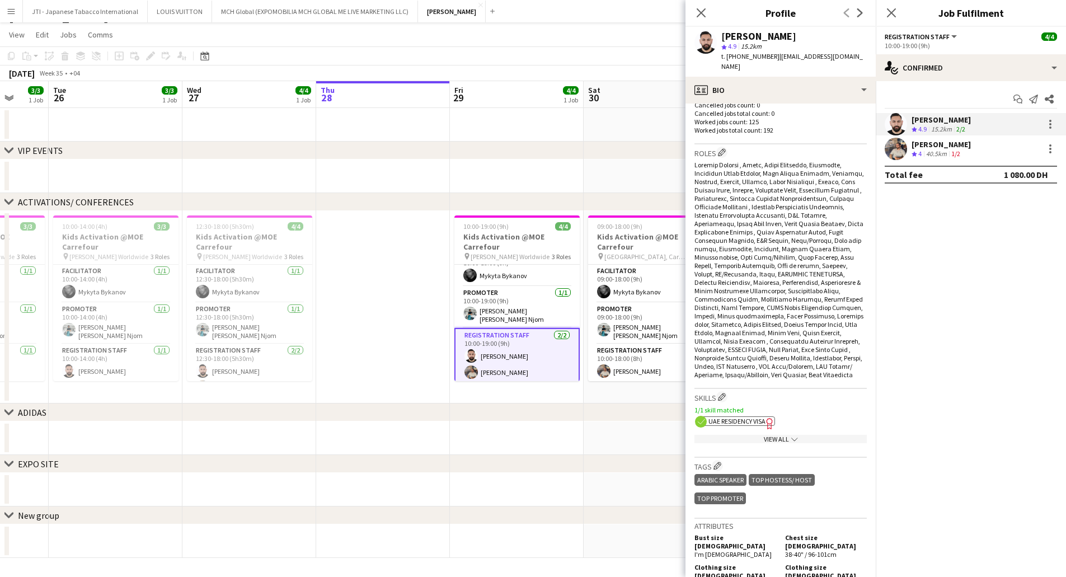
click at [769, 419] on icon "Freelancer has uploaded a photo validation of skill. Click to see" at bounding box center [770, 423] width 12 height 12
click at [950, 144] on div "Muhammad Fayaz" at bounding box center [940, 144] width 59 height 10
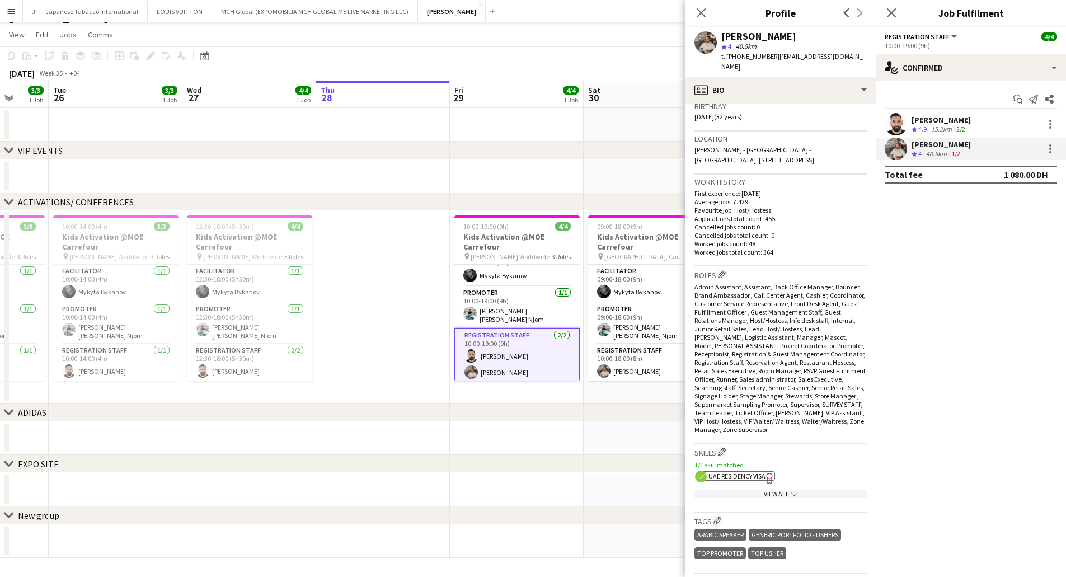
scroll to position [280, 0]
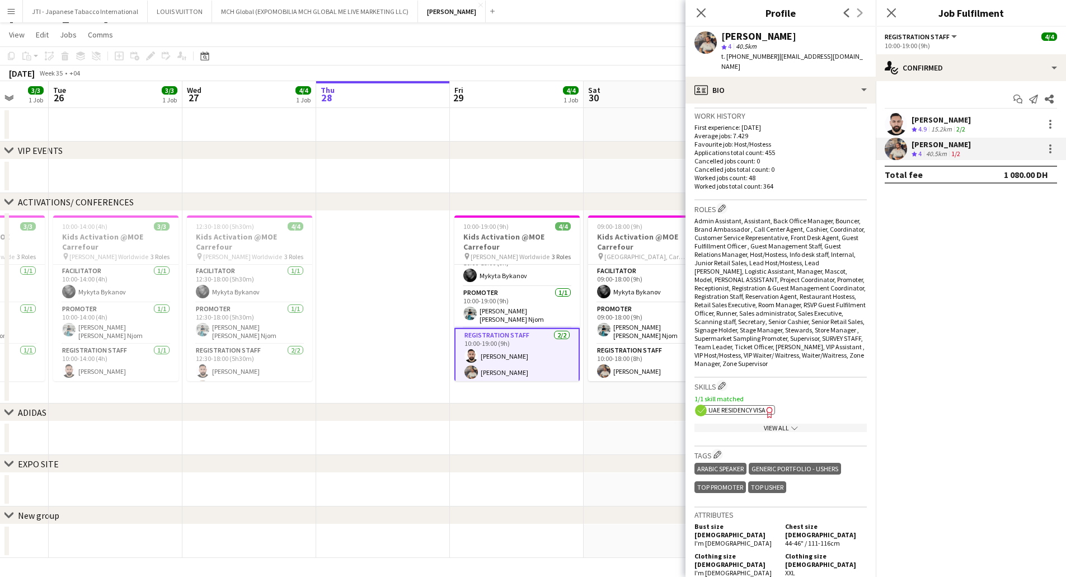
click at [750, 415] on app-show-more-section "View All chevron-down" at bounding box center [780, 426] width 172 height 22
click at [751, 406] on span "UAE Residency Visa" at bounding box center [736, 410] width 57 height 8
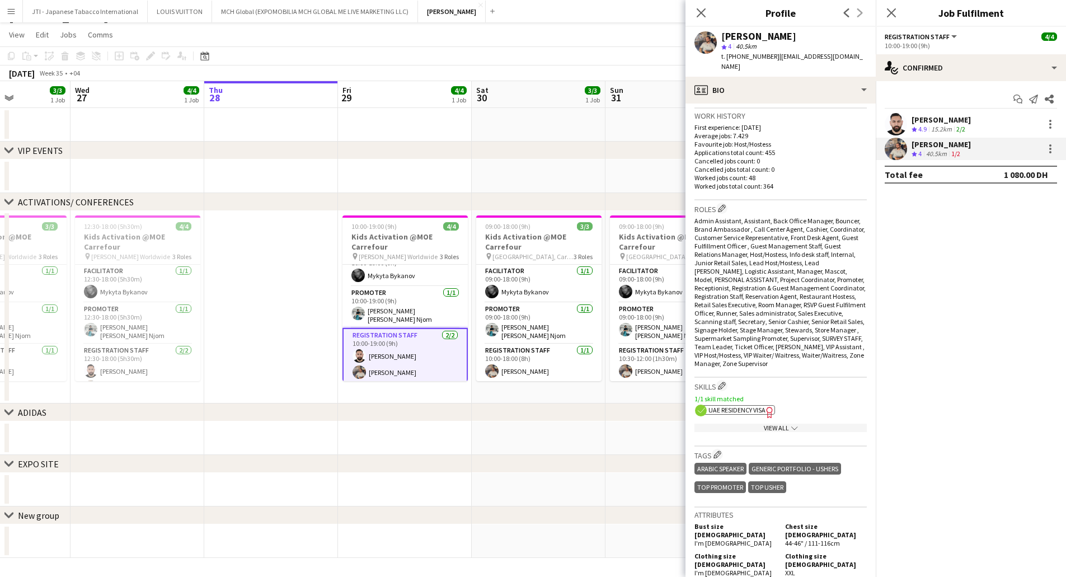
drag, startPoint x: 610, startPoint y: 348, endPoint x: 362, endPoint y: 350, distance: 248.4
click at [364, 349] on app-calendar-viewport "Sun 24 Mon 25 3/3 1 Job Tue 26 3/3 1 Job Wed 27 4/4 1 Job Thu 28 Fri 29 4/4 1 J…" at bounding box center [533, 319] width 1066 height 477
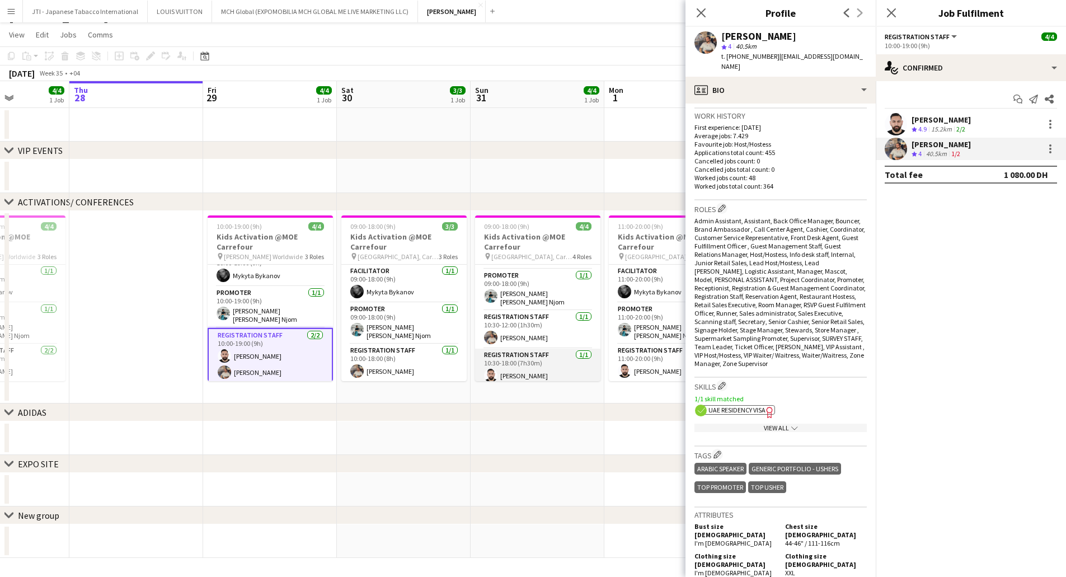
scroll to position [36, 0]
click at [703, 15] on icon at bounding box center [700, 12] width 11 height 11
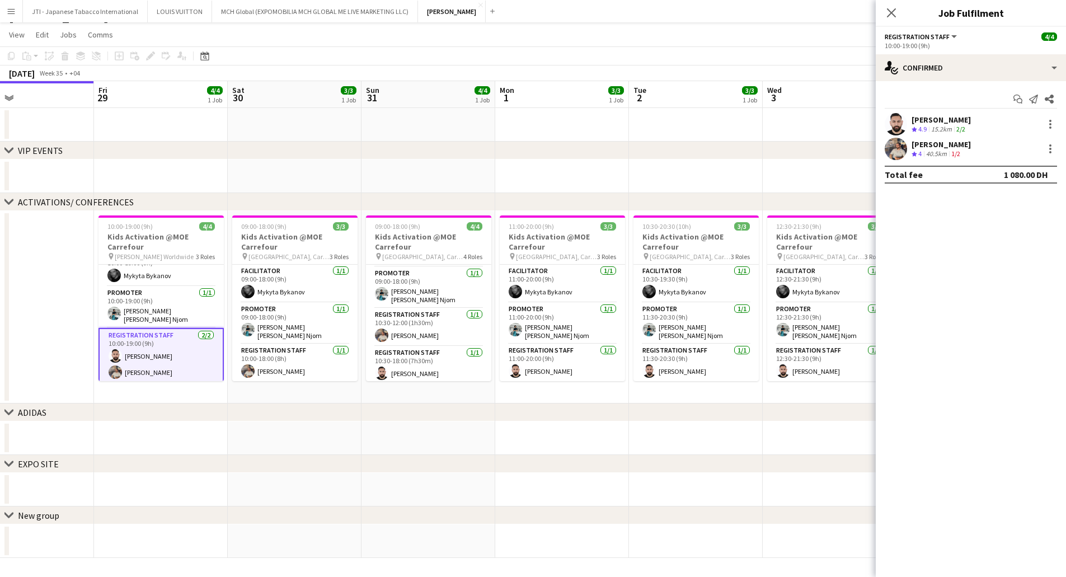
scroll to position [0, 390]
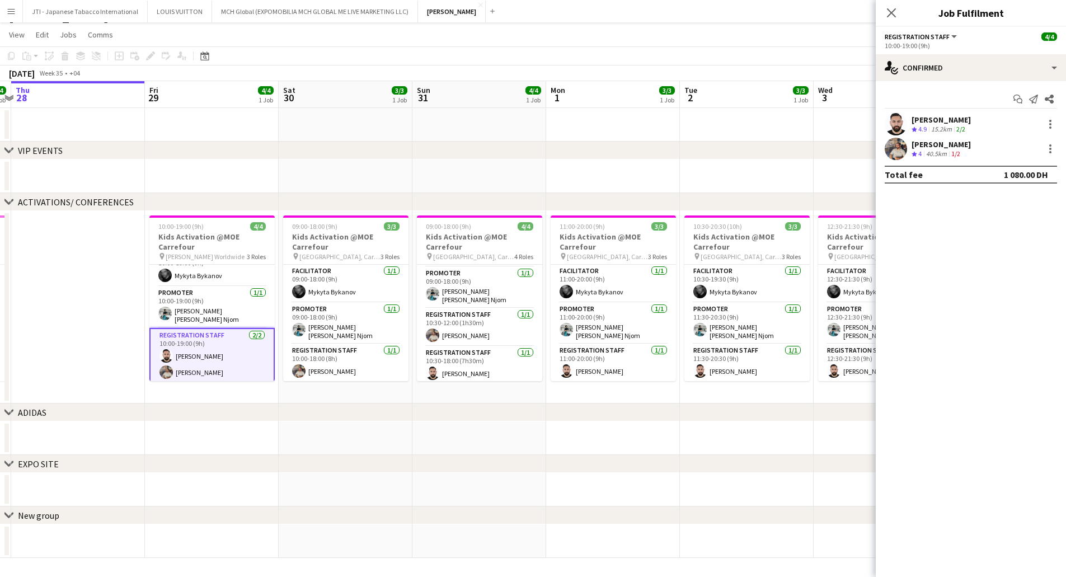
drag, startPoint x: 780, startPoint y: 304, endPoint x: 454, endPoint y: 319, distance: 325.9
click at [454, 319] on app-calendar-viewport "Mon 25 3/3 1 Job Tue 26 3/3 1 Job Wed 27 4/4 1 Job Thu 28 Fri 29 4/4 1 Job Sat …" at bounding box center [533, 319] width 1066 height 477
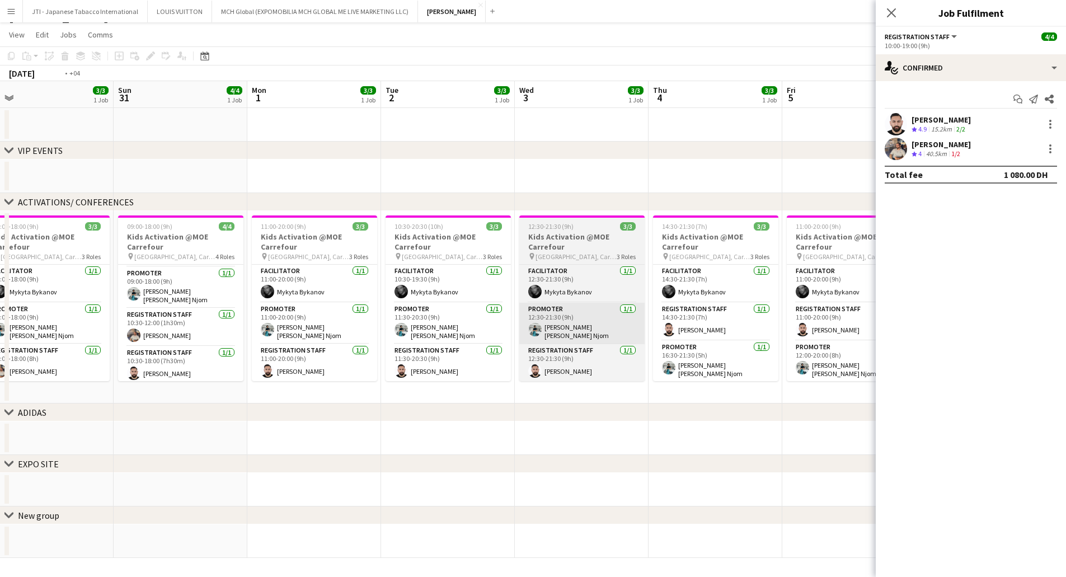
drag, startPoint x: 643, startPoint y: 340, endPoint x: 346, endPoint y: 335, distance: 296.5
click at [344, 335] on app-calendar-viewport "Wed 27 4/4 1 Job Thu 28 Fri 29 4/4 1 Job Sat 30 3/3 1 Job Sun 31 4/4 1 Job Mon …" at bounding box center [533, 319] width 1066 height 477
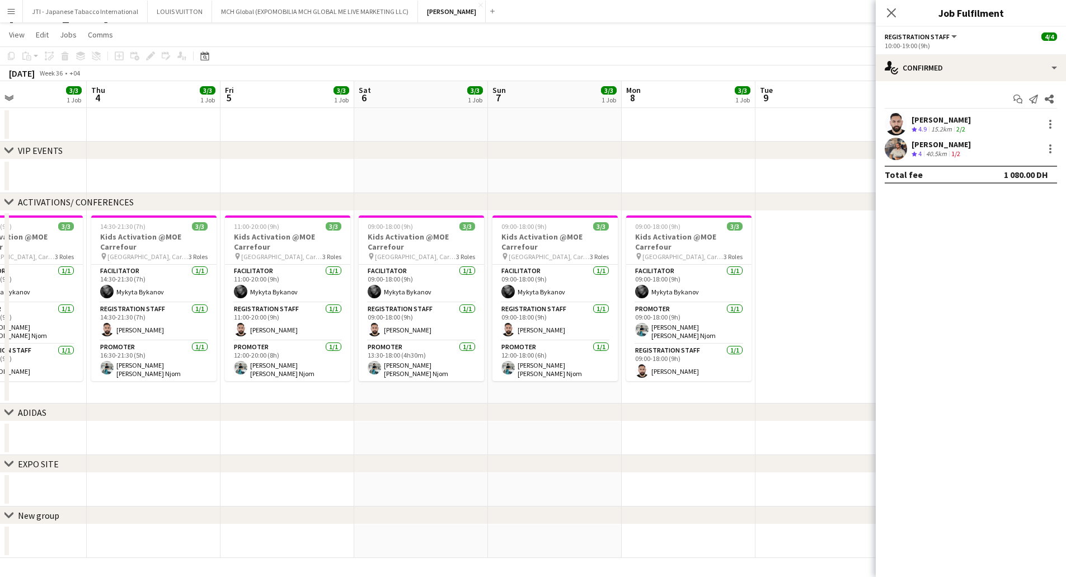
drag, startPoint x: 646, startPoint y: 328, endPoint x: 393, endPoint y: 328, distance: 253.4
click at [393, 328] on app-calendar-viewport "Sun 31 4/4 1 Job Mon 1 3/3 1 Job Tue 2 3/3 1 Job Wed 3 3/3 1 Job Thu 4 3/3 1 Jo…" at bounding box center [533, 319] width 1066 height 477
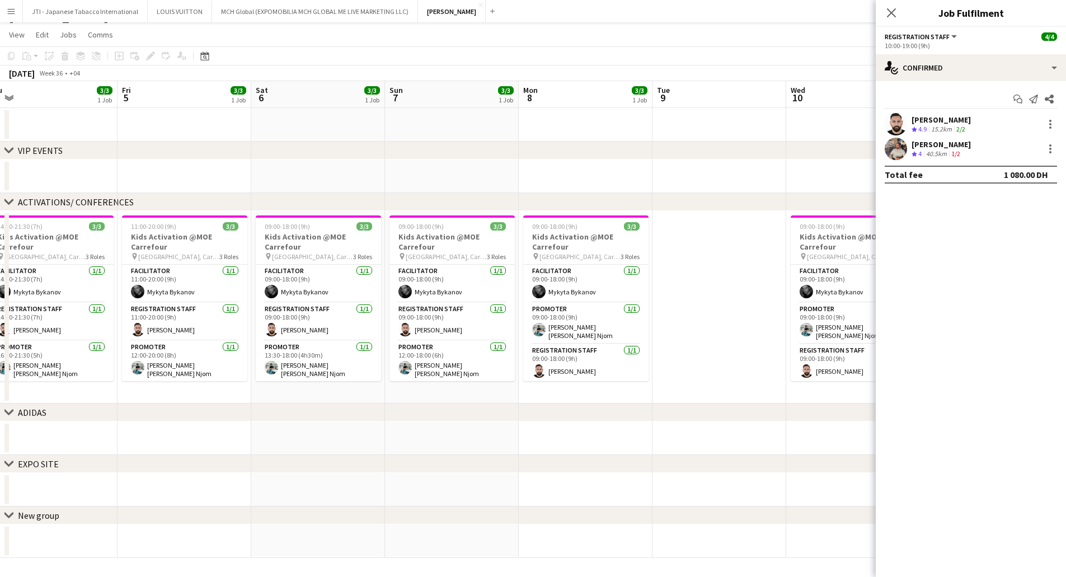
drag, startPoint x: 562, startPoint y: 341, endPoint x: 467, endPoint y: 338, distance: 95.1
click at [467, 338] on app-calendar-viewport "Mon 1 3/3 1 Job Tue 2 3/3 1 Job Wed 3 3/3 1 Job Thu 4 3/3 1 Job Fri 5 3/3 1 Job…" at bounding box center [533, 319] width 1066 height 477
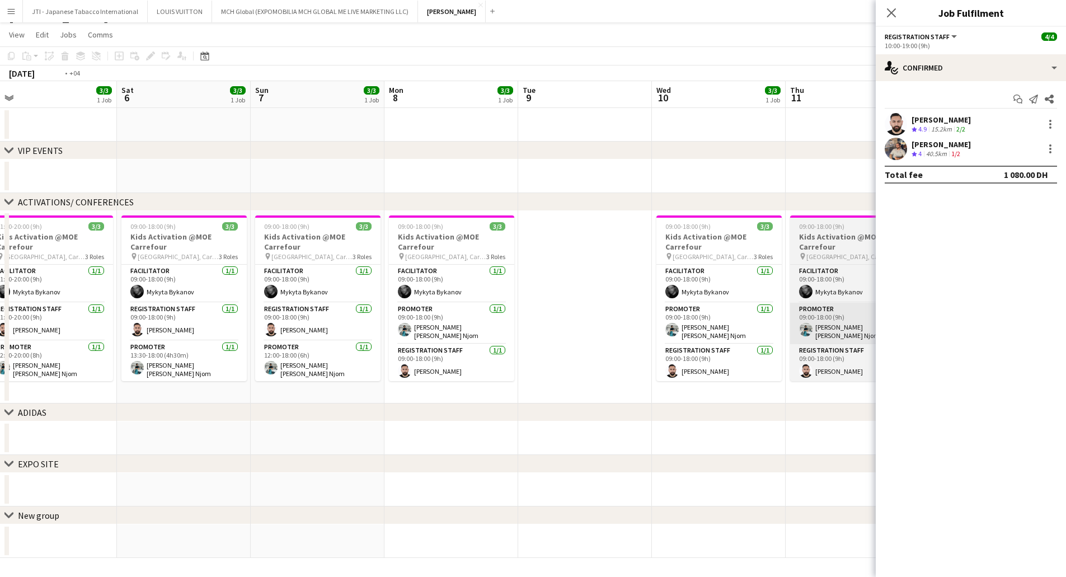
drag, startPoint x: 725, startPoint y: 331, endPoint x: 424, endPoint y: 331, distance: 301.0
click at [344, 331] on app-calendar-viewport "Tue 2 3/3 1 Job Wed 3 3/3 1 Job Thu 4 3/3 1 Job Fri 5 3/3 1 Job Sat 6 3/3 1 Job…" at bounding box center [533, 319] width 1066 height 477
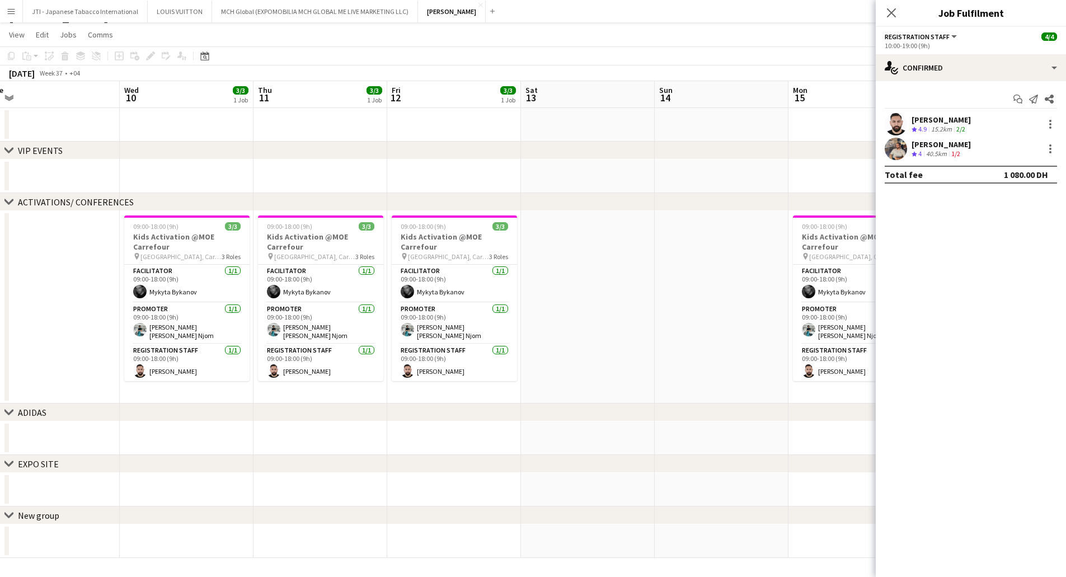
drag, startPoint x: 642, startPoint y: 333, endPoint x: 405, endPoint y: 332, distance: 237.2
click at [405, 332] on app-calendar-viewport "Sat 6 3/3 1 Job Sun 7 3/3 1 Job Mon 8 3/3 1 Job Tue 9 Wed 10 3/3 1 Job Thu 11 3…" at bounding box center [533, 319] width 1066 height 477
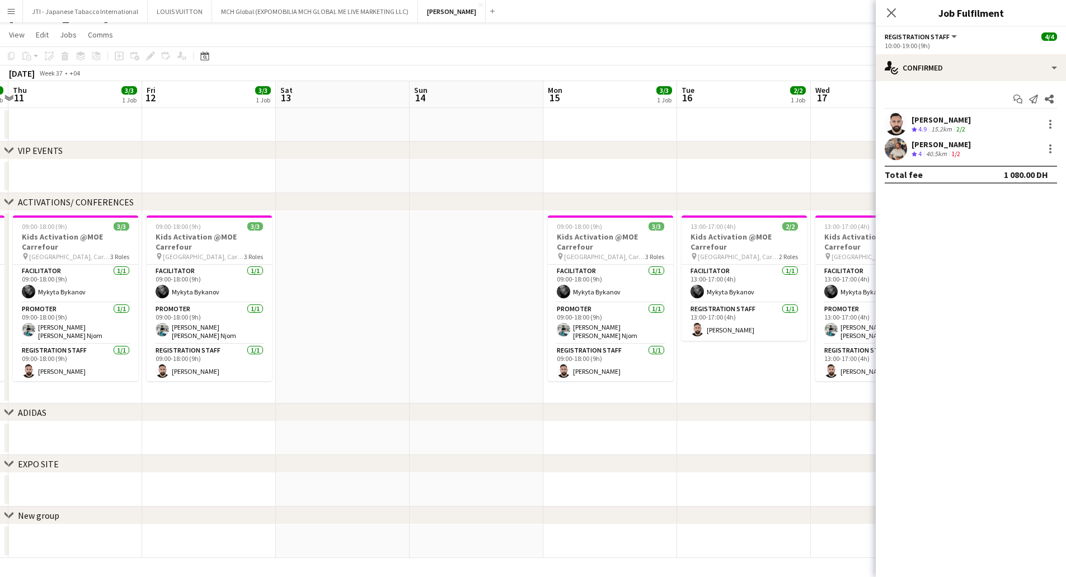
drag, startPoint x: 771, startPoint y: 322, endPoint x: 623, endPoint y: 313, distance: 148.5
click at [392, 316] on app-calendar-viewport "Mon 8 3/3 1 Job Tue 9 Wed 10 3/3 1 Job Thu 11 3/3 1 Job Fri 12 3/3 1 Job Sat 13…" at bounding box center [533, 319] width 1066 height 477
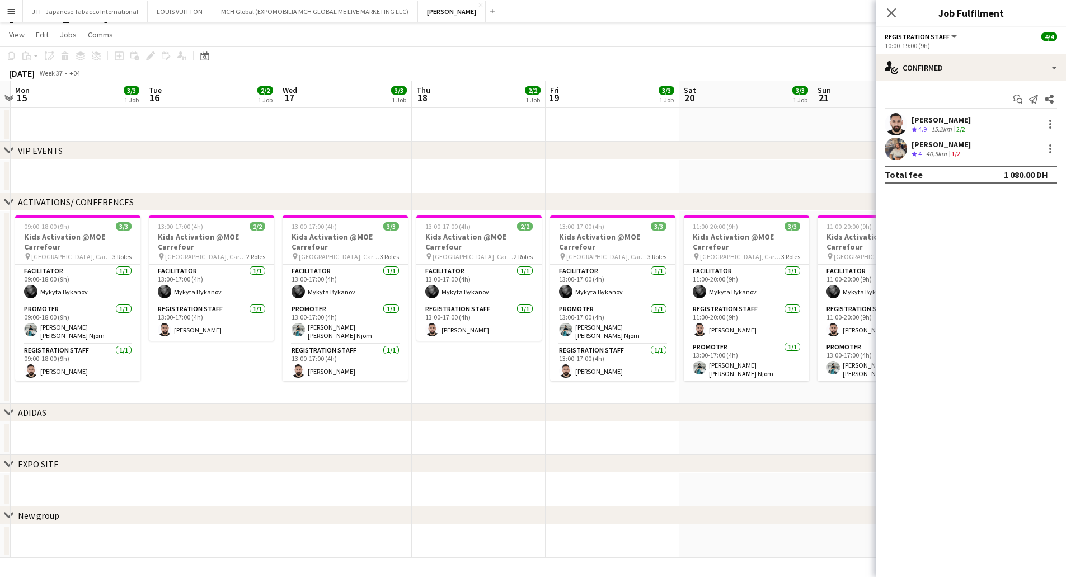
drag, startPoint x: 637, startPoint y: 317, endPoint x: 462, endPoint y: 317, distance: 175.7
click at [462, 317] on app-calendar-viewport "Fri 12 3/3 1 Job Sat 13 Sun 14 Mon 15 3/3 1 Job Tue 16 2/2 1 Job Wed 17 3/3 1 J…" at bounding box center [533, 319] width 1066 height 477
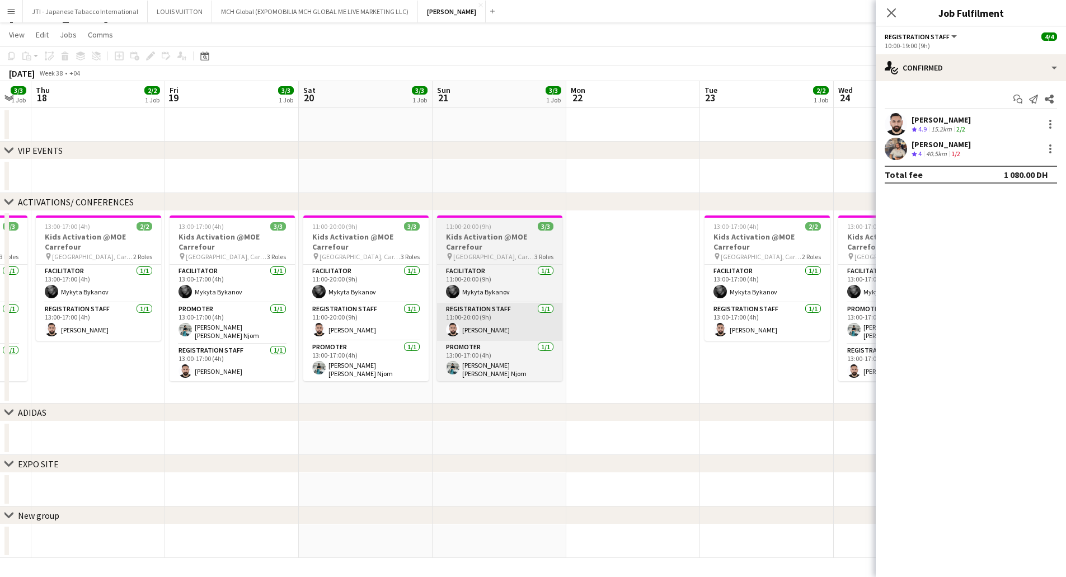
drag, startPoint x: 778, startPoint y: 331, endPoint x: 492, endPoint y: 327, distance: 285.3
click at [383, 330] on app-calendar-viewport "Sun 14 Mon 15 3/3 1 Job Tue 16 2/2 1 Job Wed 17 3/3 1 Job Thu 18 2/2 1 Job Fri …" at bounding box center [533, 319] width 1066 height 477
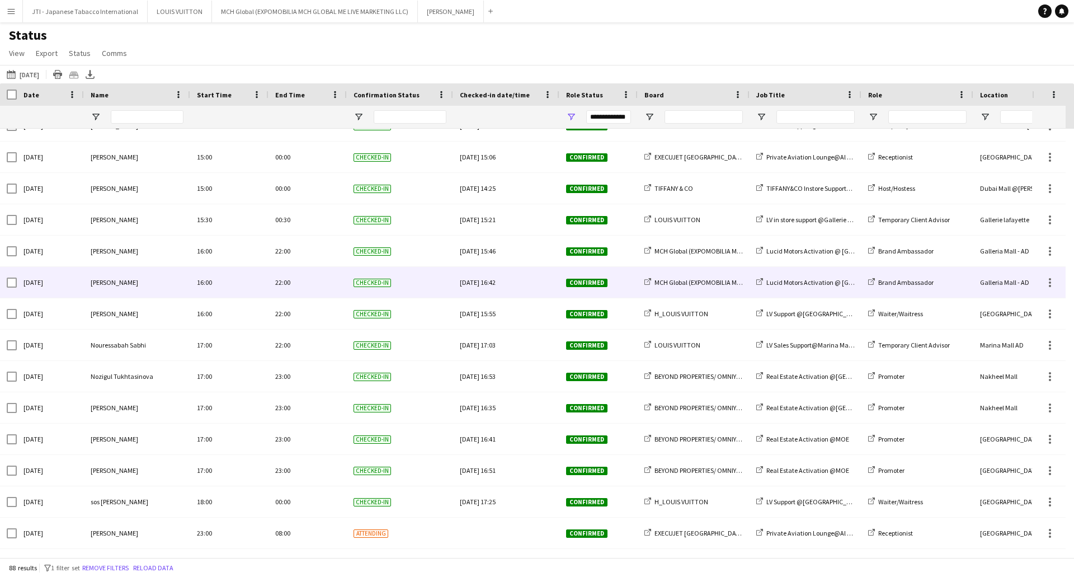
scroll to position [2337, 0]
